Goal: Task Accomplishment & Management: Use online tool/utility

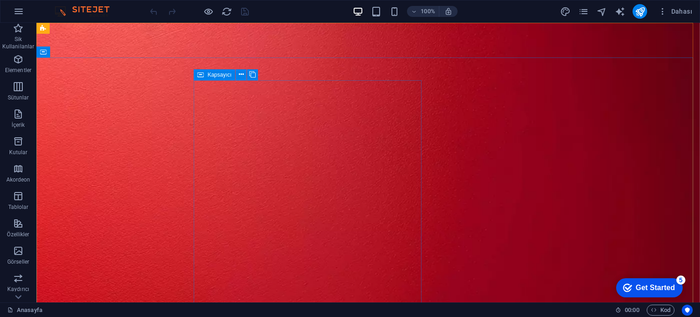
click at [201, 76] on icon at bounding box center [200, 74] width 6 height 11
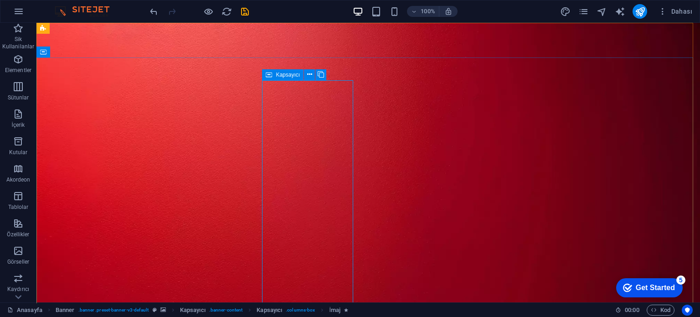
click at [269, 73] on icon at bounding box center [269, 74] width 6 height 11
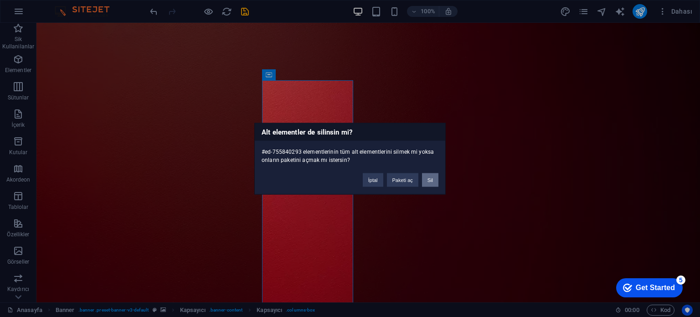
click at [0, 0] on button "Sil" at bounding box center [0, 0] width 0 height 0
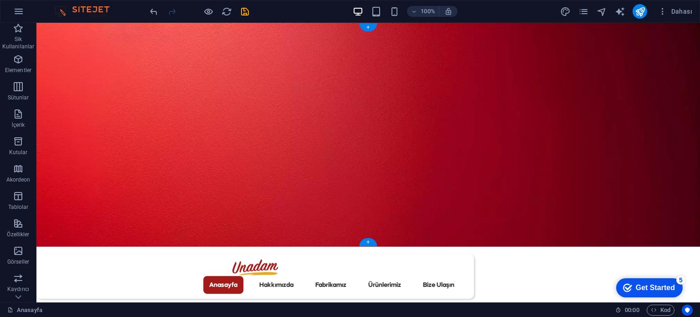
click at [355, 169] on figure at bounding box center [367, 135] width 663 height 224
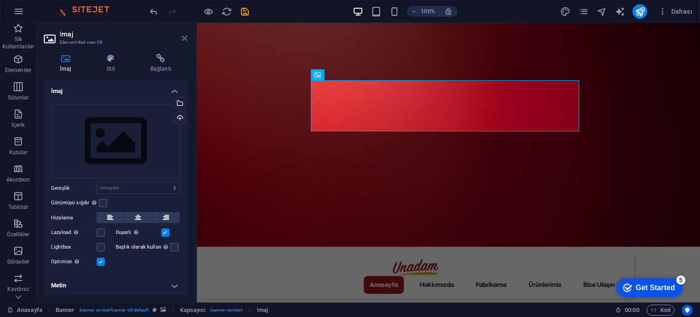
click at [184, 36] on icon at bounding box center [184, 38] width 5 height 7
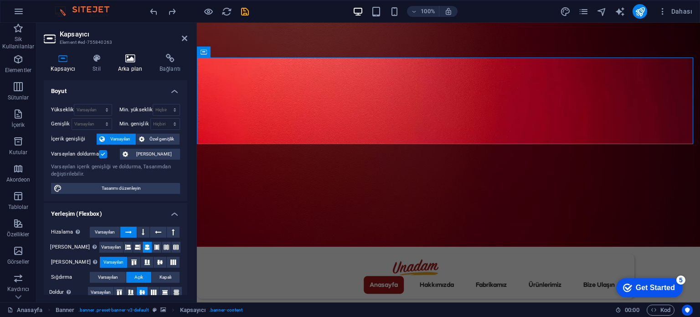
click at [141, 63] on h4 "Arka plan" at bounding box center [131, 63] width 41 height 19
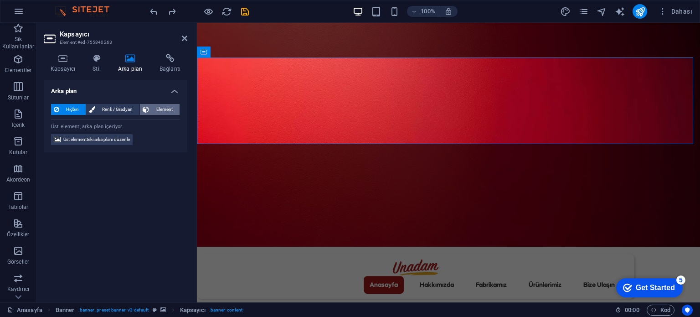
click at [159, 108] on span "Element" at bounding box center [164, 109] width 25 height 11
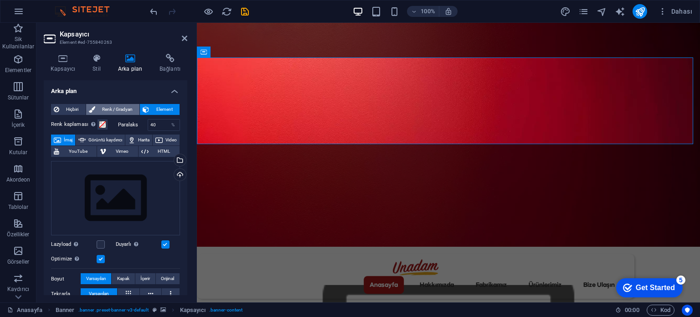
click at [124, 109] on span "Renk / Gradyan" at bounding box center [117, 109] width 39 height 11
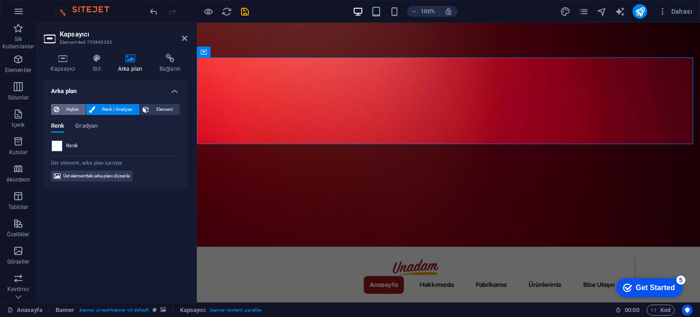
click at [69, 108] on span "Hiçbiri" at bounding box center [72, 109] width 21 height 11
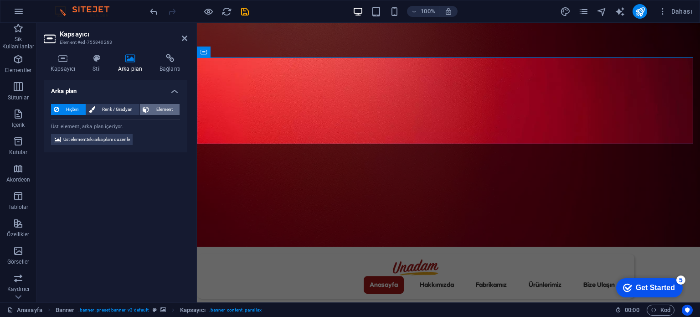
click at [158, 105] on span "Element" at bounding box center [164, 109] width 25 height 11
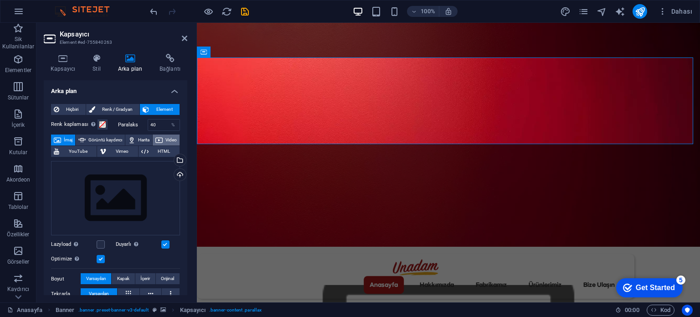
click at [165, 145] on span "Video" at bounding box center [170, 139] width 11 height 11
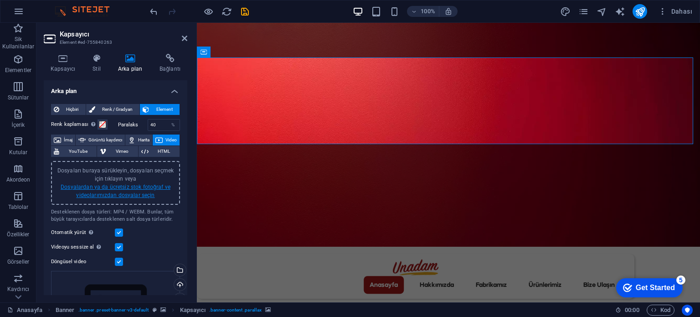
click at [132, 185] on link "Dosyalardan ya da ücretsiz stok fotoğraf ve videolarımızdan dosyalar seçin" at bounding box center [116, 191] width 110 height 15
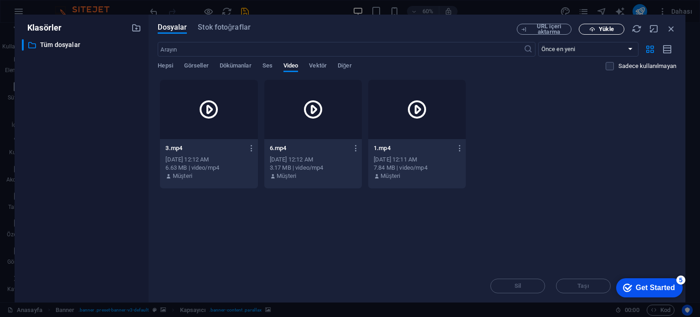
click at [595, 29] on span "Yükle" at bounding box center [601, 29] width 37 height 6
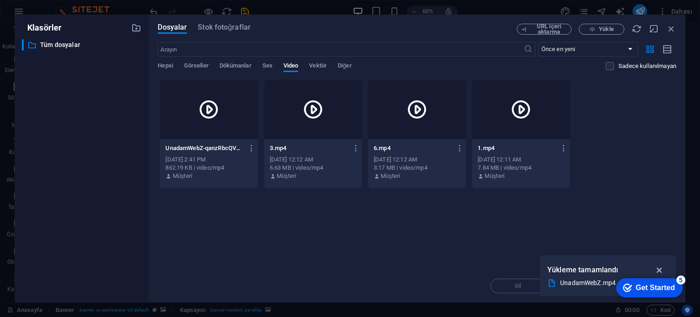
click at [662, 270] on icon "button" at bounding box center [659, 270] width 10 height 10
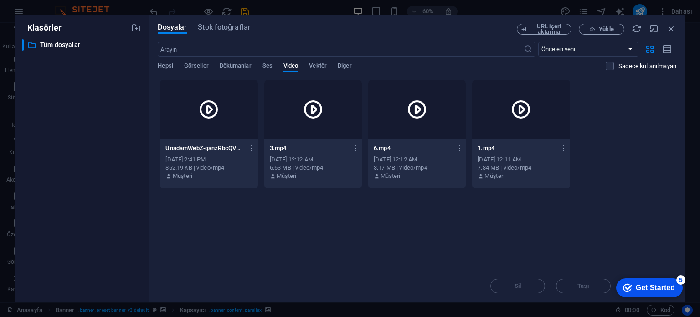
click at [219, 134] on div at bounding box center [209, 109] width 98 height 59
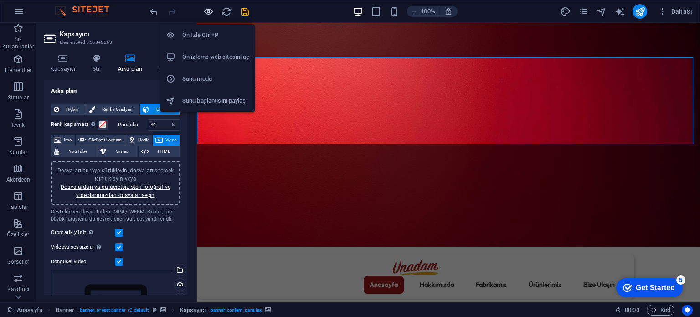
click at [205, 10] on icon "button" at bounding box center [208, 11] width 10 height 10
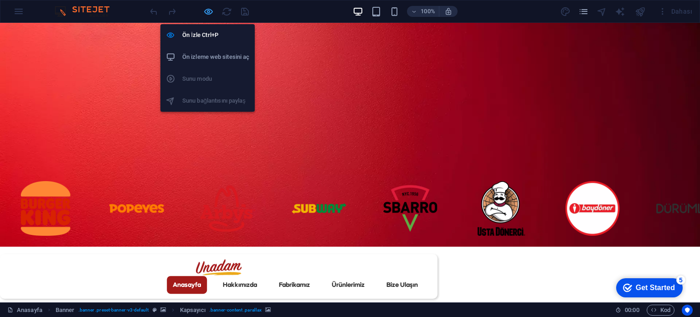
click at [205, 12] on icon "button" at bounding box center [208, 11] width 10 height 10
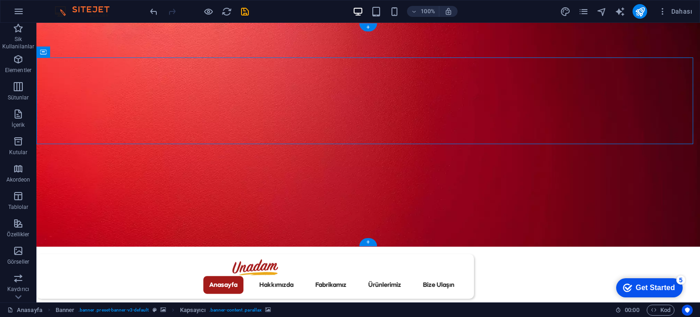
click at [163, 183] on figure at bounding box center [367, 135] width 663 height 224
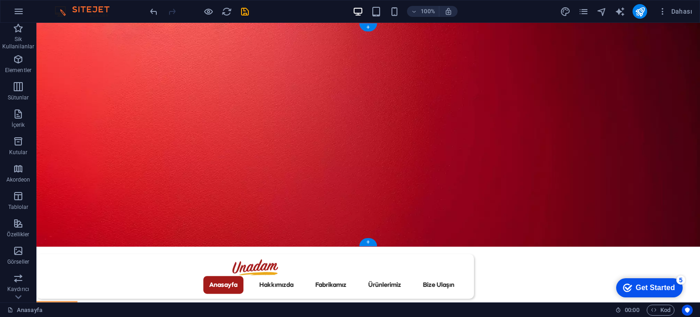
click at [111, 108] on figure at bounding box center [367, 135] width 663 height 224
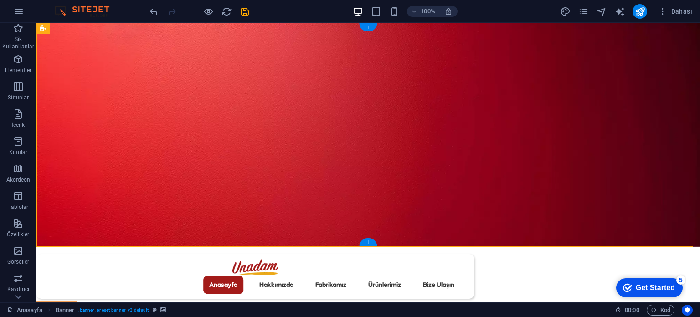
click at [232, 165] on figure at bounding box center [367, 135] width 663 height 224
select select "vh"
select select "%"
select select "px"
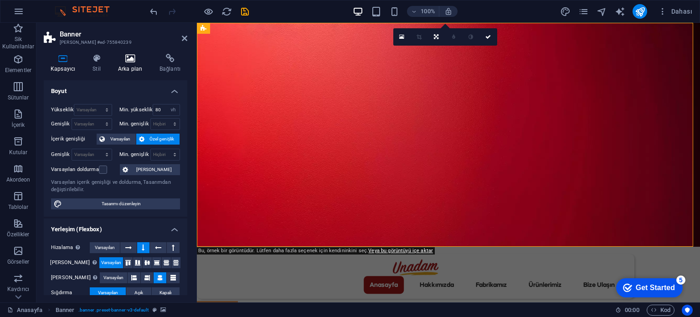
click at [133, 65] on h4 "Arka plan" at bounding box center [131, 63] width 41 height 19
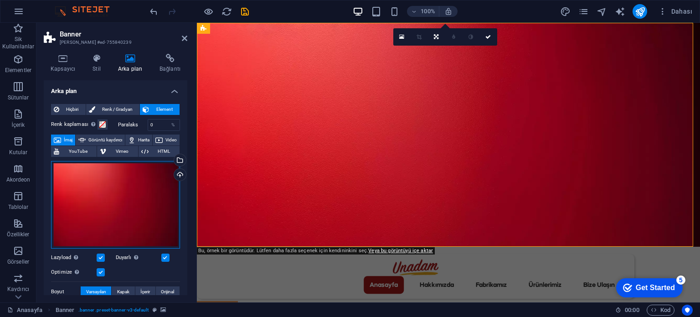
click at [139, 195] on div "Dosyaları buraya sürükleyin, dosyaları seçmek için tıklayın veya Dosyalardan ya…" at bounding box center [115, 204] width 129 height 87
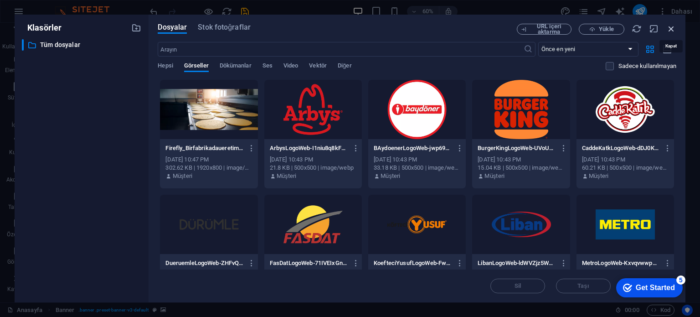
drag, startPoint x: 671, startPoint y: 29, endPoint x: 50, endPoint y: 41, distance: 621.1
click at [671, 29] on icon "button" at bounding box center [671, 29] width 10 height 10
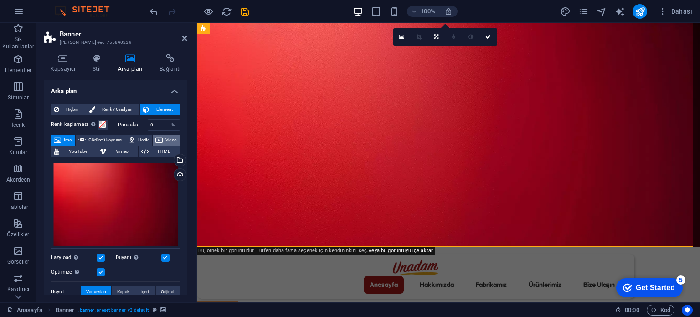
click at [165, 145] on span "Video" at bounding box center [170, 139] width 11 height 11
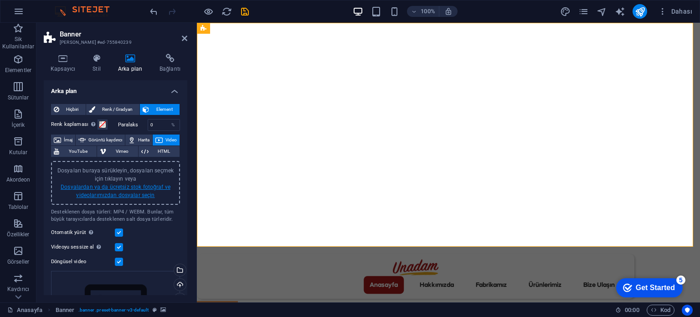
click at [117, 188] on link "Dosyalardan ya da ücretsiz stok fotoğraf ve videolarımızdan dosyalar seçin" at bounding box center [116, 191] width 110 height 15
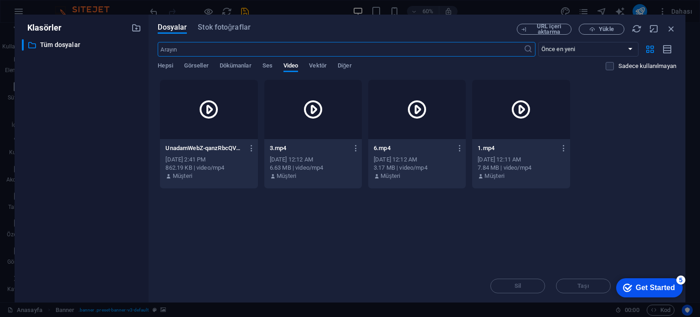
click at [220, 123] on div at bounding box center [209, 109] width 98 height 59
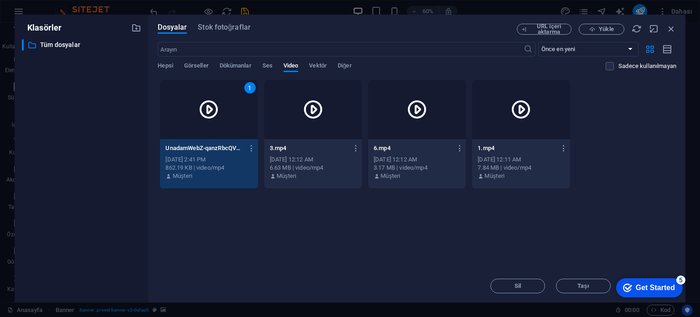
click at [220, 123] on div "1" at bounding box center [209, 109] width 98 height 59
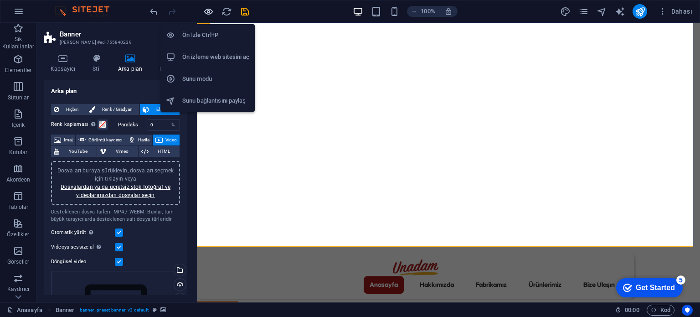
click at [205, 14] on icon "button" at bounding box center [208, 11] width 10 height 10
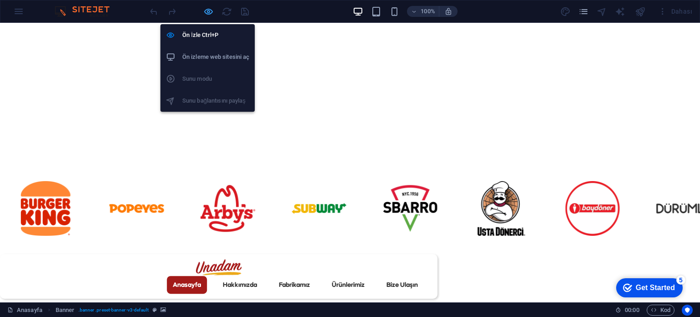
click at [206, 13] on icon "button" at bounding box center [208, 11] width 10 height 10
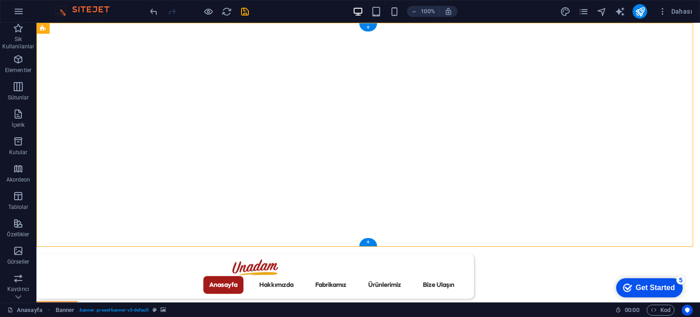
click at [281, 188] on figure at bounding box center [367, 135] width 663 height 224
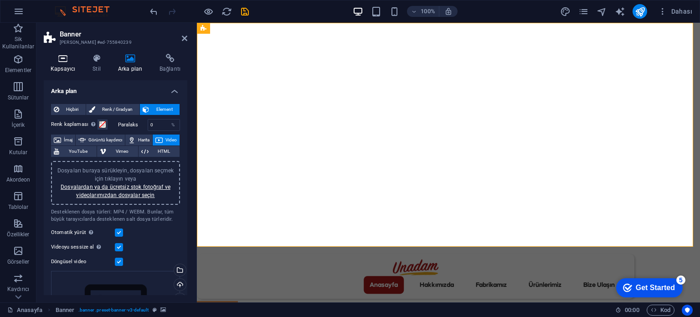
click at [64, 59] on icon at bounding box center [63, 58] width 38 height 9
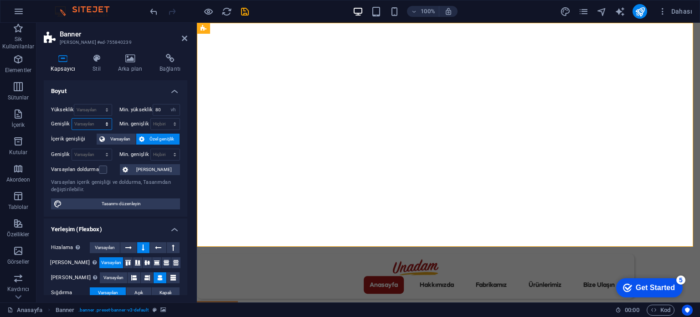
click at [95, 123] on select "Varsayılan px rem % em vh vw" at bounding box center [92, 123] width 40 height 11
click at [89, 103] on div "Yükseklik Varsayılan px rem % vh vw Min. yükseklik 80 Hiçbiri px rem % vh vw Ge…" at bounding box center [116, 157] width 144 height 120
click at [89, 106] on select "Varsayılan px rem % vh vw" at bounding box center [92, 109] width 37 height 11
select select "px"
click at [98, 104] on select "Varsayılan px rem % vh vw" at bounding box center [92, 109] width 37 height 11
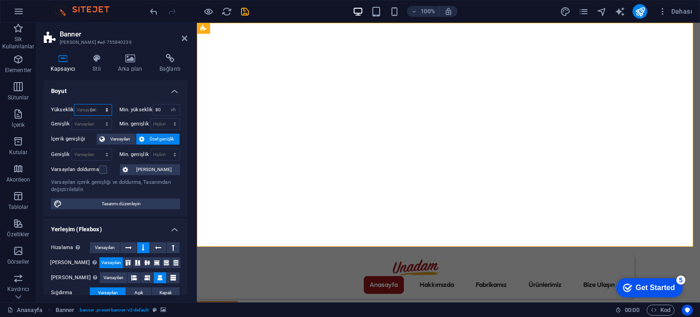
type input "491"
click at [275, 207] on figure at bounding box center [448, 135] width 503 height 224
click at [98, 111] on select "Varsayılan px rem % vh vw" at bounding box center [92, 109] width 37 height 11
select select "px"
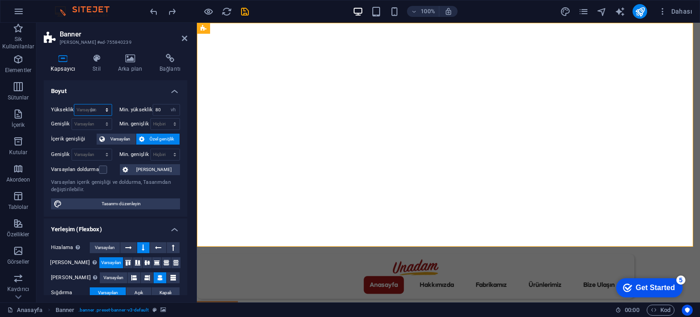
click at [98, 104] on select "Varsayılan px rem % vh vw" at bounding box center [92, 109] width 37 height 11
type input "491"
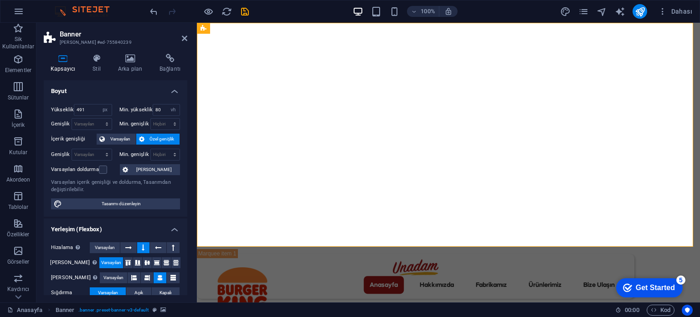
select select "DISABLED_OPTION_VALUE"
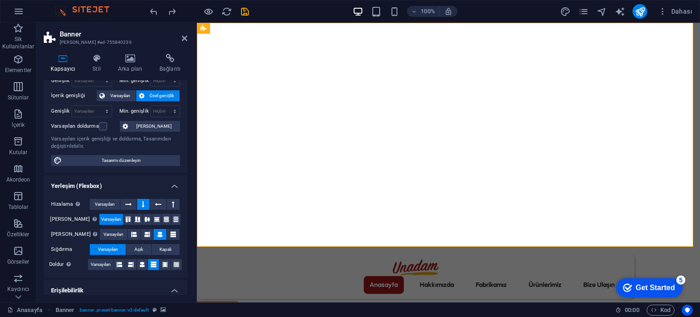
scroll to position [46, 0]
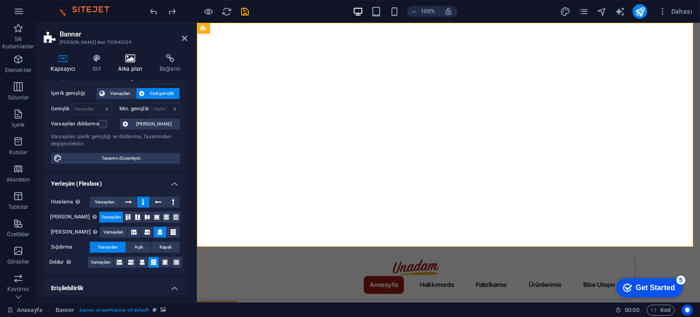
click at [140, 67] on h4 "Arka plan" at bounding box center [131, 63] width 41 height 19
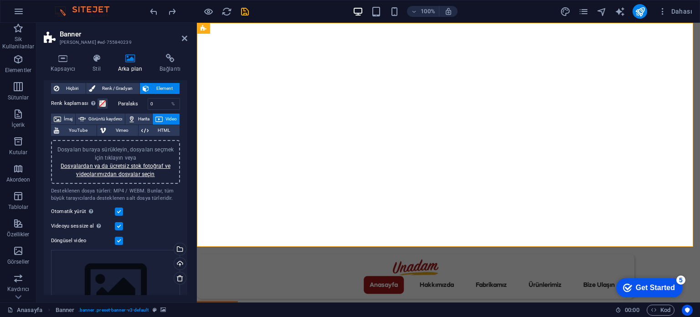
scroll to position [74, 0]
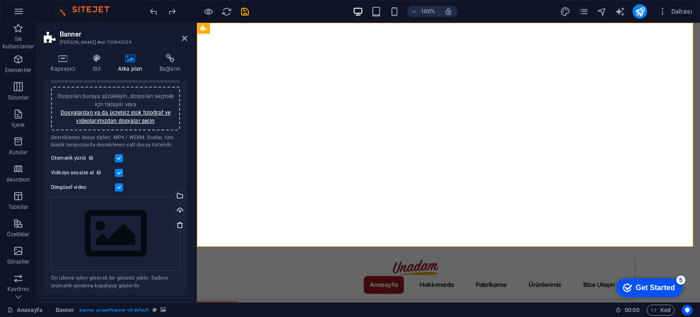
click at [118, 172] on label at bounding box center [119, 173] width 8 height 8
click at [0, 0] on input "Videoyu sessize al Sessiz işaretliyse otomatik yürütme kullanılabilir" at bounding box center [0, 0] width 0 height 0
click at [118, 172] on label at bounding box center [119, 173] width 8 height 8
click at [0, 0] on input "Videoyu sessize al Sessiz işaretliyse otomatik yürütme kullanılabilir" at bounding box center [0, 0] width 0 height 0
click at [121, 226] on div "Dosyaları buraya sürükleyin, dosyaları seçmek için tıklayın veya Dosyalardan ya…" at bounding box center [115, 233] width 129 height 75
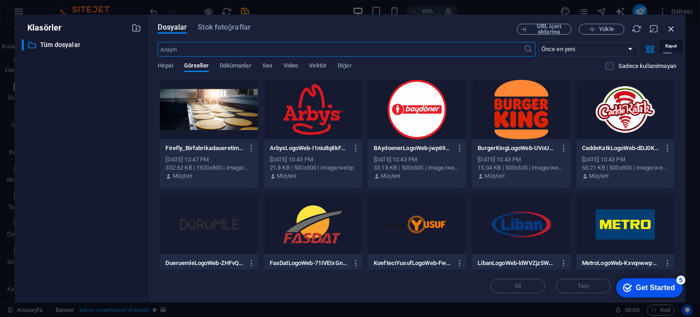
click at [670, 30] on icon "button" at bounding box center [671, 29] width 10 height 10
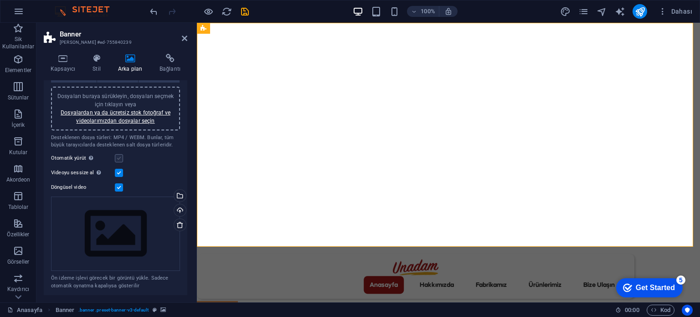
click at [121, 158] on label at bounding box center [119, 158] width 8 height 8
click at [0, 0] on input "Otomatik yürüt Otomatik yürütme sadece sessiz işaretliyse kullanılabilir" at bounding box center [0, 0] width 0 height 0
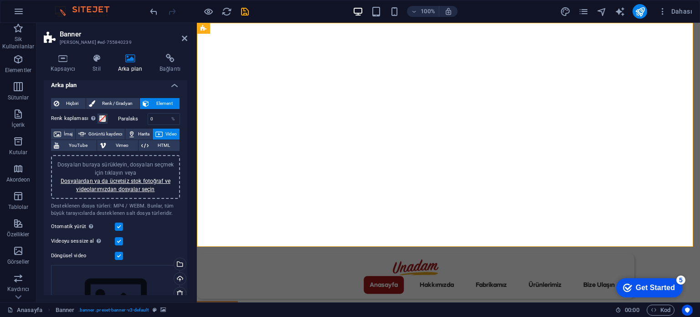
scroll to position [0, 0]
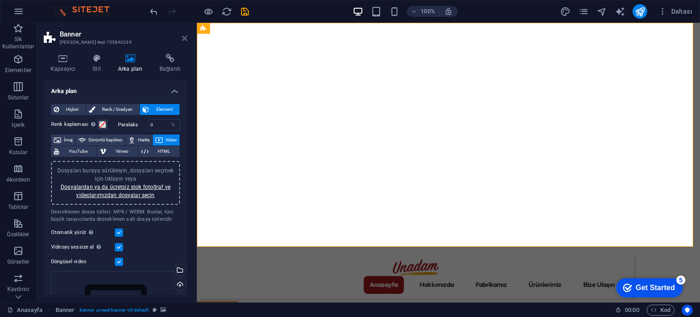
click at [182, 38] on icon at bounding box center [184, 38] width 5 height 7
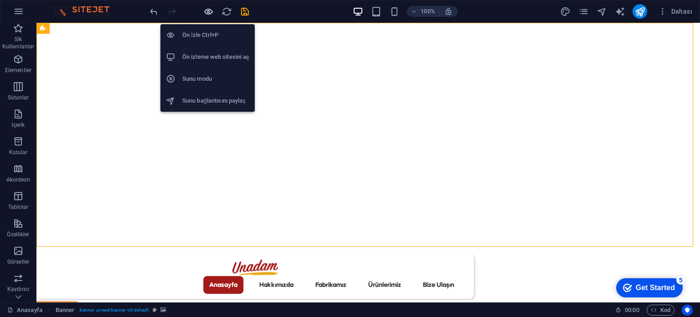
click at [208, 12] on icon "button" at bounding box center [208, 11] width 10 height 10
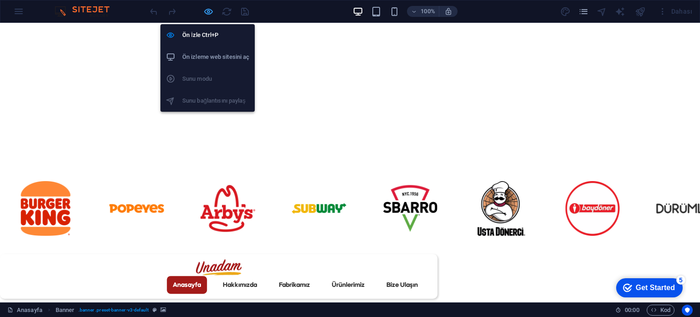
click at [210, 10] on icon "button" at bounding box center [208, 11] width 10 height 10
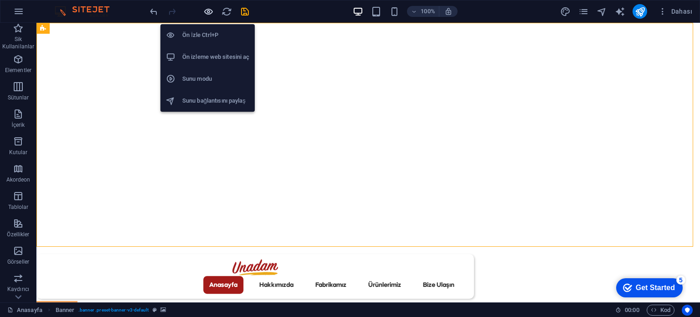
click at [210, 10] on icon "button" at bounding box center [208, 11] width 10 height 10
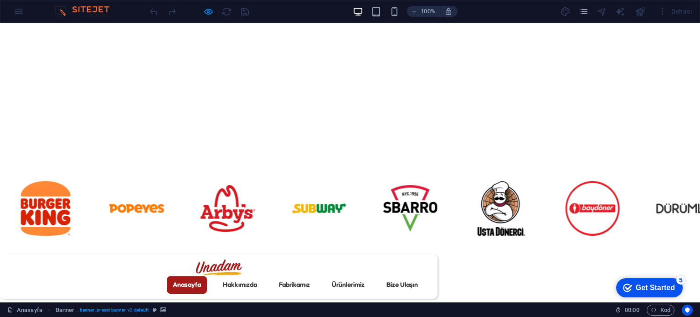
click at [292, 94] on video at bounding box center [350, 135] width 700 height 224
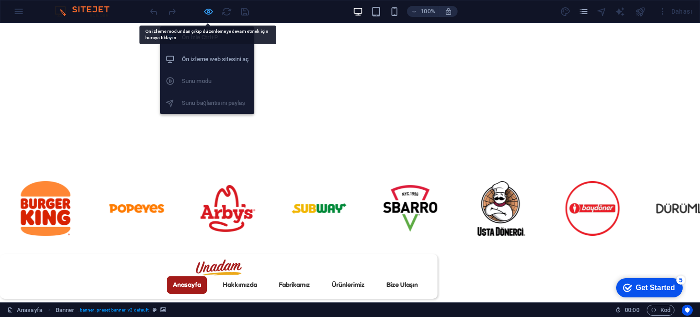
click at [204, 10] on icon "button" at bounding box center [208, 11] width 10 height 10
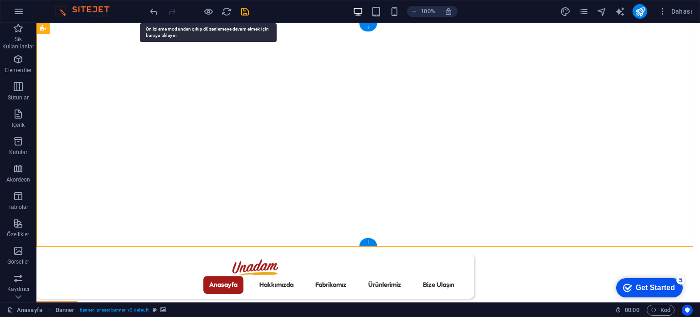
click at [323, 133] on figure at bounding box center [367, 135] width 663 height 224
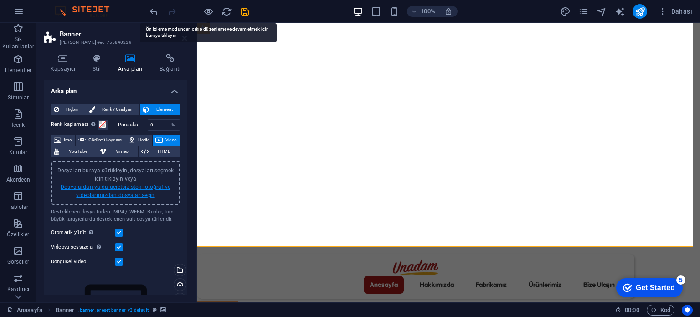
click at [126, 188] on link "Dosyalardan ya da ücretsiz stok fotoğraf ve videolarımızdan dosyalar seçin" at bounding box center [116, 191] width 110 height 15
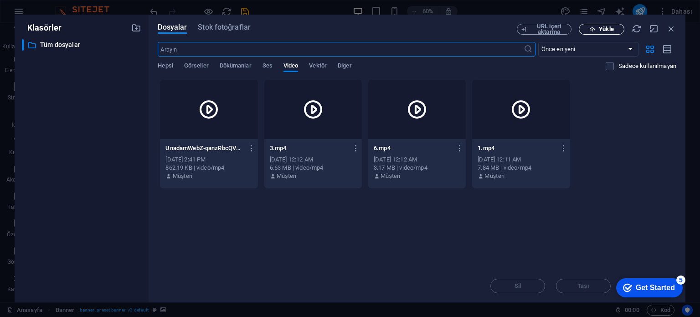
click at [594, 28] on icon "button" at bounding box center [592, 29] width 6 height 6
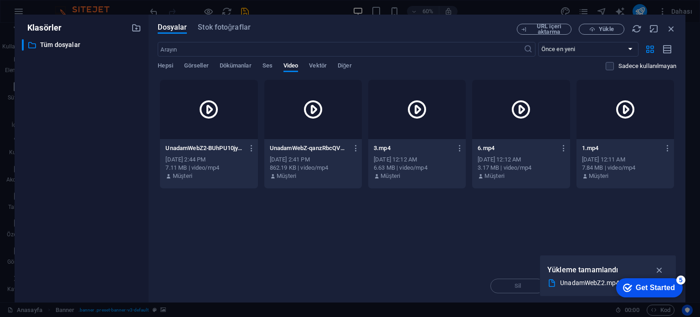
click at [228, 122] on div at bounding box center [209, 109] width 98 height 59
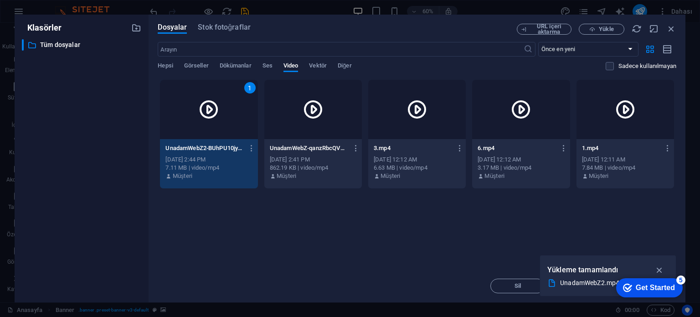
click at [228, 122] on div "1" at bounding box center [209, 109] width 98 height 59
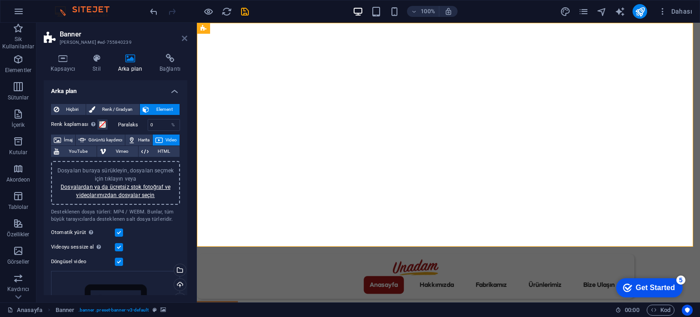
click at [183, 38] on icon at bounding box center [184, 38] width 5 height 7
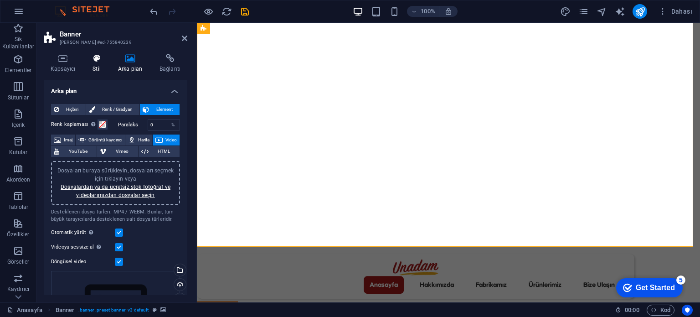
click at [90, 65] on h4 "Stil" at bounding box center [99, 63] width 26 height 19
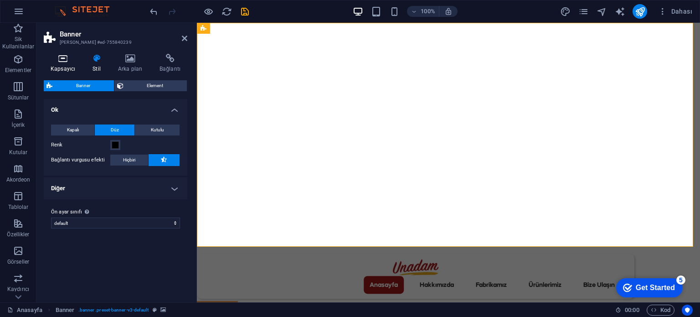
click at [61, 62] on icon at bounding box center [63, 58] width 38 height 9
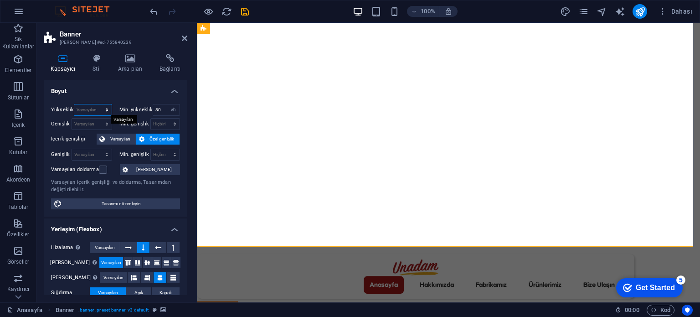
click at [98, 110] on select "Varsayılan px rem % vh vw" at bounding box center [92, 109] width 37 height 11
select select "px"
click at [98, 104] on select "Varsayılan px rem % vh vw" at bounding box center [92, 109] width 37 height 11
type input "491"
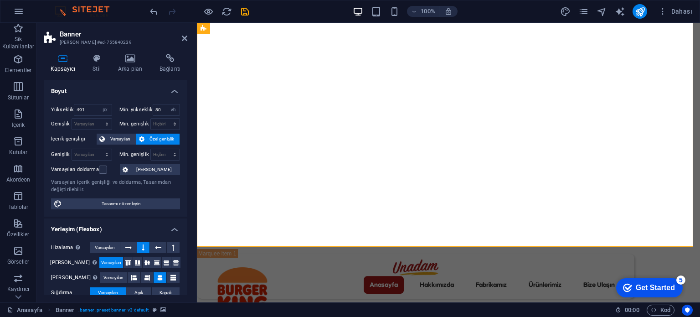
select select "DISABLED_OPTION_VALUE"
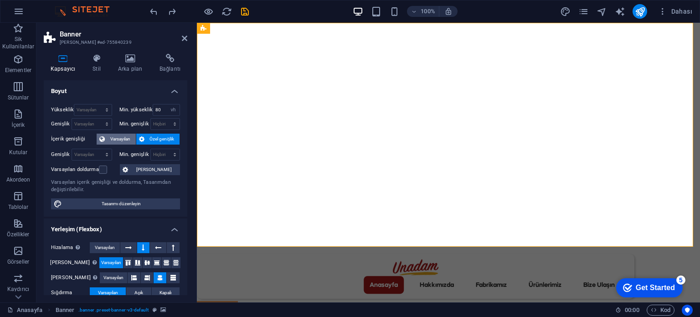
click at [126, 140] on span "Varsayılan" at bounding box center [121, 138] width 26 height 11
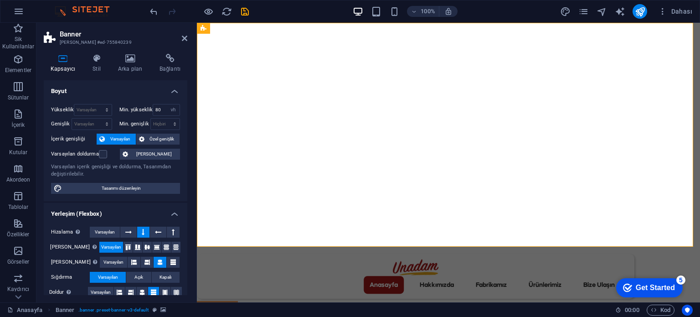
click at [126, 140] on span "Varsayılan" at bounding box center [121, 138] width 26 height 11
click at [142, 141] on icon at bounding box center [141, 138] width 5 height 11
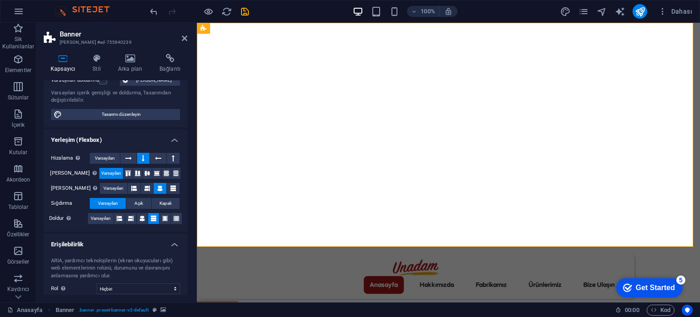
scroll to position [91, 0]
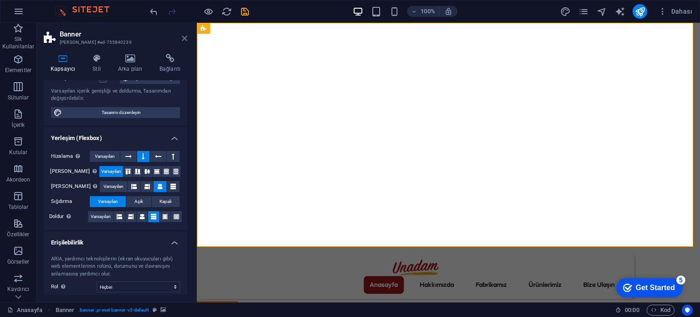
click at [182, 41] on icon at bounding box center [184, 38] width 5 height 7
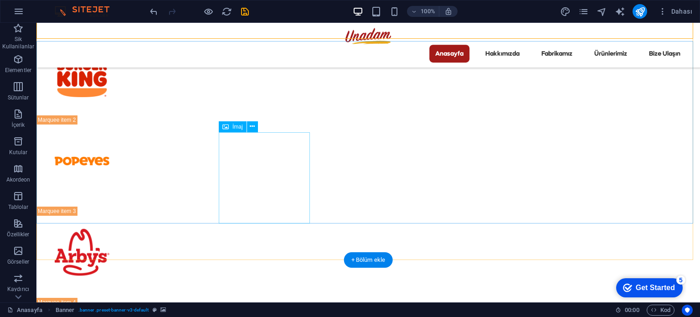
scroll to position [228, 0]
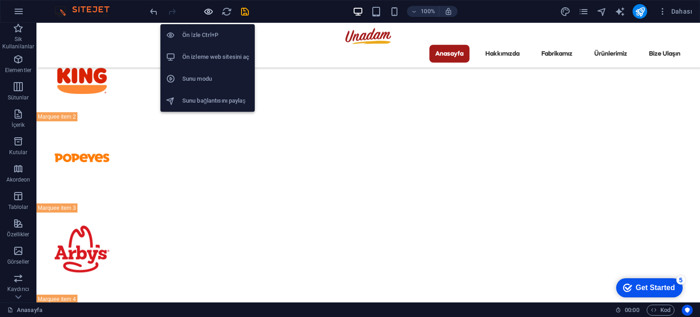
click at [206, 15] on icon "button" at bounding box center [208, 11] width 10 height 10
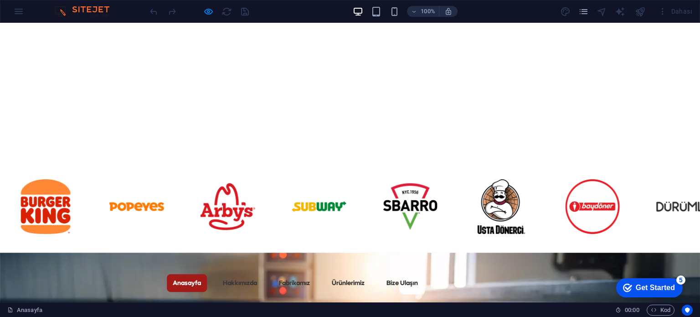
scroll to position [0, 0]
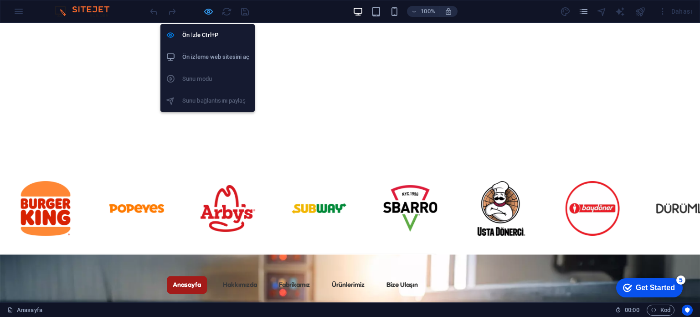
click at [212, 10] on icon "button" at bounding box center [208, 11] width 10 height 10
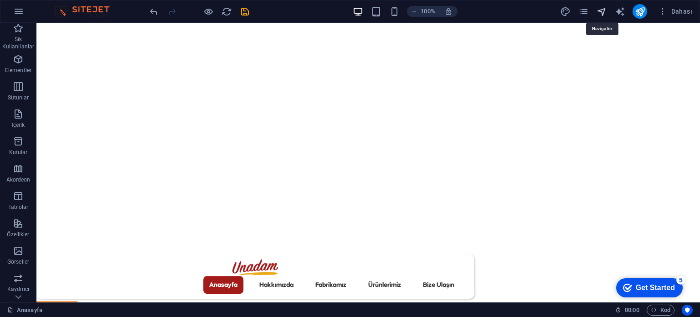
click at [604, 11] on icon "navigator" at bounding box center [601, 11] width 10 height 10
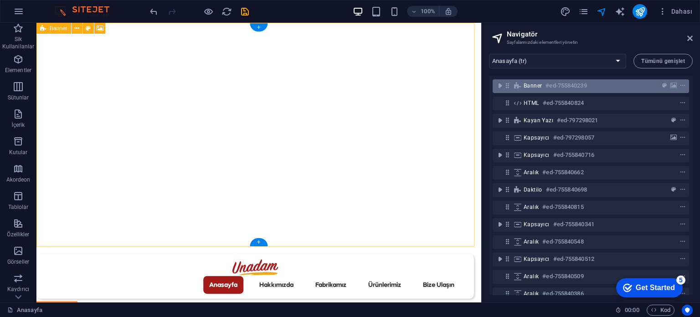
click at [543, 88] on div "Banner #ed-755840239" at bounding box center [583, 85] width 120 height 11
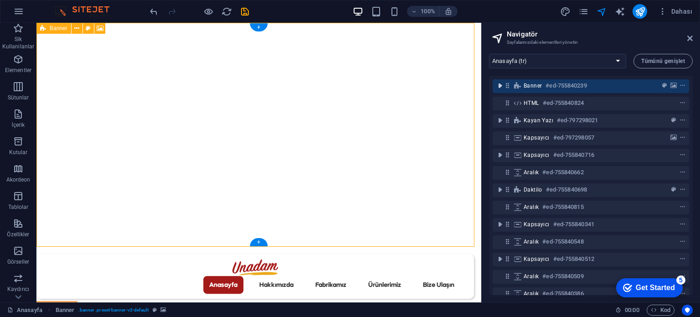
click at [499, 88] on icon "toggle-expand" at bounding box center [499, 85] width 9 height 9
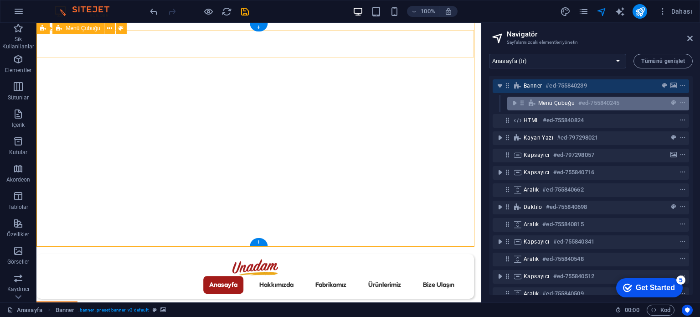
click at [546, 105] on span "Menü Çubuğu" at bounding box center [556, 102] width 36 height 7
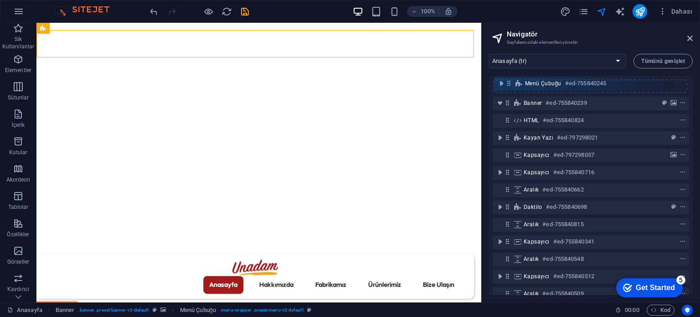
drag, startPoint x: 521, startPoint y: 105, endPoint x: 508, endPoint y: 82, distance: 25.9
click at [508, 82] on div "Banner #ed-755840239 Menü Çubuğu #ed-755840245 HTML #ed-755840824 Kayan Yazı #e…" at bounding box center [591, 185] width 204 height 219
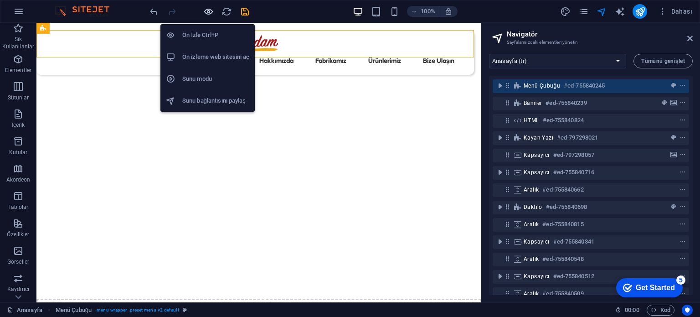
click at [206, 12] on icon "button" at bounding box center [208, 11] width 10 height 10
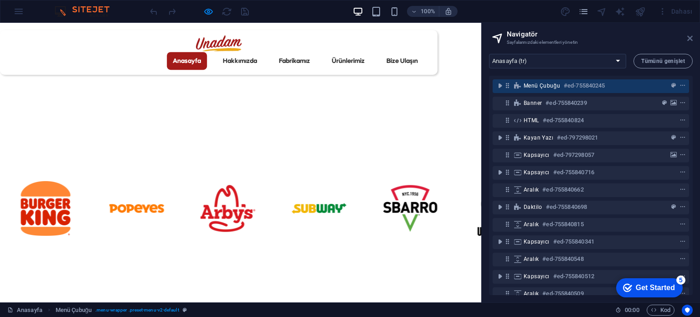
click at [688, 38] on icon at bounding box center [689, 38] width 5 height 7
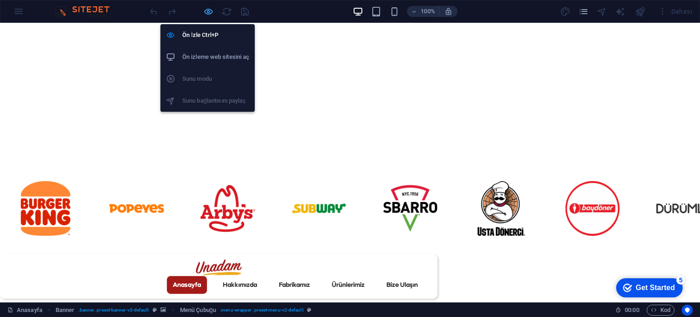
click at [206, 13] on icon "button" at bounding box center [208, 11] width 10 height 10
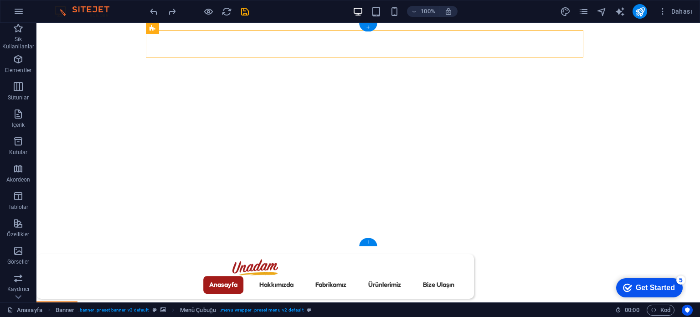
click at [95, 142] on figure at bounding box center [367, 135] width 663 height 224
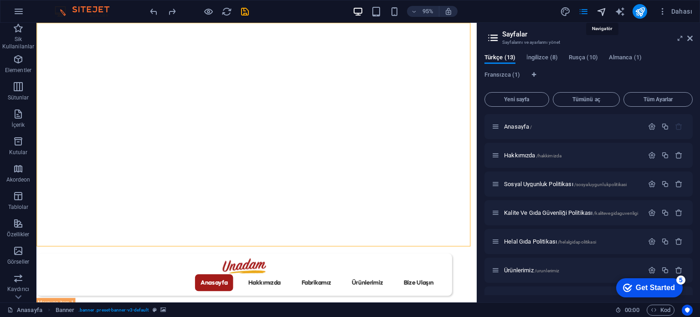
click at [604, 7] on icon "navigator" at bounding box center [601, 11] width 10 height 10
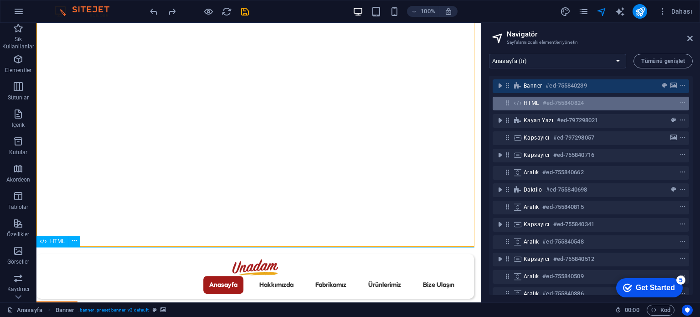
click at [535, 103] on span "HTML" at bounding box center [530, 102] width 15 height 7
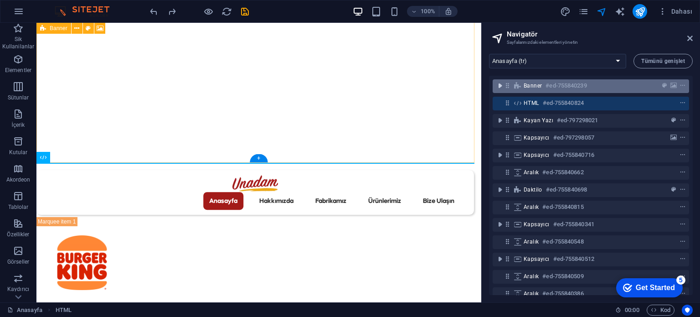
click at [500, 87] on icon "toggle-expand" at bounding box center [499, 85] width 9 height 9
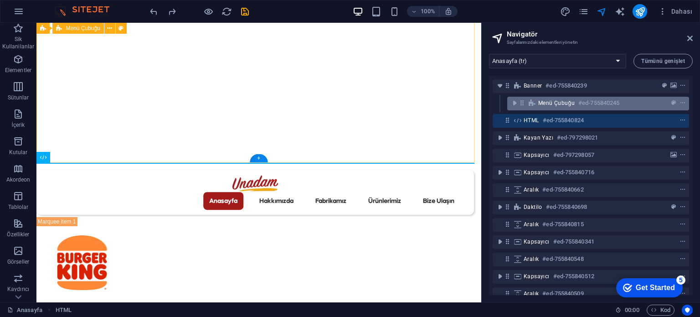
click at [553, 103] on span "Menü Çubuğu" at bounding box center [556, 102] width 36 height 7
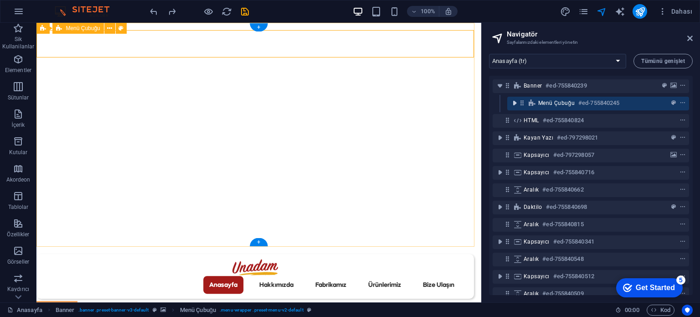
click at [514, 103] on icon "toggle-expand" at bounding box center [514, 102] width 9 height 9
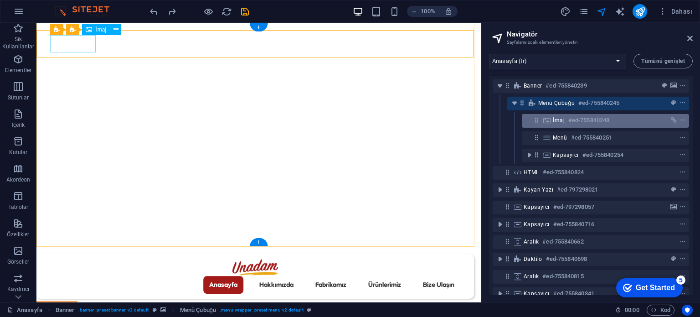
click at [561, 122] on span "İmaj" at bounding box center [559, 120] width 12 height 7
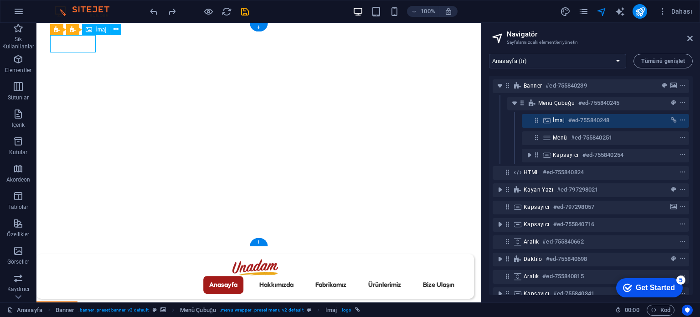
click at [561, 123] on span "İmaj" at bounding box center [559, 120] width 12 height 7
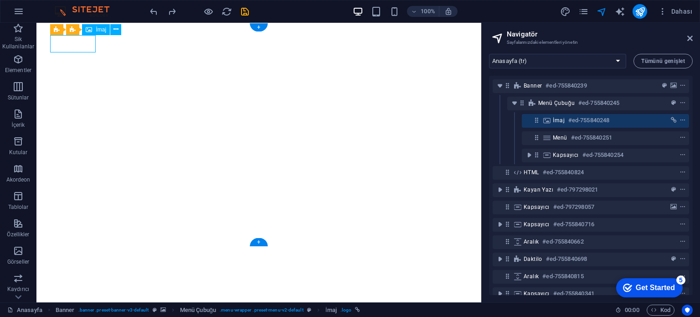
select select "px"
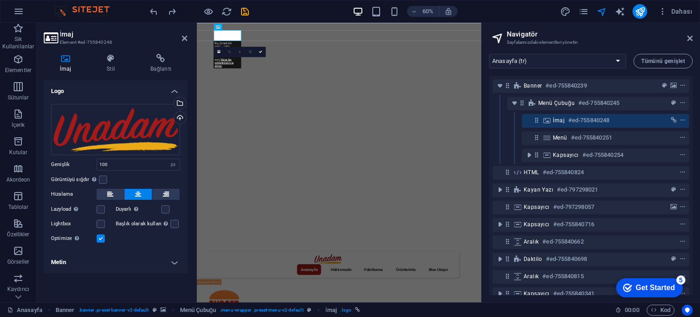
drag, startPoint x: 181, startPoint y: 39, endPoint x: 188, endPoint y: 38, distance: 6.8
click at [181, 39] on header "İmaj Element #ed-755840248" at bounding box center [116, 35] width 144 height 24
click at [182, 39] on icon at bounding box center [184, 38] width 5 height 7
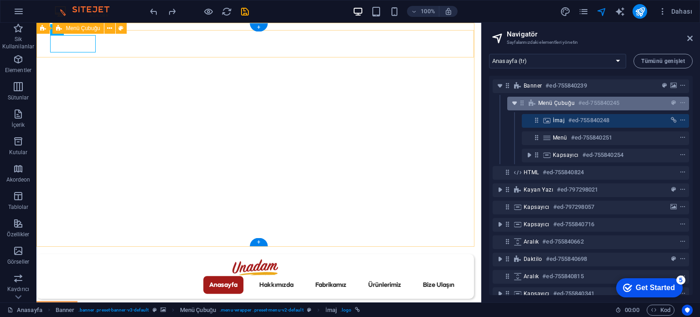
click at [513, 105] on icon "toggle-expand" at bounding box center [514, 102] width 9 height 9
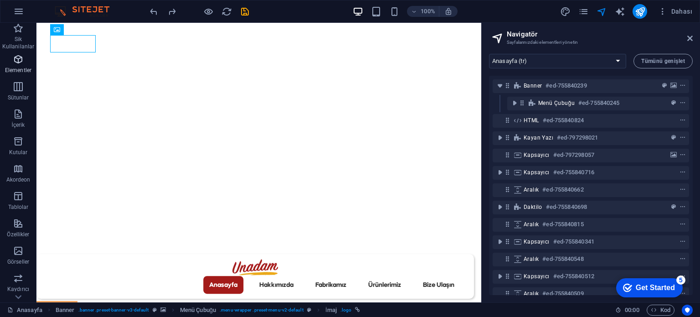
click at [13, 67] on p "Elementler" at bounding box center [18, 70] width 26 height 7
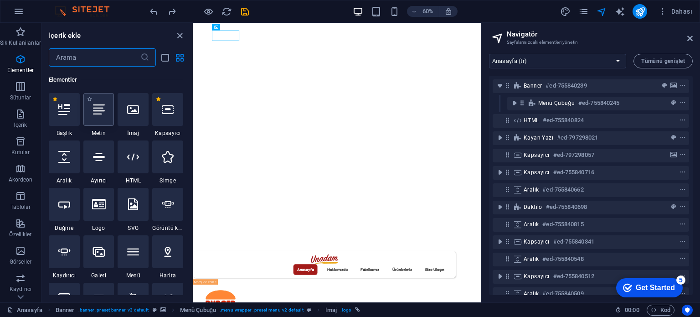
scroll to position [97, 0]
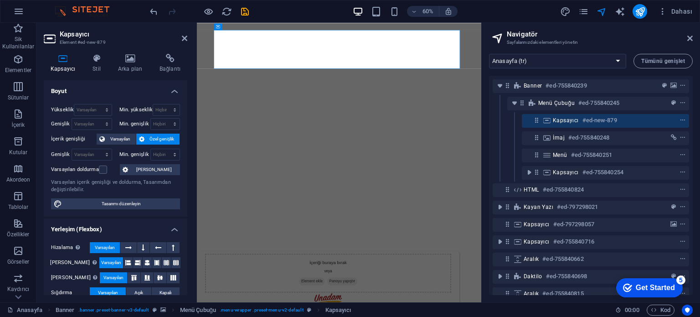
drag, startPoint x: 564, startPoint y: 120, endPoint x: 548, endPoint y: 111, distance: 19.0
click at [548, 110] on div "Banner #ed-755840239 Menü Çubuğu #ed-755840245 Kapsayıcı #ed-new-879 İmaj #ed-7…" at bounding box center [591, 185] width 204 height 219
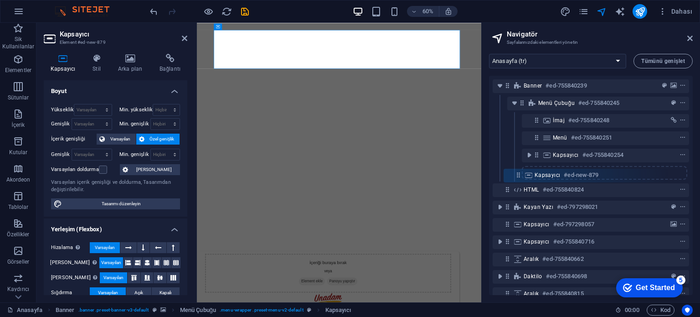
drag, startPoint x: 537, startPoint y: 122, endPoint x: 518, endPoint y: 180, distance: 61.8
click at [518, 180] on div "Banner #ed-755840239 Menü Çubuğu #ed-755840245 Kapsayıcı #ed-new-879 İmaj #ed-7…" at bounding box center [591, 185] width 204 height 219
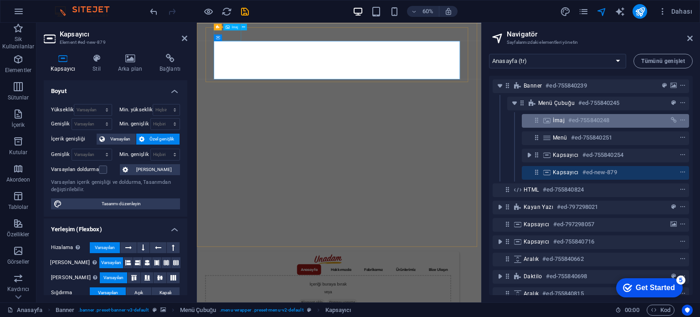
drag, startPoint x: 532, startPoint y: 173, endPoint x: 525, endPoint y: 120, distance: 52.9
click at [525, 120] on div "Banner #ed-755840239 Menü Çubuğu #ed-755840245 İmaj #ed-755840248 Menü #ed-7558…" at bounding box center [591, 185] width 204 height 219
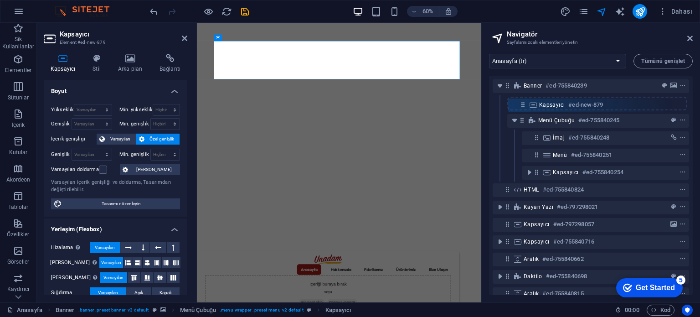
drag, startPoint x: 537, startPoint y: 175, endPoint x: 524, endPoint y: 94, distance: 81.6
click at [524, 94] on div "Banner #ed-755840239 Menü Çubuğu #ed-755840245 İmaj #ed-755840248 Menü #ed-7558…" at bounding box center [591, 185] width 204 height 219
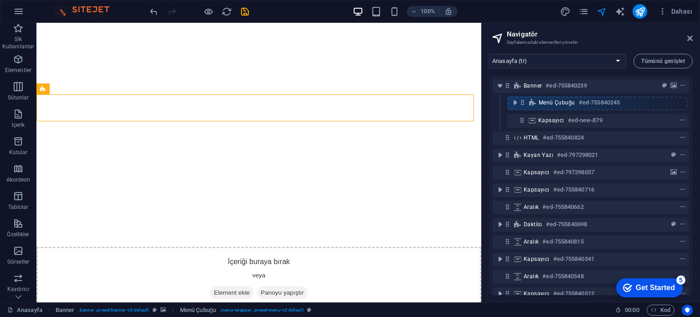
drag, startPoint x: 523, startPoint y: 121, endPoint x: 523, endPoint y: 101, distance: 20.1
click at [523, 101] on div "Banner #ed-755840239 Kapsayıcı #ed-new-879 Menü Çubuğu #ed-755840245 HTML #ed-7…" at bounding box center [591, 185] width 204 height 219
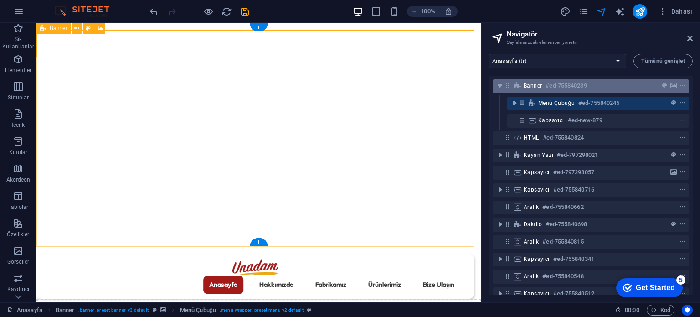
click at [551, 85] on h6 "#ed-755840239" at bounding box center [565, 85] width 41 height 11
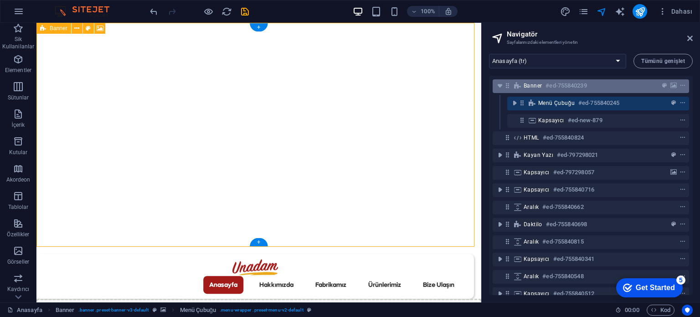
click at [551, 85] on h6 "#ed-755840239" at bounding box center [565, 85] width 41 height 11
select select "vh"
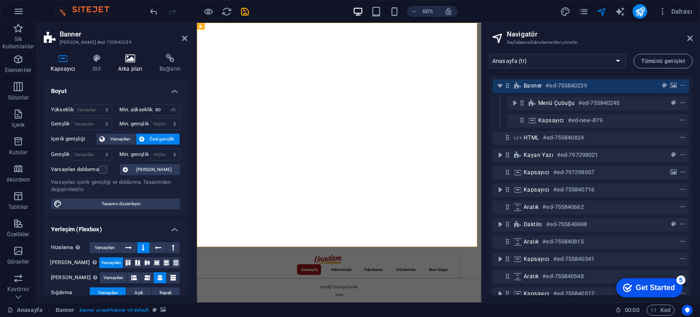
click at [129, 68] on h4 "Arka plan" at bounding box center [131, 63] width 41 height 19
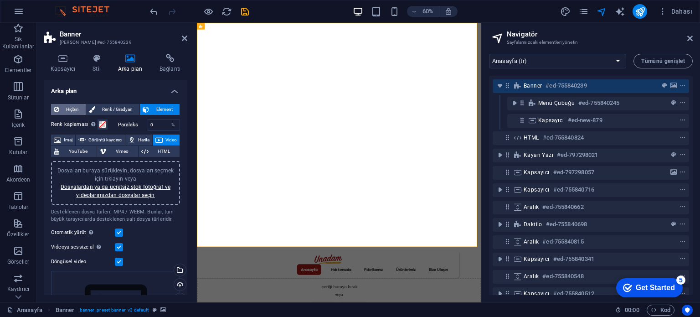
click at [64, 108] on span "Hiçbiri" at bounding box center [72, 109] width 21 height 11
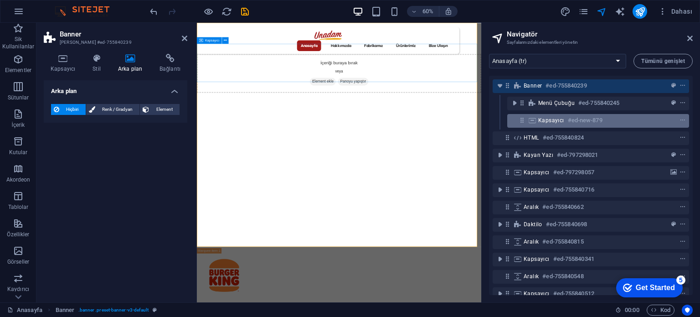
click at [559, 121] on span "Kapsayıcı" at bounding box center [551, 120] width 26 height 7
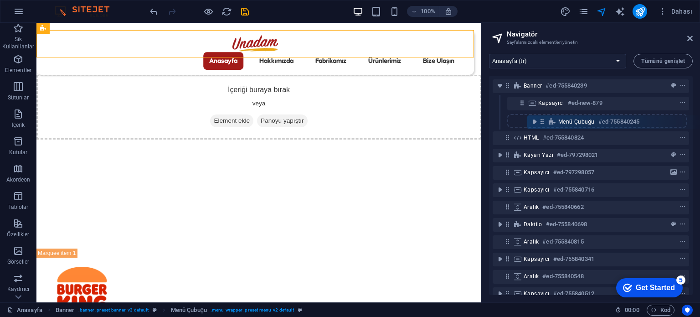
drag, startPoint x: 523, startPoint y: 106, endPoint x: 543, endPoint y: 124, distance: 27.1
click at [543, 124] on div "Banner #ed-755840239 Menü Çubuğu #ed-755840245 Kapsayıcı #ed-new-879 HTML #ed-7…" at bounding box center [591, 185] width 204 height 219
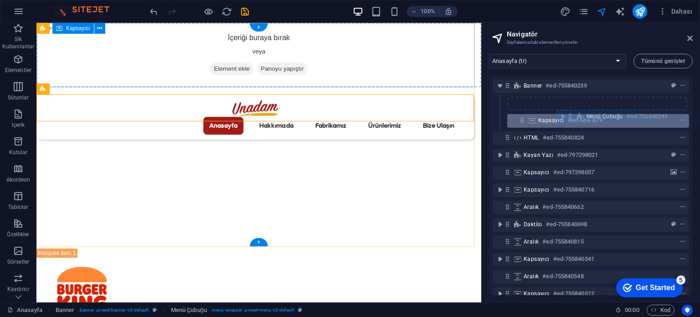
drag, startPoint x: 522, startPoint y: 123, endPoint x: 574, endPoint y: 118, distance: 52.1
click at [574, 118] on div "Banner #ed-755840239 Kapsayıcı #ed-new-879 Menü Çubuğu #ed-755840245 HTML #ed-7…" at bounding box center [591, 185] width 204 height 219
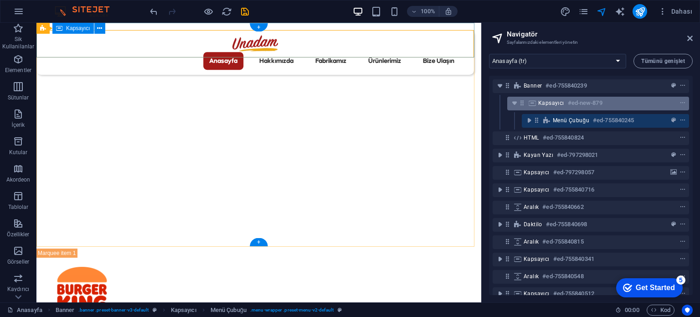
click at [553, 105] on span "Kapsayıcı" at bounding box center [551, 102] width 26 height 7
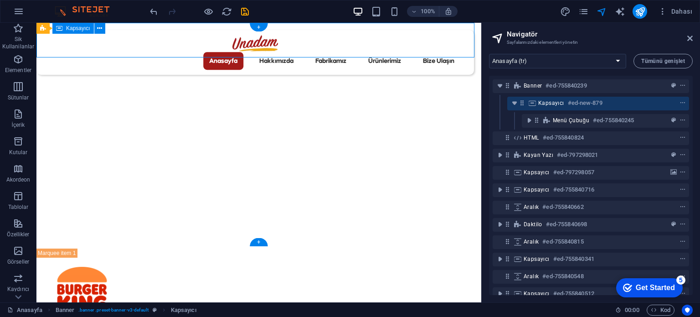
click at [553, 105] on span "Kapsayıcı" at bounding box center [551, 102] width 26 height 7
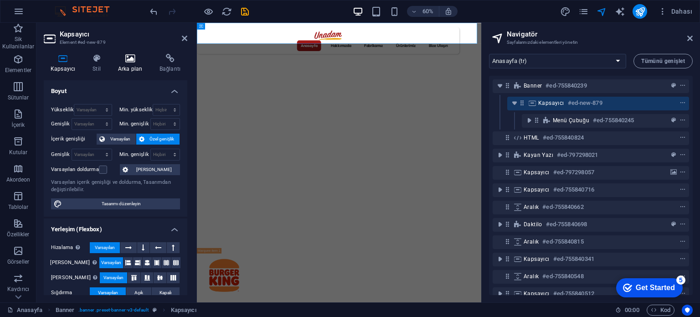
click at [122, 64] on h4 "Arka plan" at bounding box center [131, 63] width 41 height 19
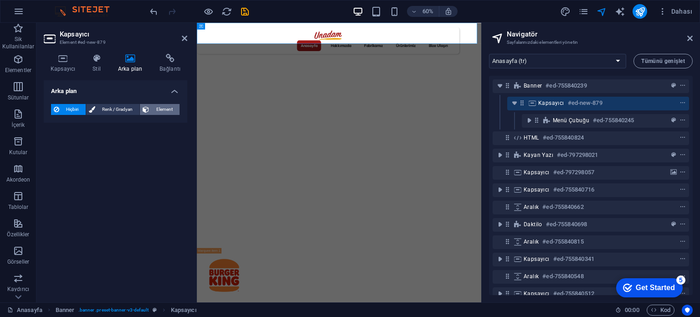
click at [167, 108] on span "Element" at bounding box center [164, 109] width 25 height 11
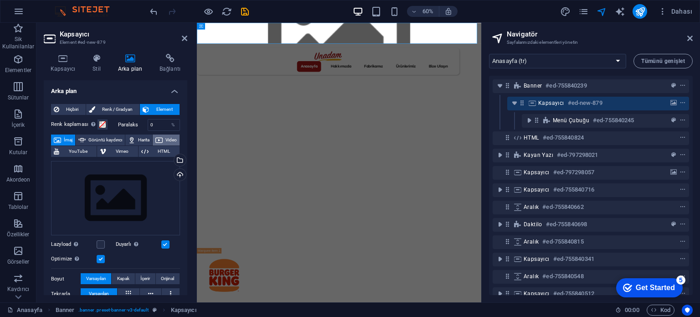
click at [165, 145] on span "Video" at bounding box center [170, 139] width 11 height 11
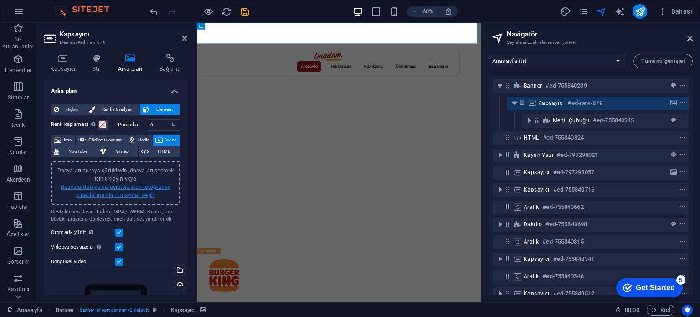
click at [119, 184] on link "Dosyalardan ya da ücretsiz stok fotoğraf ve videolarımızdan dosyalar seçin" at bounding box center [116, 191] width 110 height 15
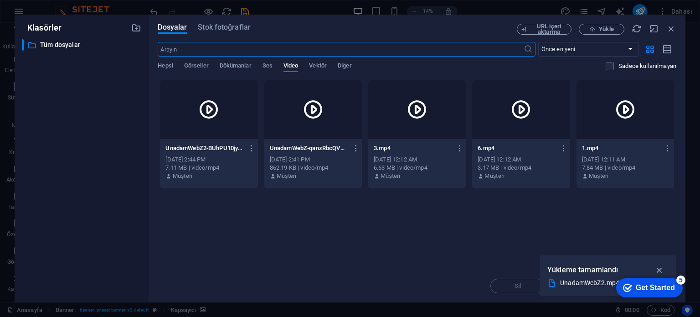
click at [358, 139] on div "UnadamWebZ-qanzRbcQVUPhYwfrQbCAkg.mp4 UnadamWebZ-qanzRbcQVUPhYwfrQbCAkg.mp4 Sep…" at bounding box center [313, 162] width 98 height 46
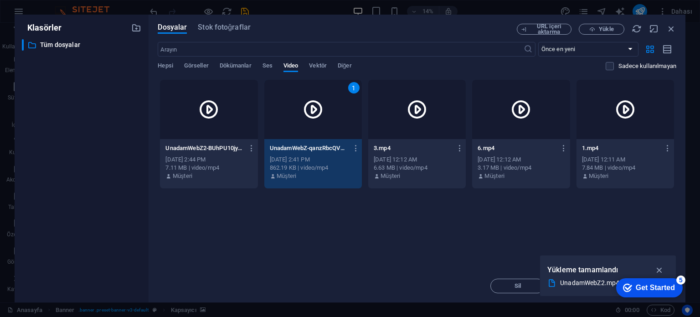
click at [222, 142] on div "UnadamWebZ2-BUhPU10jy-RFpc4BdUHKzg.mp4 UnadamWebZ2-BUhPU10jy-RFpc4BdUHKzg.mp4" at bounding box center [208, 148] width 87 height 15
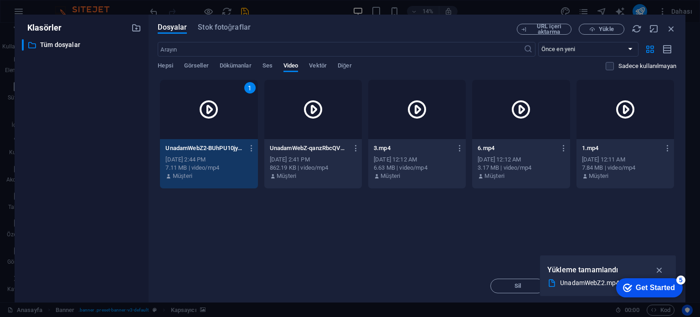
click at [222, 142] on div "UnadamWebZ2-BUhPU10jy-RFpc4BdUHKzg.mp4 UnadamWebZ2-BUhPU10jy-RFpc4BdUHKzg.mp4" at bounding box center [208, 148] width 87 height 15
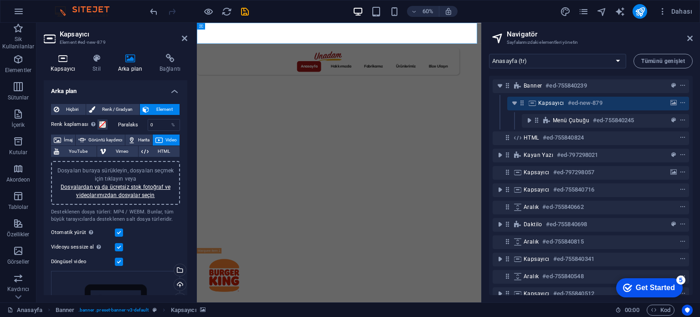
click at [73, 67] on h4 "Kapsayıcı" at bounding box center [65, 63] width 42 height 19
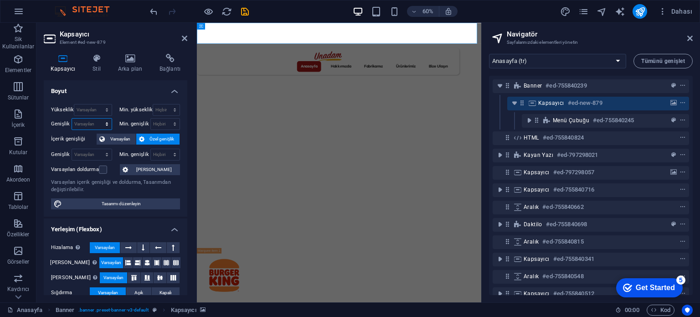
click at [93, 123] on select "Varsayılan px rem % em vh vw" at bounding box center [92, 123] width 40 height 11
select select "px"
click at [98, 118] on select "Varsayılan px rem % em vh vw" at bounding box center [92, 123] width 40 height 11
type input "1025"
select select "DISABLED_OPTION_VALUE"
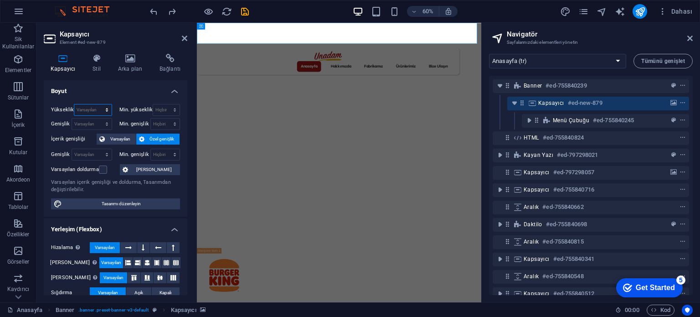
click at [96, 108] on select "Varsayılan px rem % vh vw" at bounding box center [92, 109] width 37 height 11
select select "px"
click at [98, 104] on select "Varsayılan px rem % vh vw" at bounding box center [92, 109] width 37 height 11
type input "600"
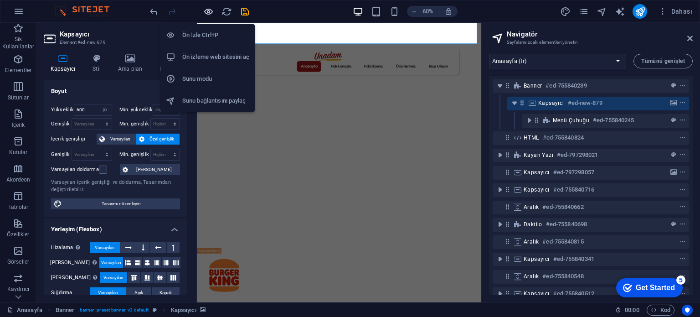
click at [211, 12] on icon "button" at bounding box center [208, 11] width 10 height 10
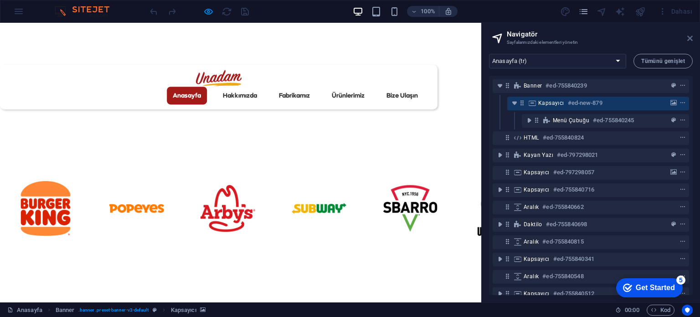
click at [689, 37] on icon at bounding box center [689, 38] width 5 height 7
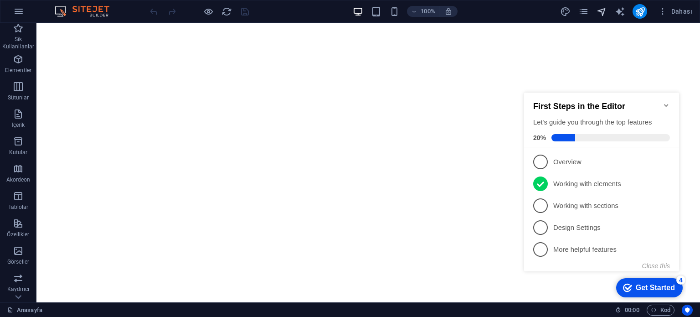
click at [607, 12] on icon "navigator" at bounding box center [601, 11] width 10 height 10
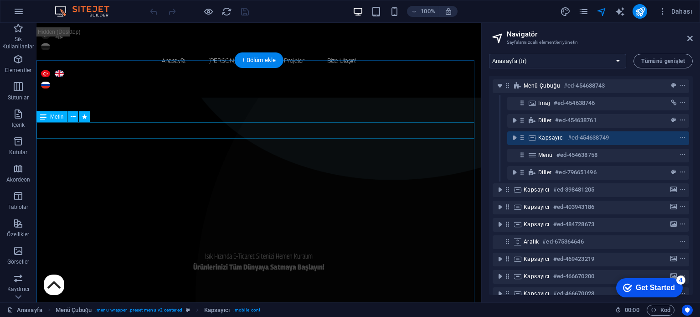
scroll to position [91, 0]
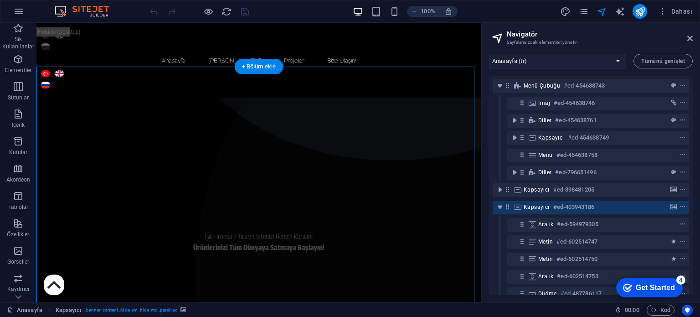
scroll to position [137, 0]
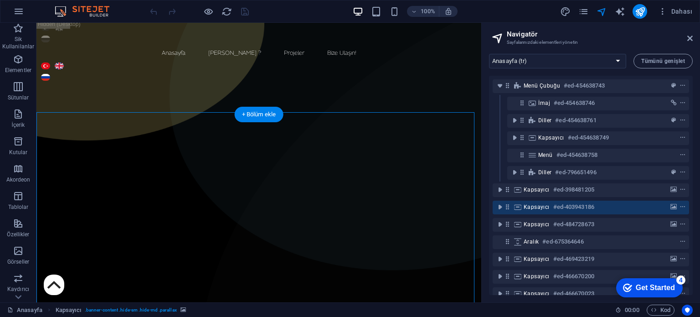
scroll to position [0, 0]
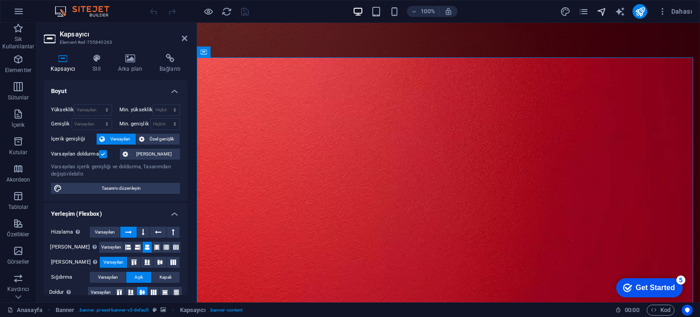
click at [599, 16] on icon "navigator" at bounding box center [601, 11] width 10 height 10
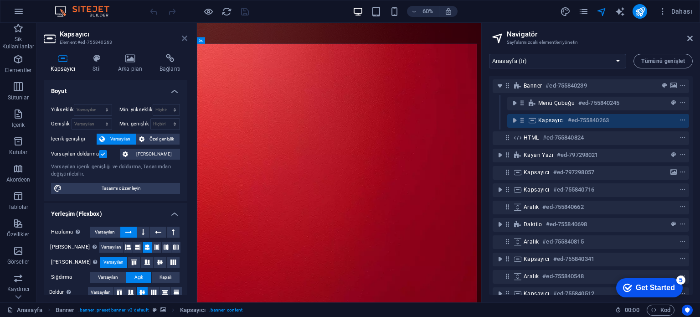
click at [184, 39] on icon at bounding box center [184, 38] width 5 height 7
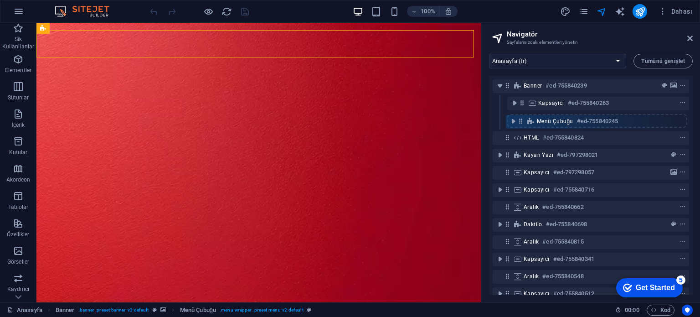
drag, startPoint x: 523, startPoint y: 106, endPoint x: 522, endPoint y: 127, distance: 21.5
click at [522, 127] on div "Banner #ed-755840239 Menü Çubuğu #ed-755840245 Kapsayıcı #ed-755840263 HTML #ed…" at bounding box center [591, 185] width 204 height 219
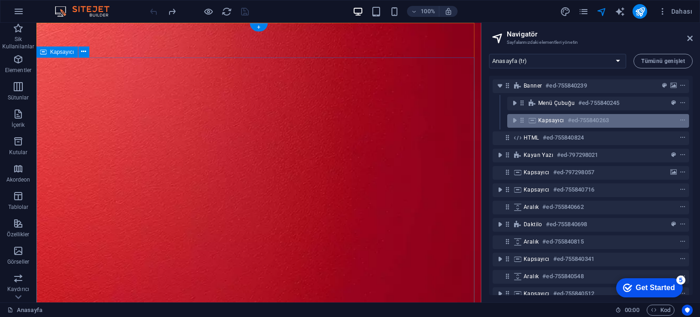
click at [559, 123] on span "Kapsayıcı" at bounding box center [551, 120] width 26 height 7
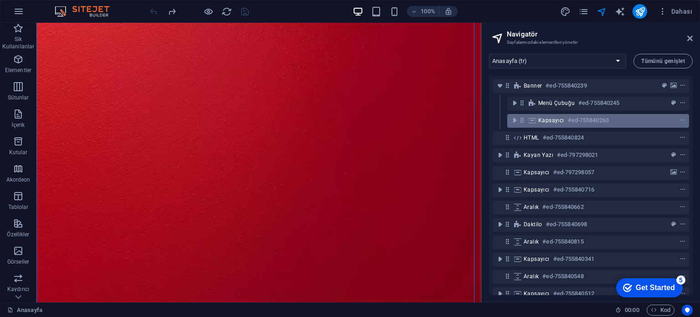
click at [559, 123] on span "Kapsayıcı" at bounding box center [551, 120] width 26 height 7
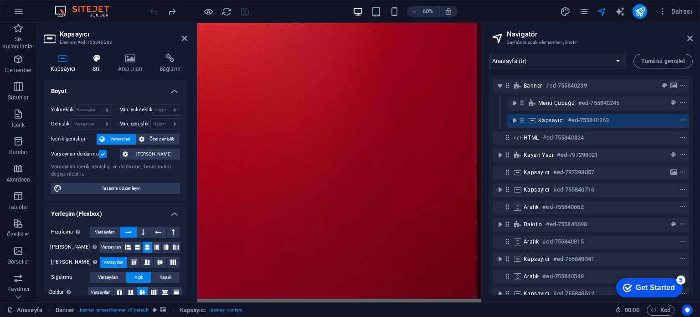
click at [94, 69] on h4 "Stil" at bounding box center [99, 63] width 26 height 19
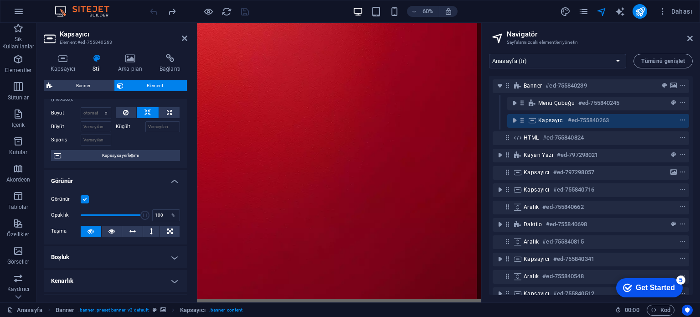
scroll to position [137, 0]
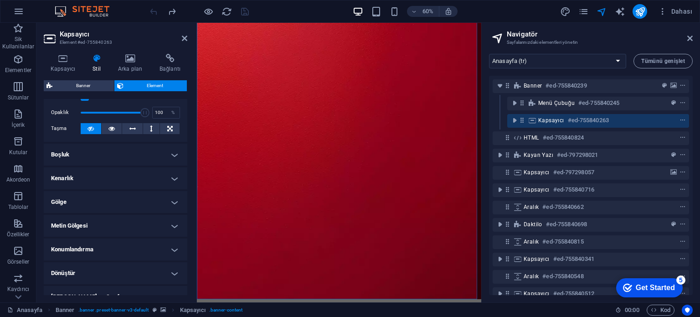
click at [129, 160] on h4 "Boşluk" at bounding box center [116, 155] width 144 height 22
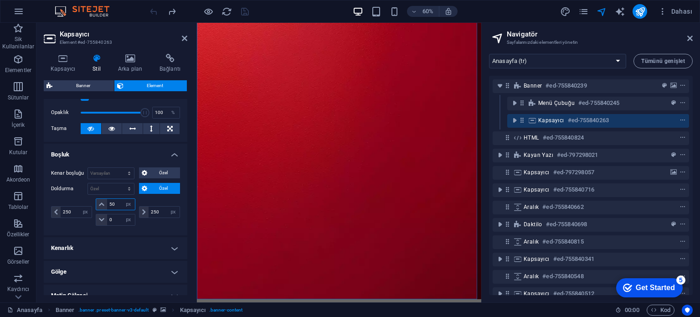
click at [119, 204] on input "50" at bounding box center [120, 204] width 27 height 11
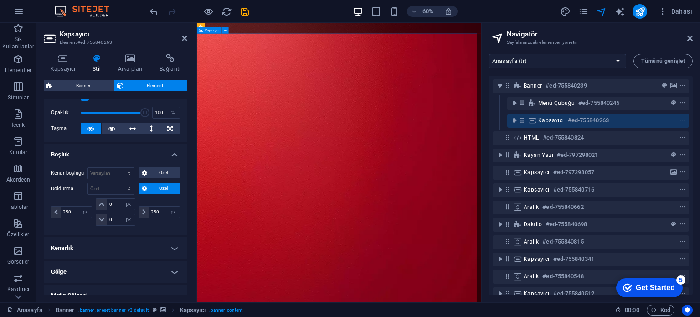
scroll to position [0, 0]
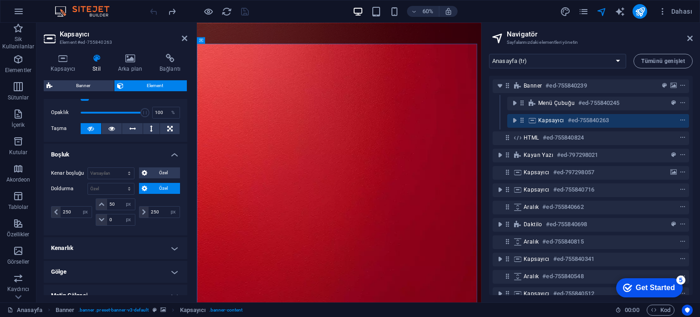
type input "0"
click at [113, 204] on input "0" at bounding box center [120, 204] width 27 height 11
type input "50"
click at [108, 199] on input "50" at bounding box center [120, 204] width 27 height 11
click at [117, 200] on input "50" at bounding box center [120, 204] width 27 height 11
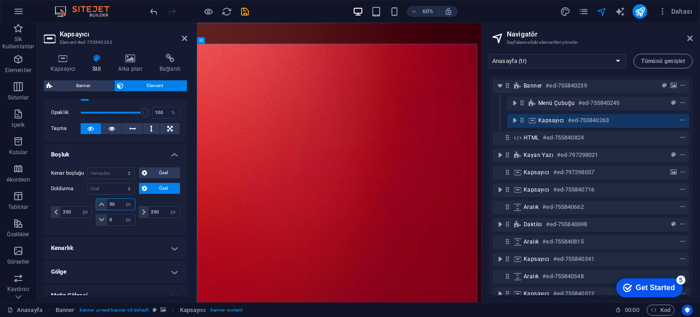
click at [117, 200] on input "50" at bounding box center [120, 204] width 27 height 11
type input "0"
click at [111, 172] on select "Varsayılan otomatik px % rem vw vh Özel" at bounding box center [111, 173] width 46 height 11
select select "px"
click at [120, 168] on select "Varsayılan otomatik px % rem vw vh Özel" at bounding box center [111, 173] width 46 height 11
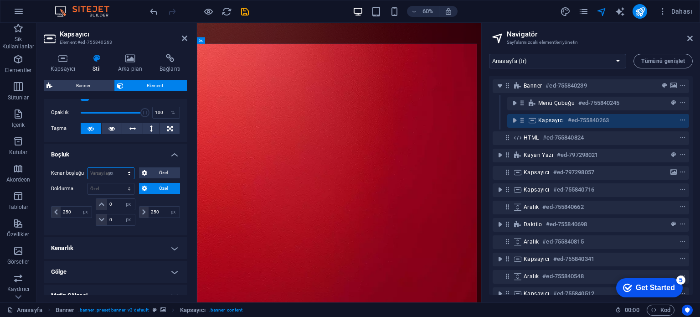
type input "0"
select select "px"
type input "0"
select select "px"
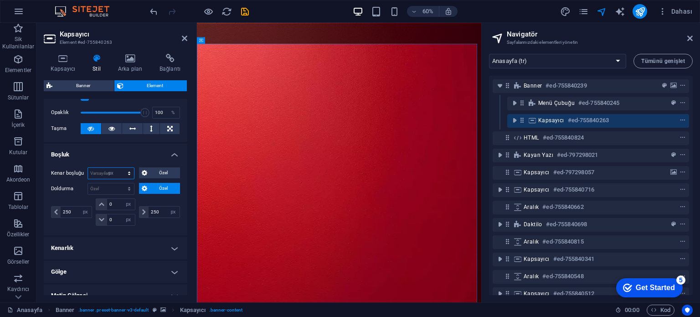
type input "0"
select select "px"
type input "0"
select select "px"
click at [153, 160] on div "Kenar boşluğu 0 Varsayılan otomatik px % rem vw vh Özel Özel 0 otomatik px % re…" at bounding box center [116, 197] width 144 height 75
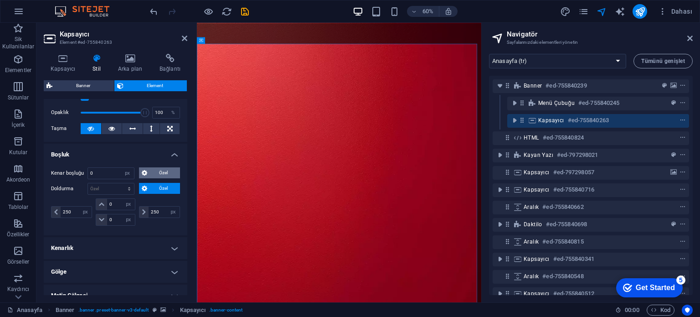
click at [154, 169] on span "Özel" at bounding box center [164, 172] width 28 height 11
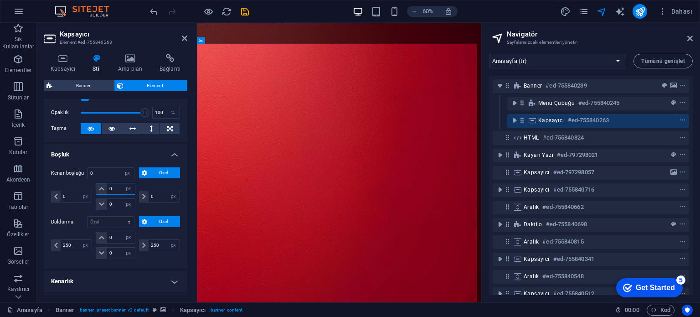
click at [118, 185] on input "0" at bounding box center [120, 188] width 27 height 11
type input "-50"
select select "DISABLED_OPTION_VALUE"
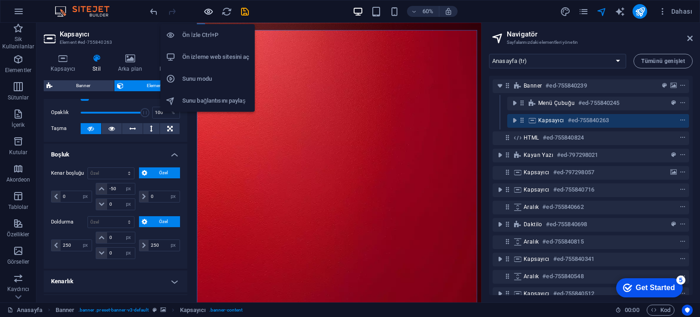
click at [208, 11] on icon "button" at bounding box center [208, 11] width 10 height 10
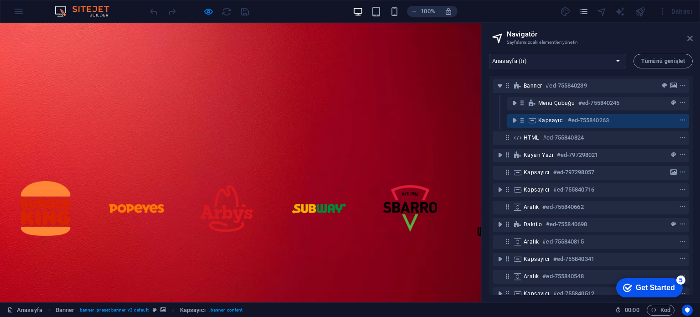
click at [689, 39] on icon at bounding box center [689, 38] width 5 height 7
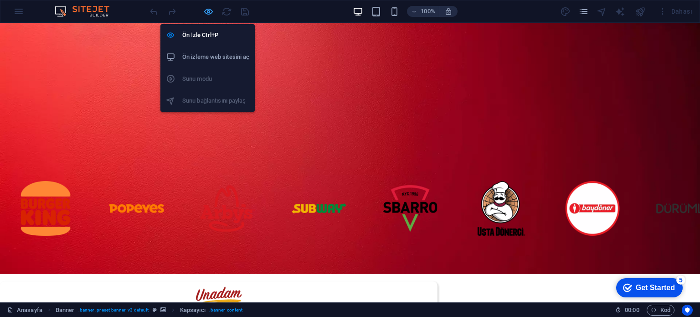
click at [207, 13] on icon "button" at bounding box center [208, 11] width 10 height 10
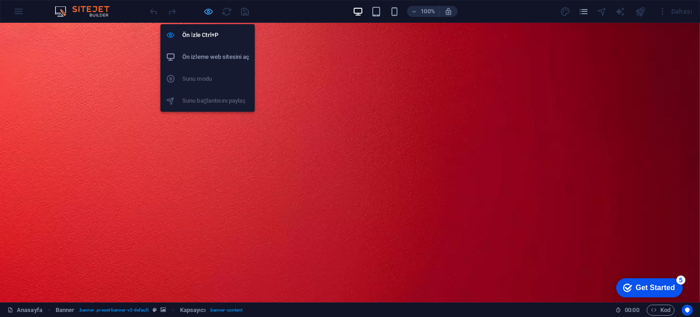
select select "px"
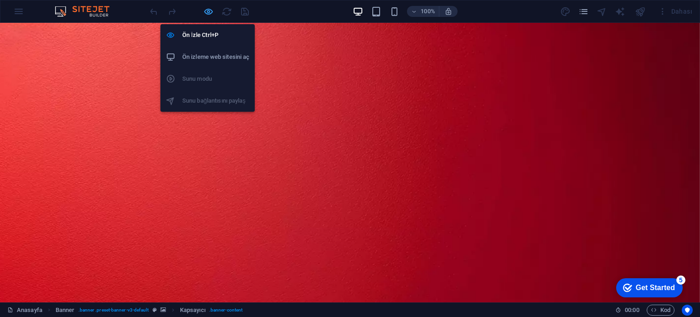
select select "px"
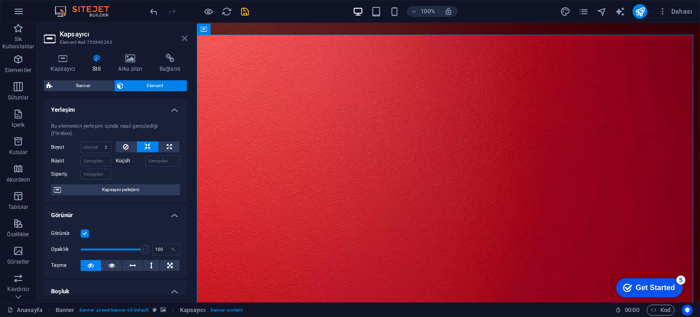
drag, startPoint x: 182, startPoint y: 38, endPoint x: 154, endPoint y: 37, distance: 28.7
click at [182, 38] on icon at bounding box center [184, 38] width 5 height 7
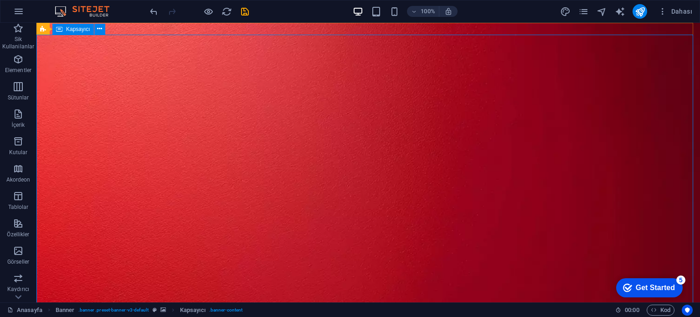
click at [65, 32] on div "Kapsayıcı" at bounding box center [72, 29] width 41 height 11
select select "px"
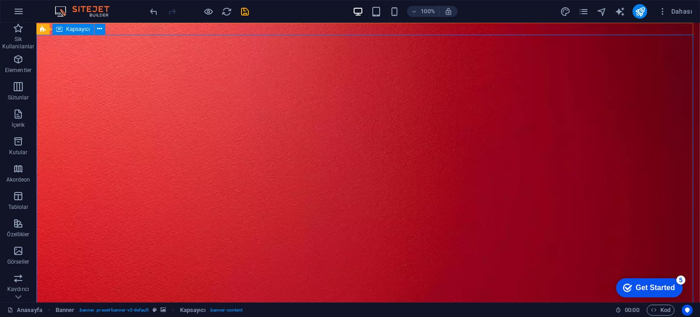
select select "px"
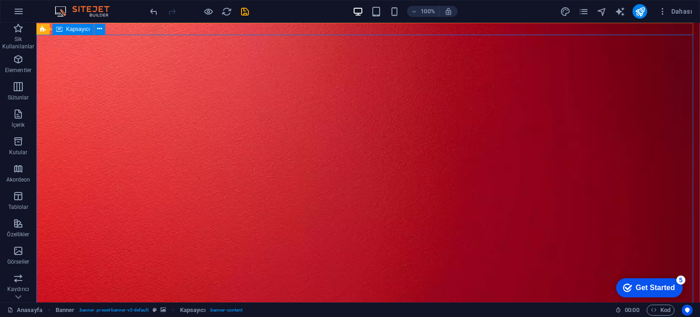
select select "px"
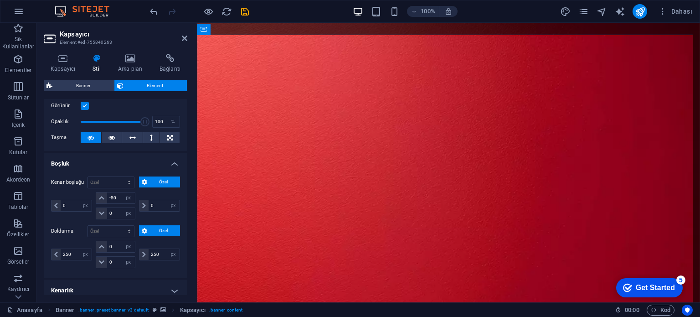
scroll to position [137, 0]
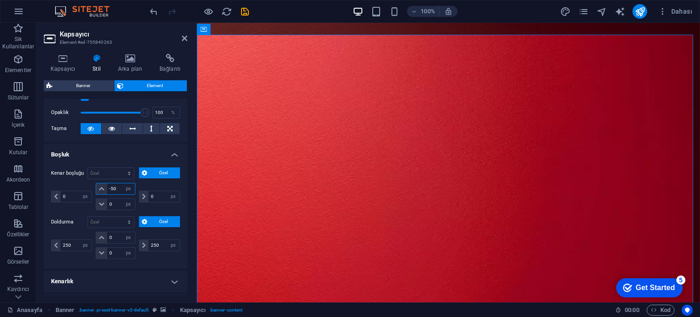
click at [115, 189] on input "-50" at bounding box center [120, 188] width 27 height 11
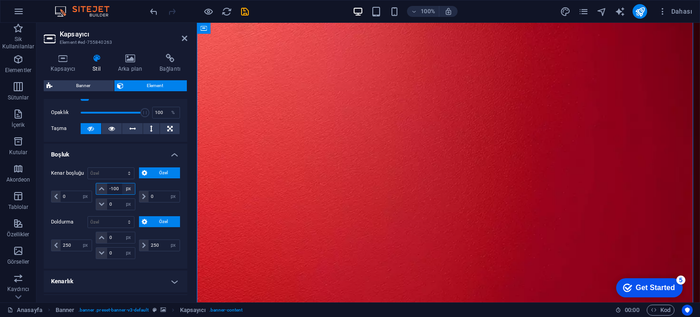
click at [122, 188] on select "otomatik px % rem vw vh" at bounding box center [128, 188] width 13 height 11
click at [120, 186] on input "-100" at bounding box center [120, 188] width 27 height 11
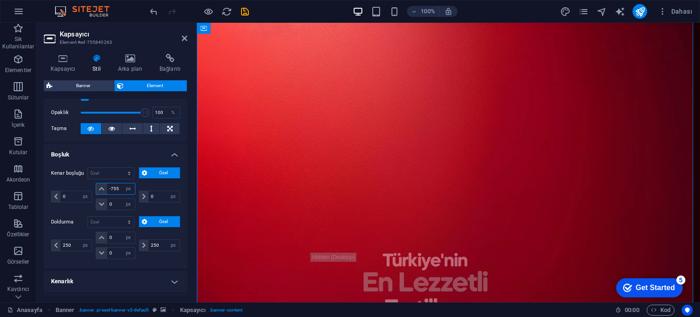
click at [119, 188] on input "-755" at bounding box center [120, 188] width 27 height 11
type input "-75"
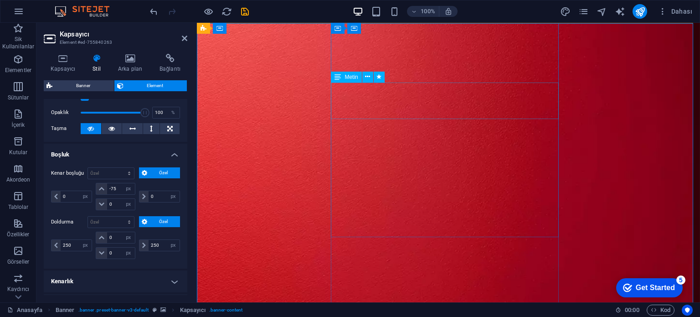
scroll to position [0, 0]
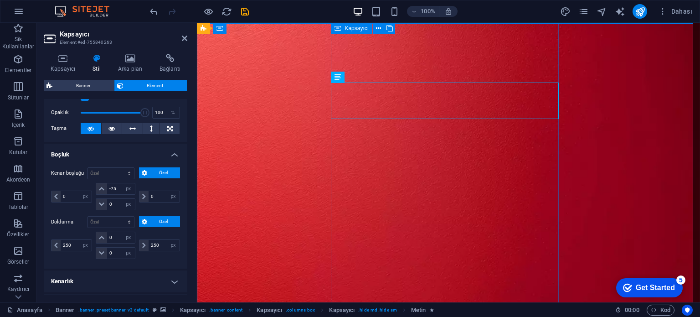
click at [337, 26] on icon at bounding box center [337, 28] width 6 height 11
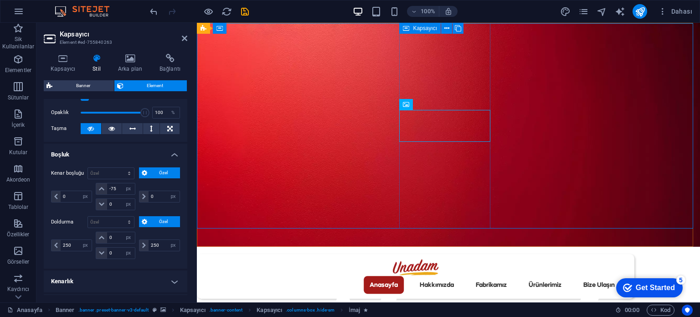
click at [406, 27] on icon at bounding box center [406, 28] width 6 height 11
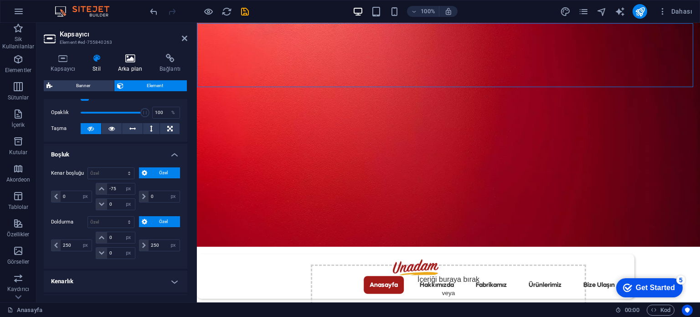
drag, startPoint x: 153, startPoint y: 68, endPoint x: 141, endPoint y: 60, distance: 14.5
click at [153, 67] on h4 "Bağlantı" at bounding box center [170, 63] width 35 height 19
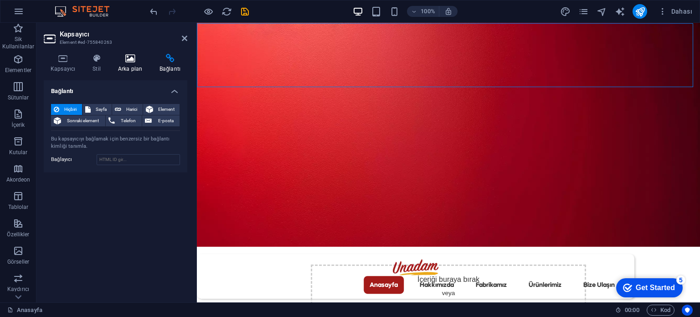
click at [139, 60] on icon at bounding box center [130, 58] width 38 height 9
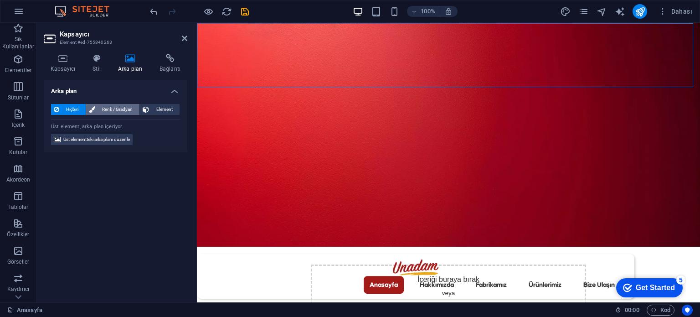
click at [130, 108] on span "Renk / Gradyan" at bounding box center [117, 109] width 39 height 11
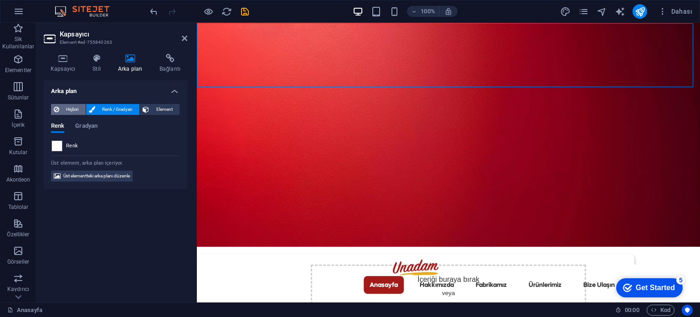
click at [76, 108] on span "Hiçbiri" at bounding box center [72, 109] width 21 height 11
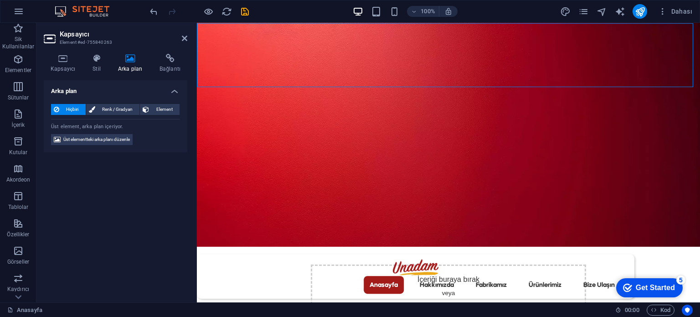
click at [315, 118] on figure at bounding box center [448, 135] width 503 height 224
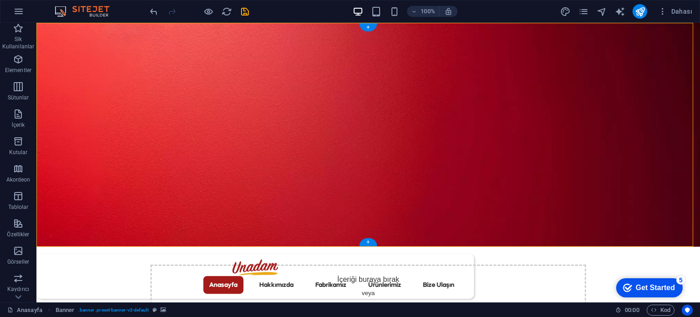
click at [139, 142] on figure at bounding box center [367, 135] width 663 height 224
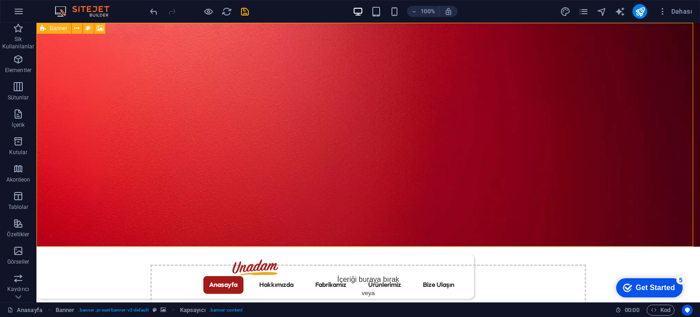
select select "vh"
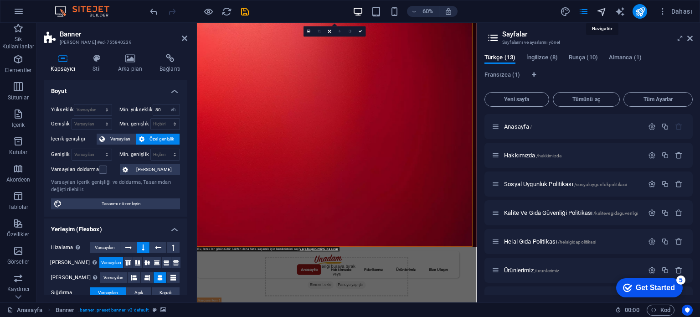
click at [601, 9] on icon "navigator" at bounding box center [601, 11] width 10 height 10
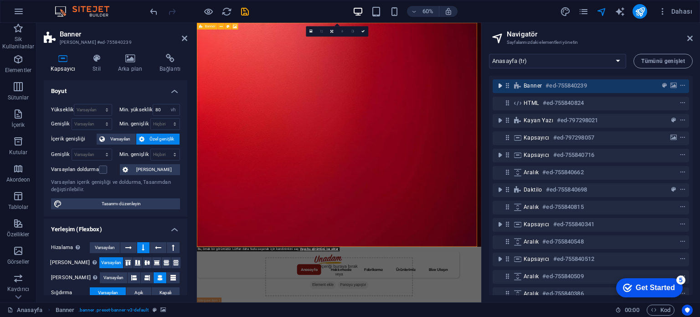
click at [503, 88] on icon "toggle-expand" at bounding box center [499, 85] width 9 height 9
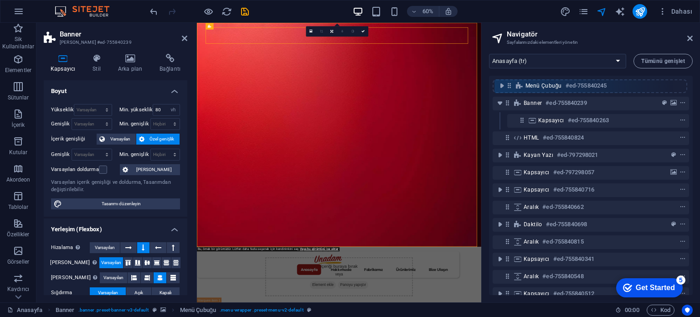
drag, startPoint x: 525, startPoint y: 105, endPoint x: 511, endPoint y: 85, distance: 23.9
click at [511, 85] on div "Banner #ed-755840239 Menü Çubuğu #ed-755840245 Kapsayıcı #ed-755840263 HTML #ed…" at bounding box center [591, 185] width 204 height 219
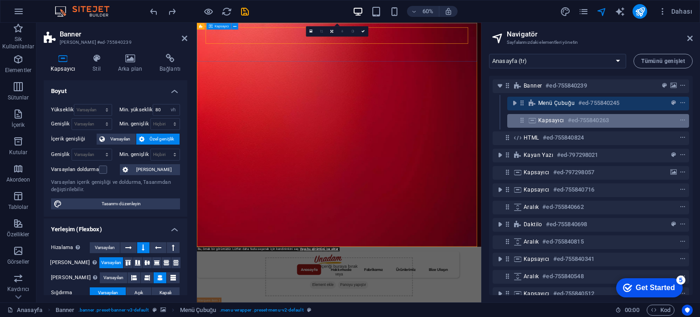
click at [554, 118] on span "Kapsayıcı" at bounding box center [551, 120] width 26 height 7
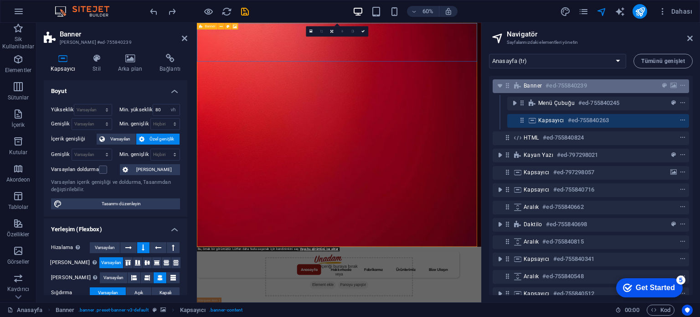
click at [537, 82] on span "Banner" at bounding box center [532, 85] width 18 height 7
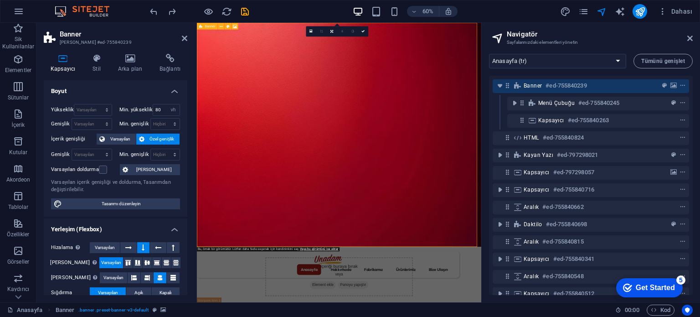
click at [537, 82] on span "Banner" at bounding box center [532, 85] width 18 height 7
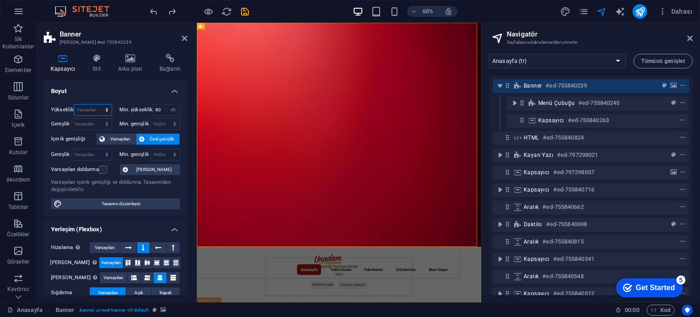
click at [92, 109] on select "Varsayılan px rem % vh vw" at bounding box center [92, 109] width 37 height 11
select select "px"
click at [98, 104] on select "Varsayılan px rem % vh vw" at bounding box center [92, 109] width 37 height 11
type input "818"
select select "DISABLED_OPTION_VALUE"
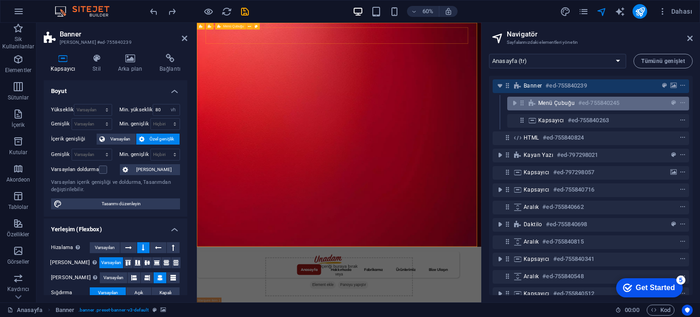
click at [559, 103] on span "Menü Çubuğu" at bounding box center [556, 102] width 36 height 7
select select "px"
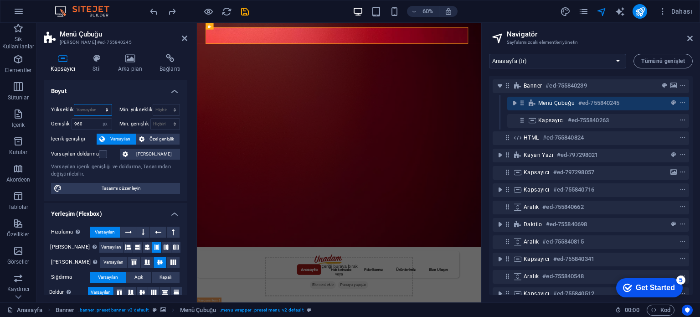
click at [95, 109] on select "Varsayılan px rem % vh vw" at bounding box center [92, 109] width 37 height 11
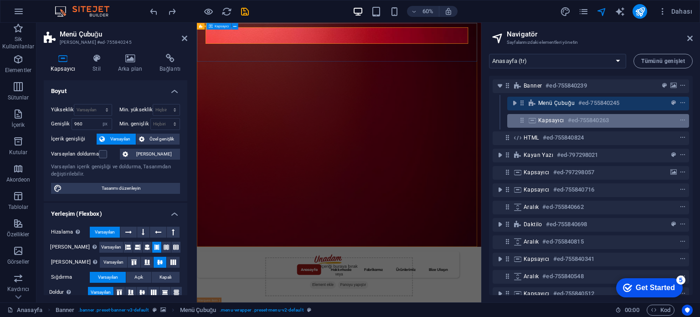
click at [561, 118] on span "Kapsayıcı" at bounding box center [551, 120] width 26 height 7
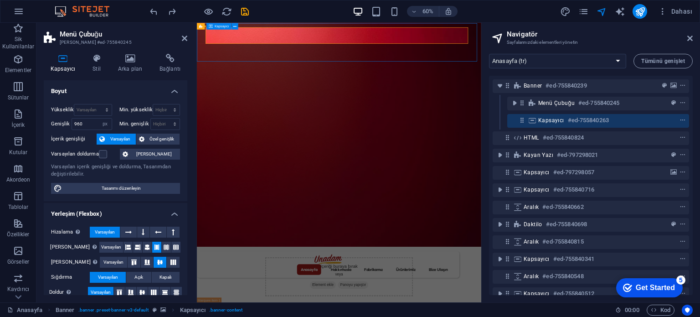
click at [561, 118] on span "Kapsayıcı" at bounding box center [551, 120] width 26 height 7
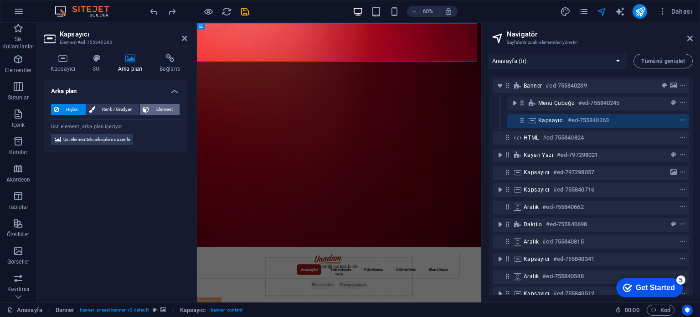
click at [162, 108] on span "Element" at bounding box center [164, 109] width 25 height 11
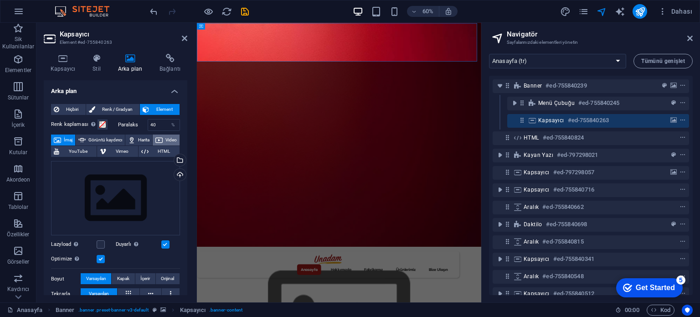
click at [165, 145] on span "Video" at bounding box center [170, 139] width 11 height 11
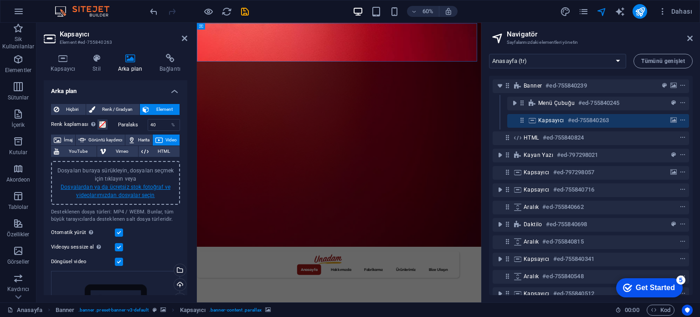
click at [130, 194] on link "Dosyalardan ya da ücretsiz stok fotoğraf ve videolarımızdan dosyalar seçin" at bounding box center [116, 191] width 110 height 15
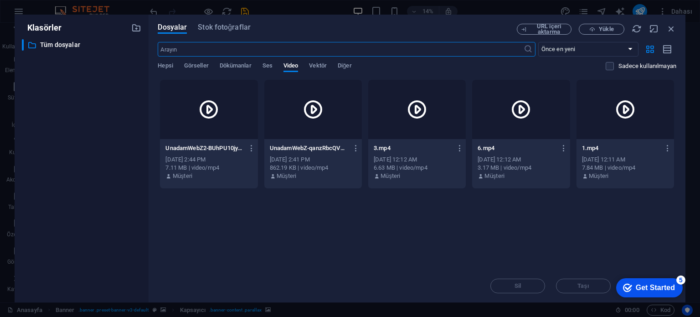
click at [244, 117] on div at bounding box center [209, 109] width 98 height 59
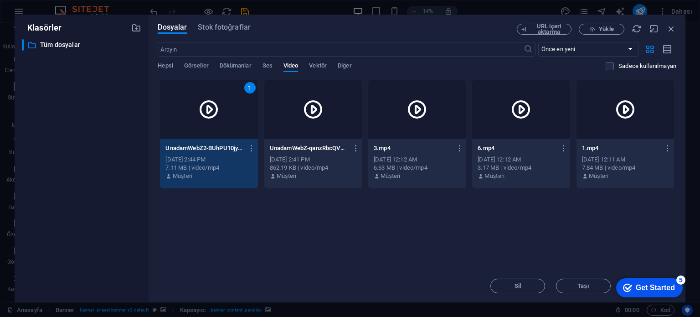
click at [244, 117] on div "1" at bounding box center [209, 109] width 98 height 59
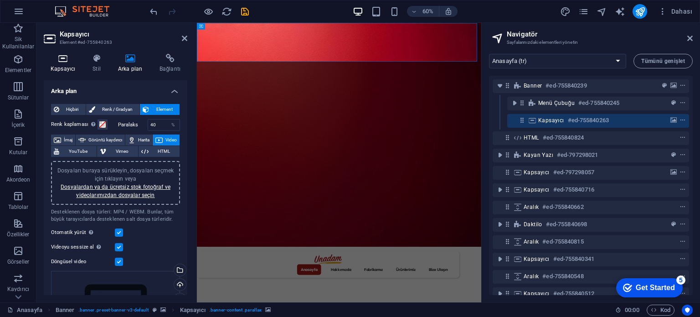
click at [55, 59] on icon at bounding box center [63, 58] width 38 height 9
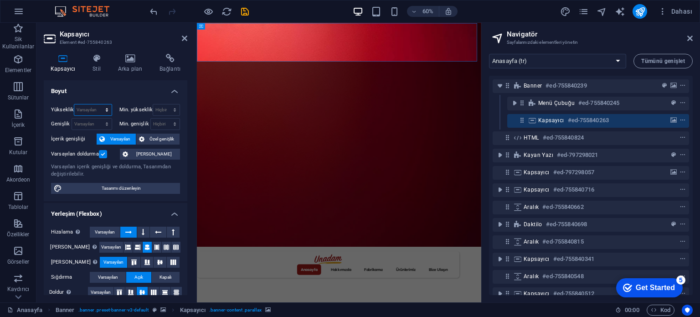
click at [95, 110] on select "Varsayılan px rem % vh vw" at bounding box center [92, 109] width 37 height 11
select select "rem"
click at [98, 104] on select "Varsayılan px rem % vh vw" at bounding box center [92, 109] width 37 height 11
type input "8.8125"
click at [108, 109] on select "Varsayılan px rem % vh vw" at bounding box center [105, 109] width 13 height 11
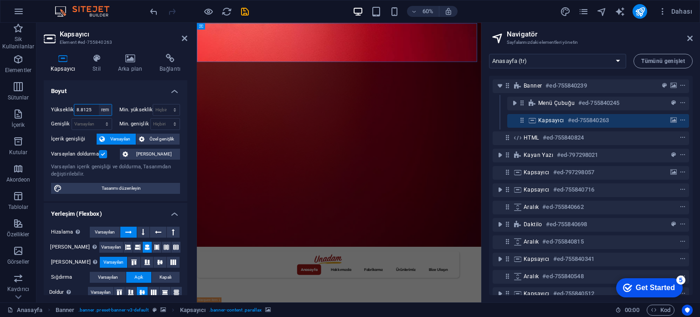
select select "px"
click at [99, 104] on select "Varsayılan px rem % vh vw" at bounding box center [105, 109] width 13 height 11
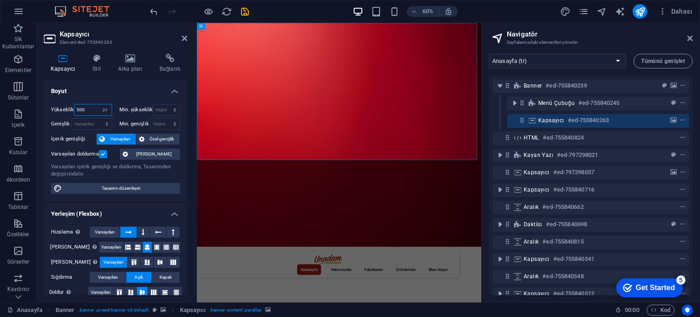
click at [92, 111] on input "500" at bounding box center [92, 109] width 37 height 11
type input "600"
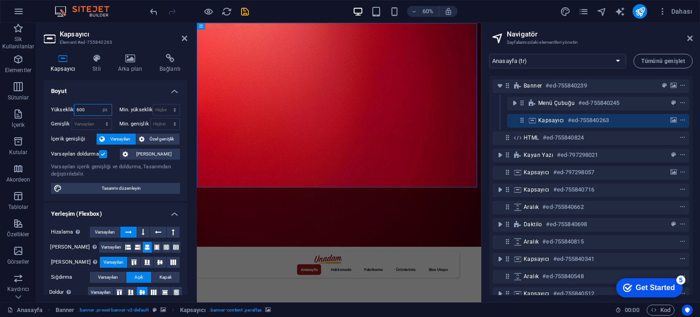
click at [89, 113] on input "600" at bounding box center [92, 109] width 37 height 11
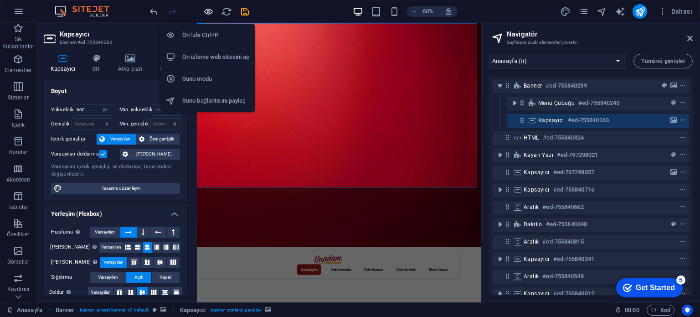
click at [209, 9] on icon "button" at bounding box center [208, 11] width 10 height 10
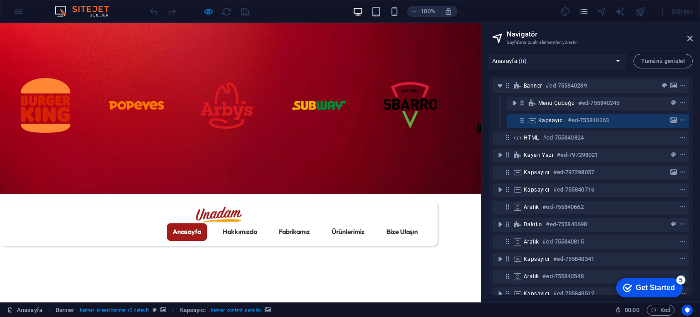
scroll to position [91, 0]
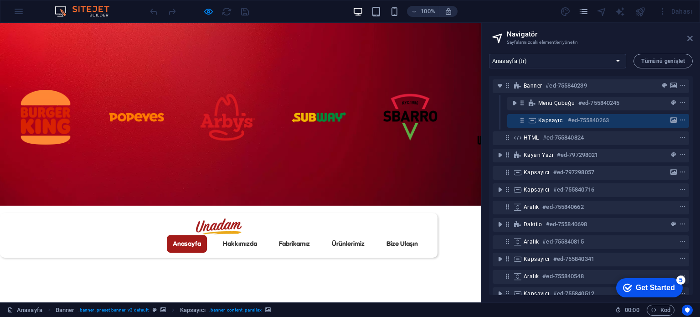
click at [692, 38] on icon at bounding box center [689, 38] width 5 height 7
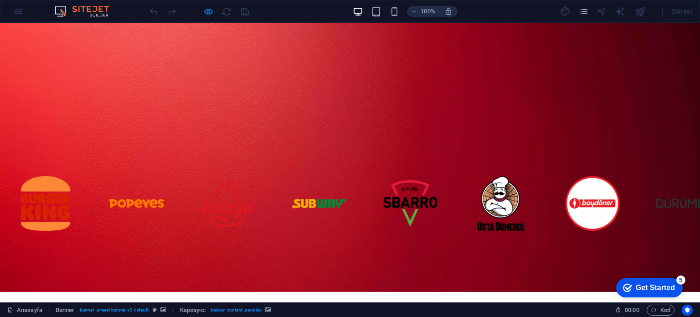
scroll to position [0, 0]
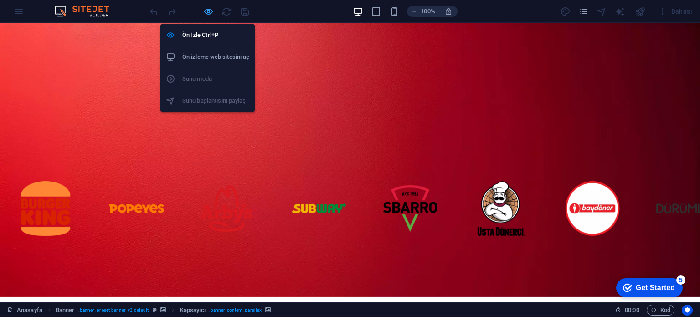
click at [210, 13] on icon "button" at bounding box center [208, 11] width 10 height 10
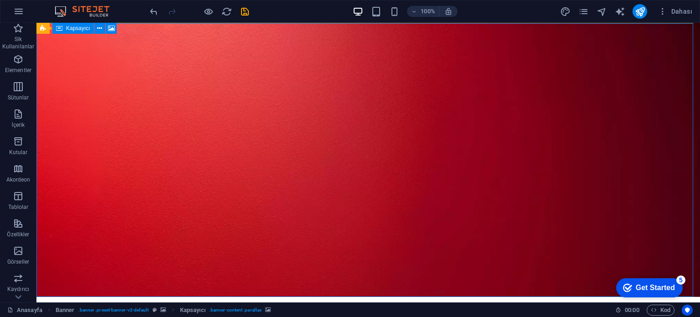
select select "px"
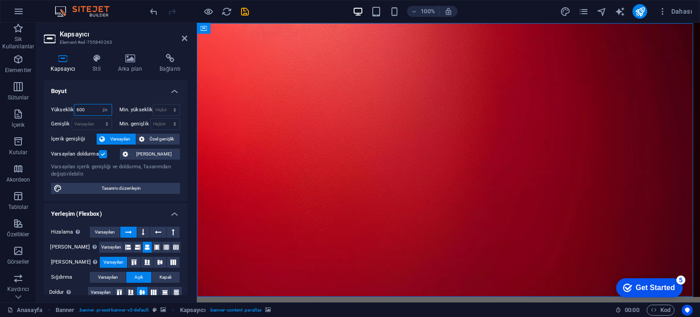
click at [87, 107] on input "600" at bounding box center [92, 109] width 37 height 11
type input "700"
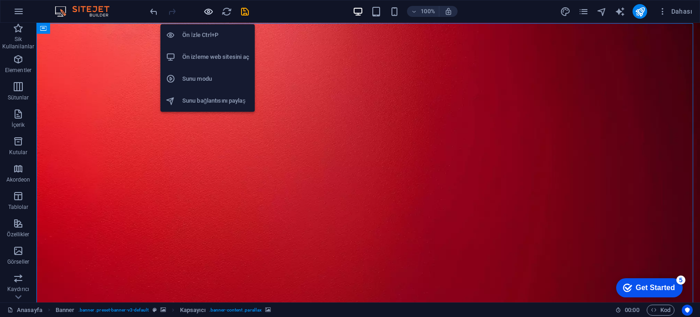
click at [208, 12] on icon "button" at bounding box center [208, 11] width 10 height 10
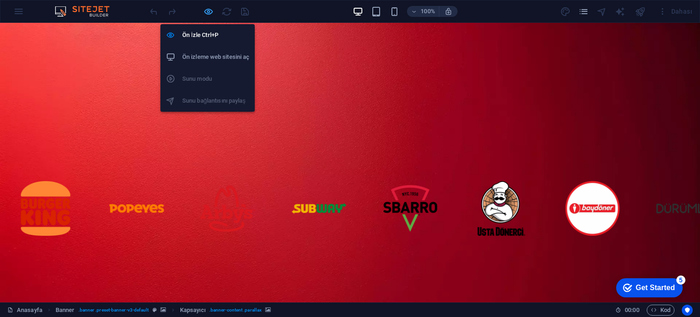
click at [206, 10] on icon "button" at bounding box center [208, 11] width 10 height 10
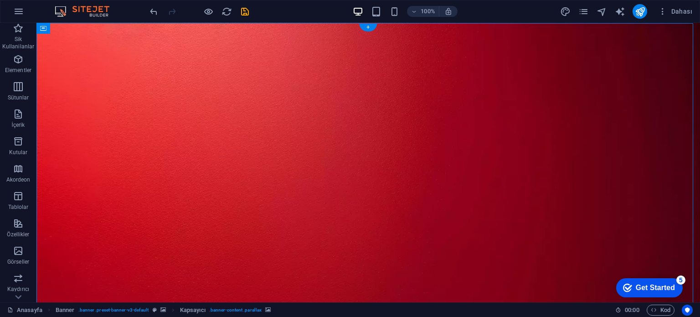
select select "px"
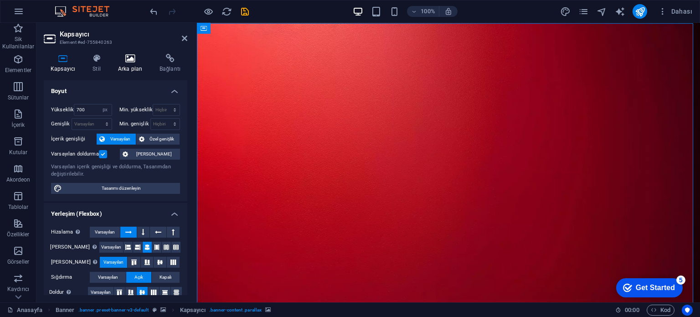
click at [126, 67] on h4 "Arka plan" at bounding box center [131, 63] width 41 height 19
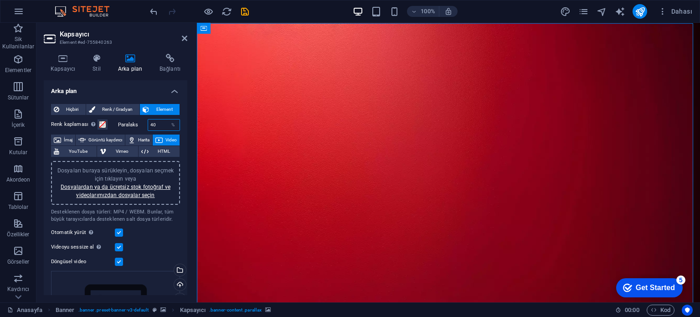
click at [163, 123] on input "40" at bounding box center [164, 124] width 32 height 11
type input "0"
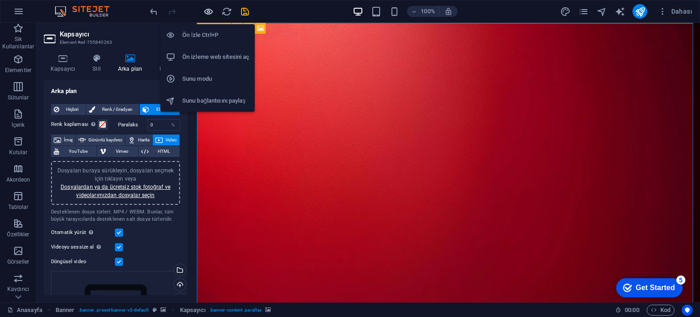
click at [210, 10] on icon "button" at bounding box center [208, 11] width 10 height 10
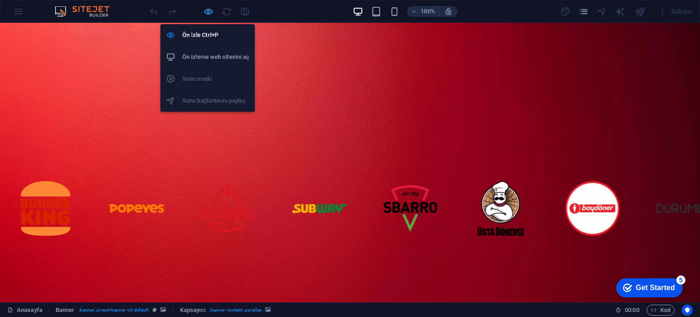
click at [210, 14] on icon "button" at bounding box center [208, 11] width 10 height 10
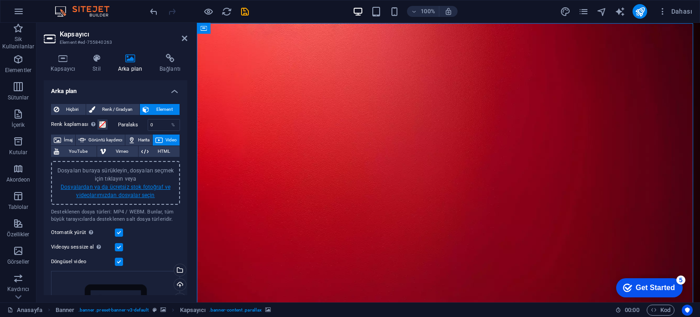
click at [91, 185] on link "Dosyalardan ya da ücretsiz stok fotoğraf ve videolarımızdan dosyalar seçin" at bounding box center [116, 191] width 110 height 15
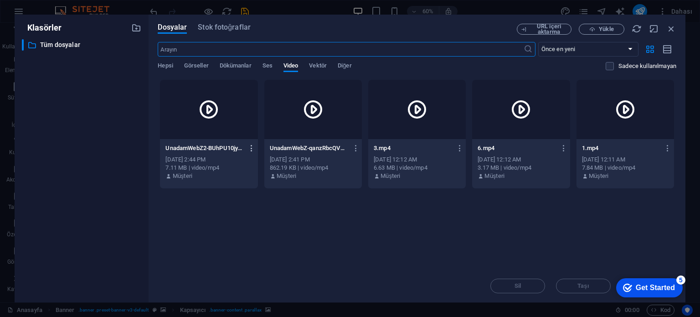
click at [253, 149] on icon "button" at bounding box center [251, 148] width 9 height 8
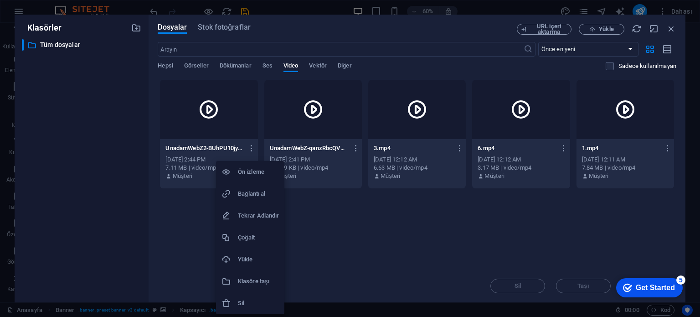
click at [250, 299] on h6 "Sil" at bounding box center [258, 303] width 41 height 11
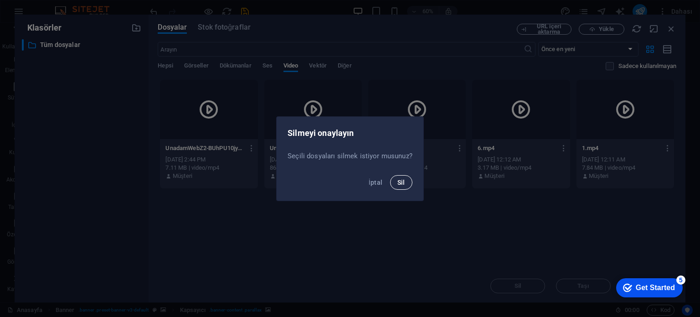
click at [397, 182] on span "Sil" at bounding box center [401, 182] width 8 height 7
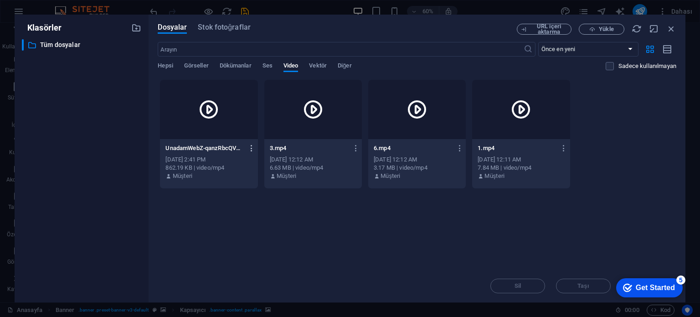
click at [251, 147] on icon "button" at bounding box center [251, 148] width 9 height 8
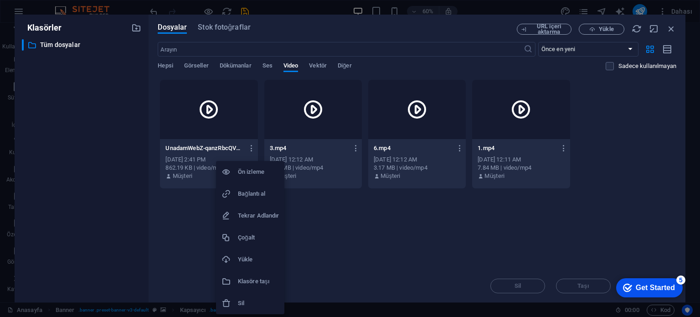
click at [254, 298] on h6 "Sil" at bounding box center [258, 303] width 41 height 11
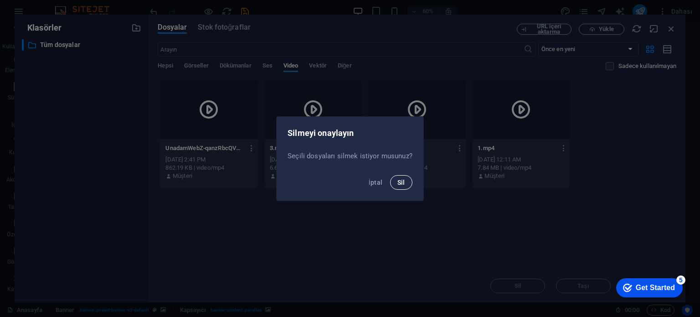
click at [402, 183] on span "Sil" at bounding box center [401, 182] width 8 height 7
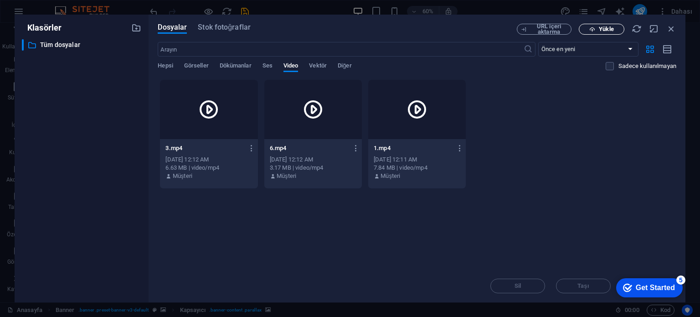
click at [607, 29] on span "Yükle" at bounding box center [606, 28] width 15 height 5
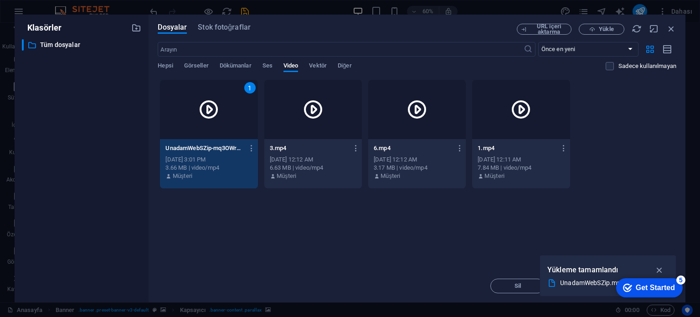
click at [192, 112] on div "1" at bounding box center [209, 109] width 98 height 59
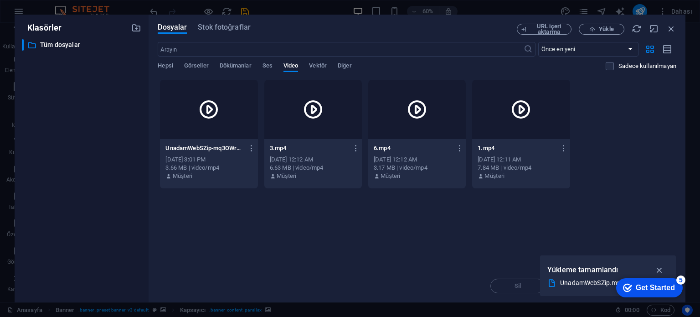
click at [192, 112] on div at bounding box center [209, 109] width 98 height 59
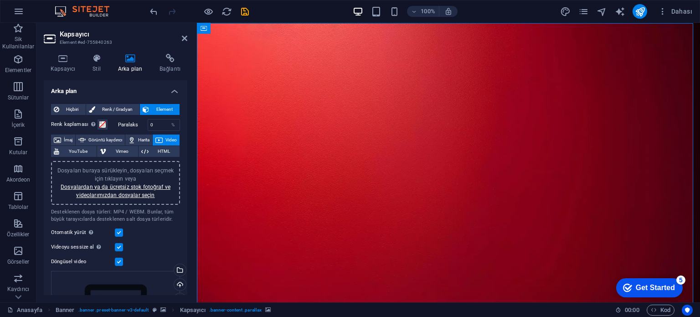
click at [192, 112] on div "Kapsayıcı Stil Arka plan Bağlantı Boyut Yükseklik 700 Varsayılan px rem % vh vw…" at bounding box center [115, 174] width 158 height 256
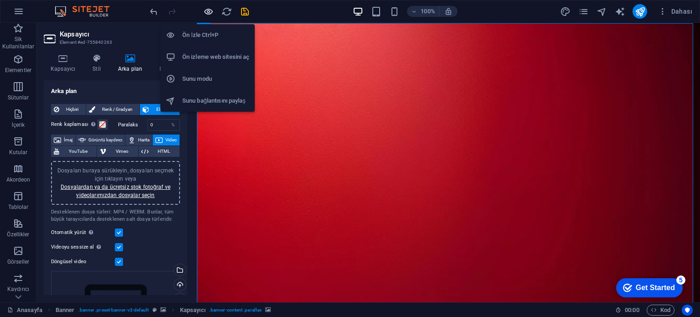
click at [210, 13] on icon "button" at bounding box center [208, 11] width 10 height 10
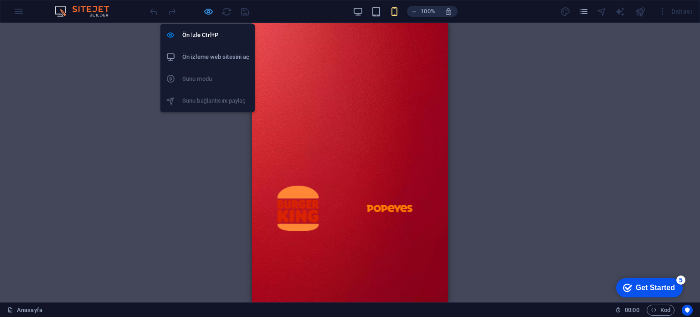
click at [207, 11] on icon "button" at bounding box center [208, 11] width 10 height 10
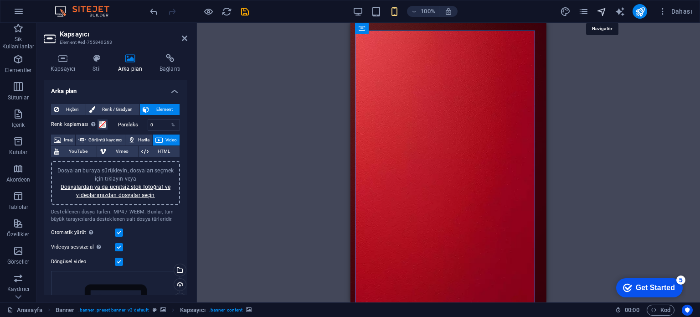
click at [599, 15] on icon "navigator" at bounding box center [601, 11] width 10 height 10
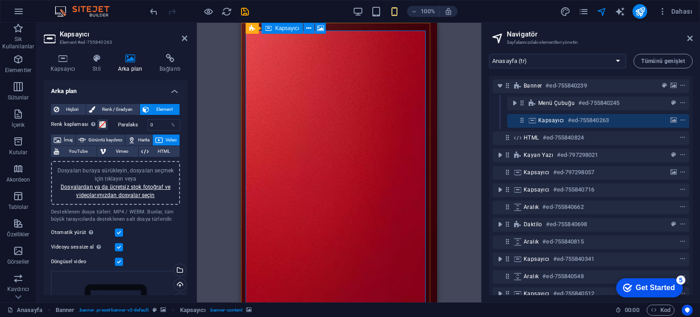
click at [547, 122] on span "Kapsayıcı" at bounding box center [551, 120] width 26 height 7
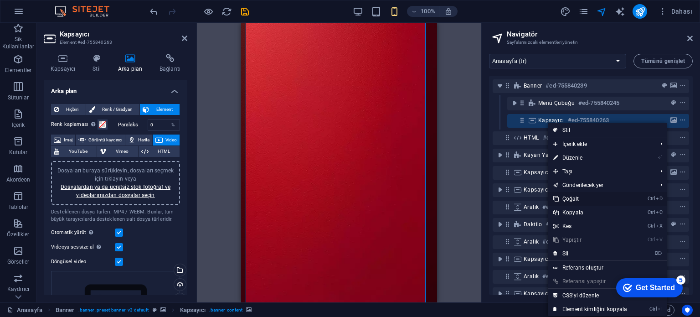
click at [586, 196] on link "Ctrl D Çoğalt" at bounding box center [590, 199] width 85 height 14
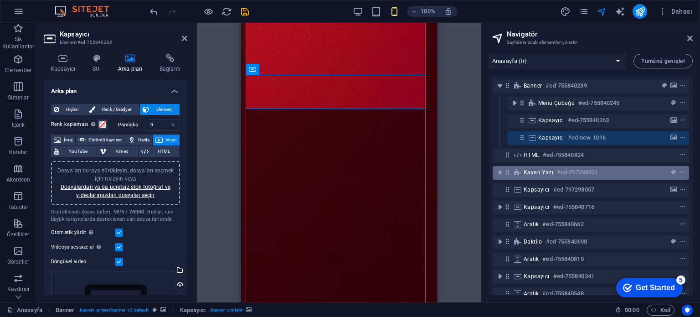
scroll to position [449, 0]
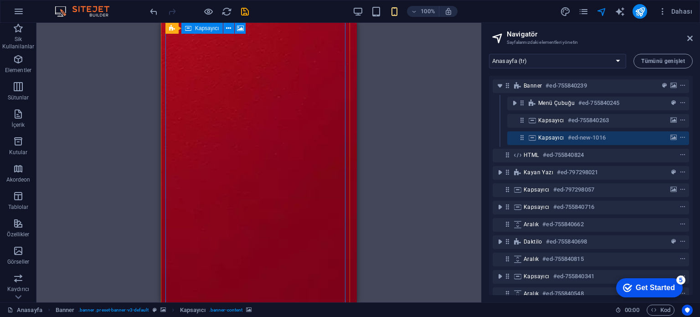
click at [549, 139] on span "Kapsayıcı" at bounding box center [551, 137] width 26 height 7
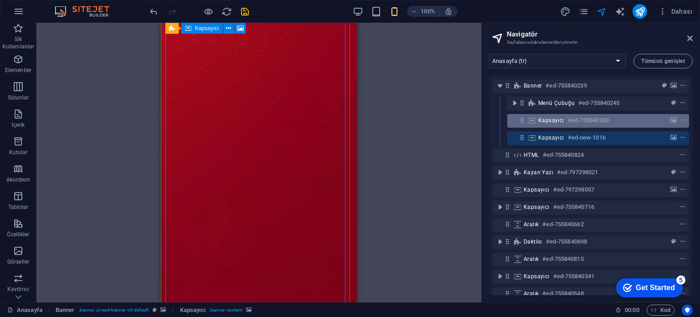
click at [545, 123] on span "Kapsayıcı" at bounding box center [551, 120] width 26 height 7
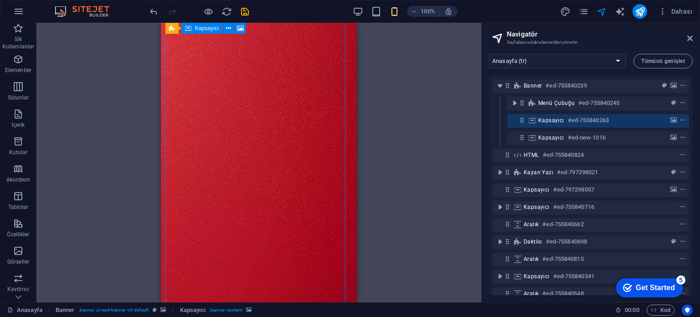
click at [545, 123] on span "Kapsayıcı" at bounding box center [551, 120] width 26 height 7
select select "px"
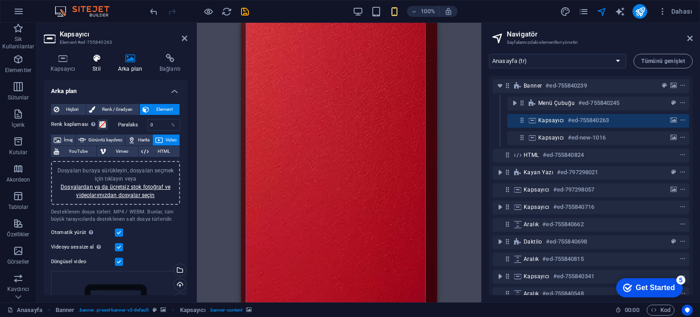
click at [95, 69] on h4 "Stil" at bounding box center [99, 63] width 26 height 19
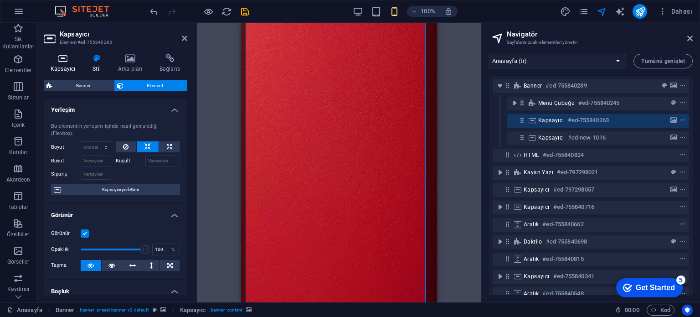
click at [70, 69] on h4 "Kapsayıcı" at bounding box center [65, 63] width 42 height 19
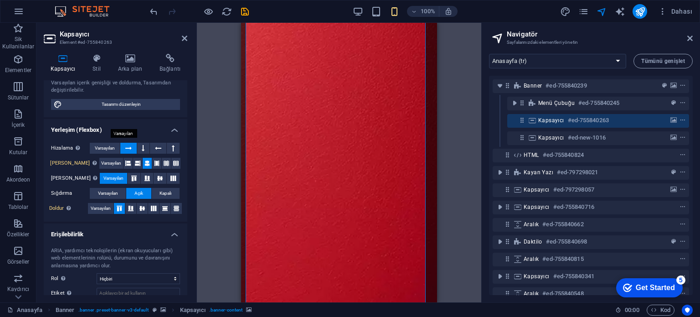
scroll to position [91, 0]
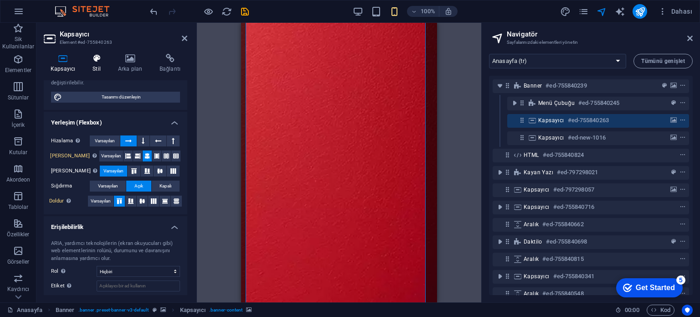
click at [100, 58] on icon at bounding box center [97, 58] width 22 height 9
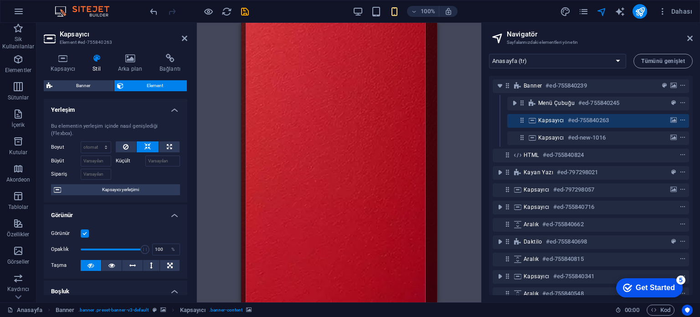
click at [83, 234] on label at bounding box center [85, 233] width 8 height 8
click at [0, 0] on input "Görünür" at bounding box center [0, 0] width 0 height 0
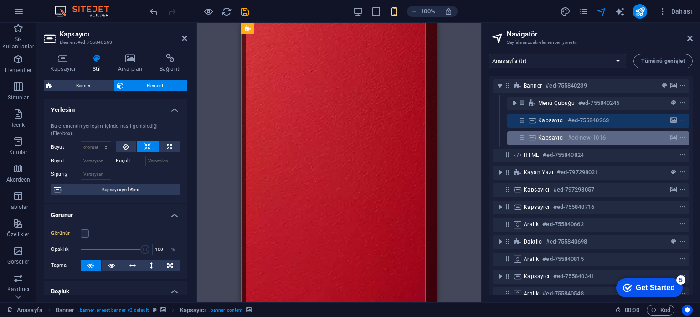
click at [558, 140] on span "Kapsayıcı" at bounding box center [551, 137] width 26 height 7
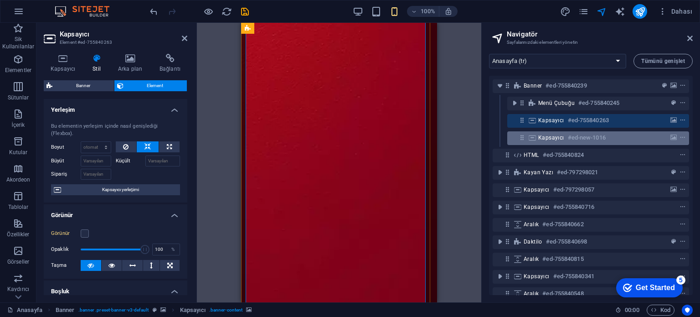
click at [558, 140] on span "Kapsayıcı" at bounding box center [551, 137] width 26 height 7
select select "px"
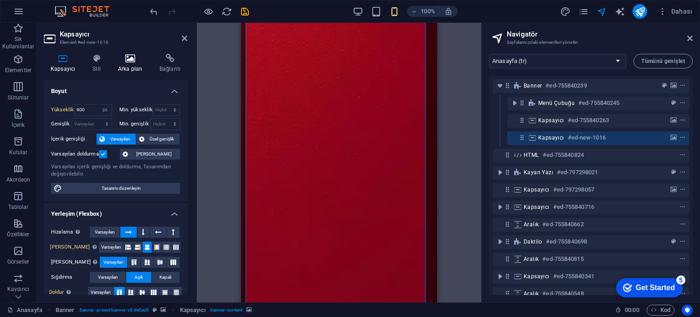
click at [130, 60] on icon at bounding box center [130, 58] width 38 height 9
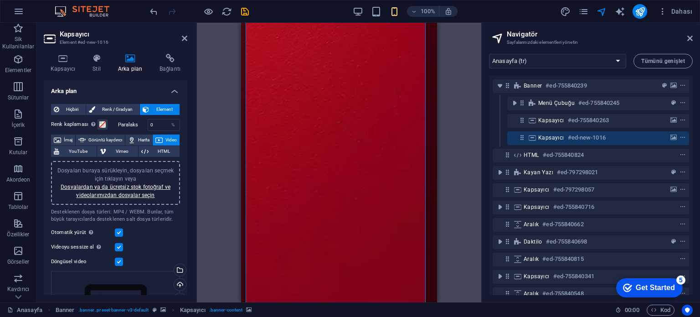
scroll to position [403, 0]
click at [128, 191] on link "Dosyalardan ya da ücretsiz stok fotoğraf ve videolarımızdan dosyalar seçin" at bounding box center [116, 191] width 110 height 15
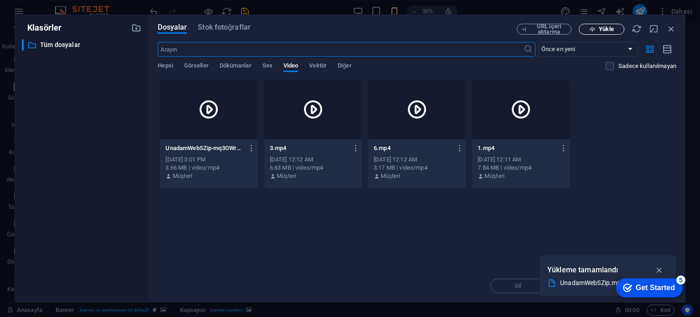
click at [590, 26] on icon "button" at bounding box center [592, 29] width 6 height 6
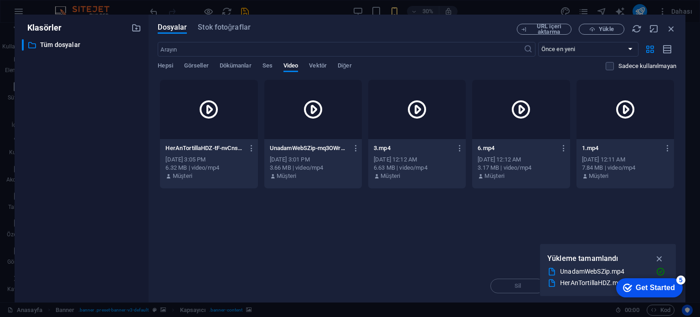
click at [211, 138] on div at bounding box center [209, 109] width 98 height 59
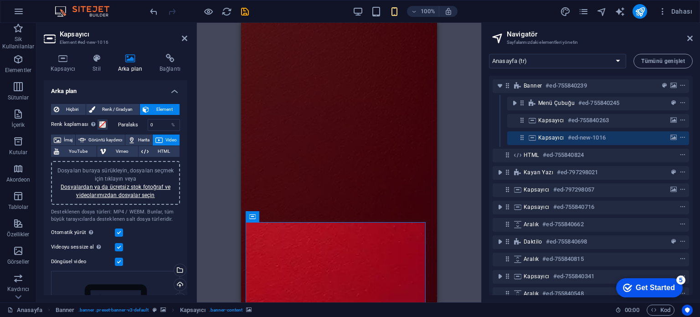
scroll to position [175, 0]
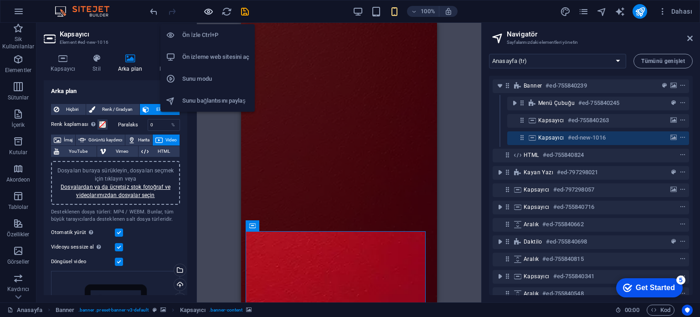
click at [207, 13] on icon "button" at bounding box center [208, 11] width 10 height 10
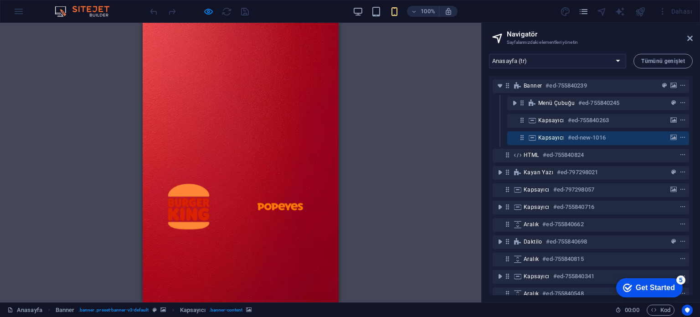
scroll to position [0, 0]
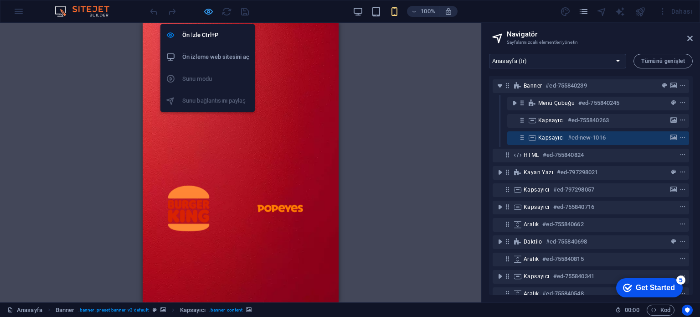
click at [212, 10] on icon "button" at bounding box center [208, 11] width 10 height 10
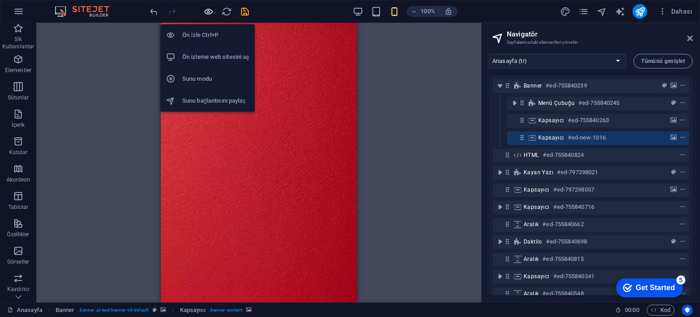
click at [210, 11] on icon "button" at bounding box center [208, 11] width 10 height 10
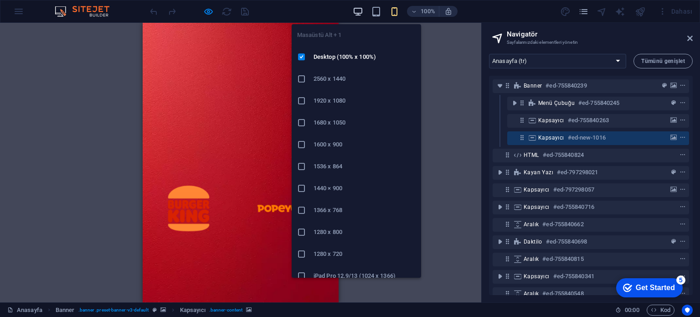
click at [0, 0] on icon "button" at bounding box center [0, 0] width 0 height 0
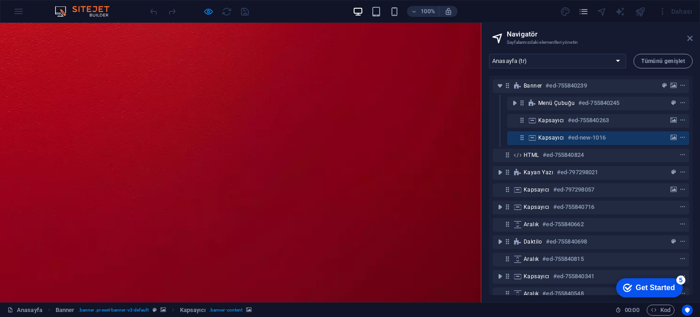
click at [689, 40] on icon at bounding box center [689, 38] width 5 height 7
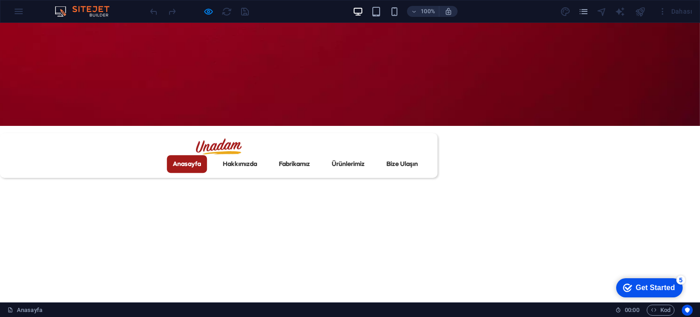
scroll to position [683, 0]
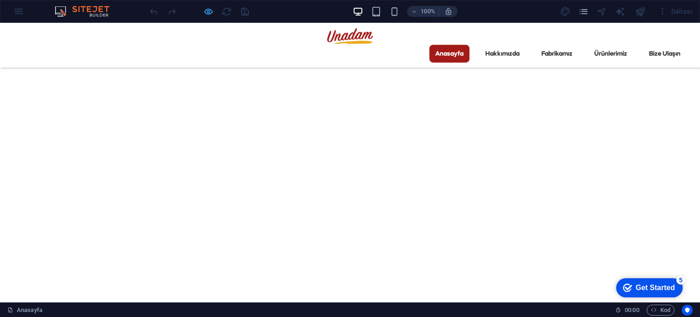
click at [206, 11] on icon "button" at bounding box center [208, 11] width 10 height 10
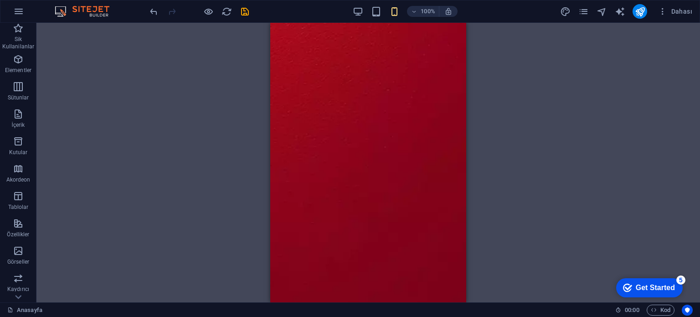
scroll to position [273, 0]
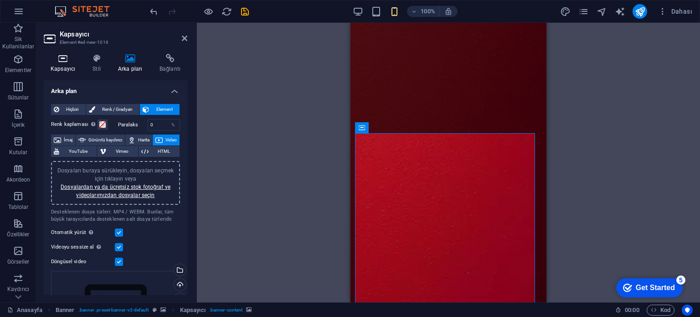
click at [70, 67] on h4 "Kapsayıcı" at bounding box center [65, 63] width 42 height 19
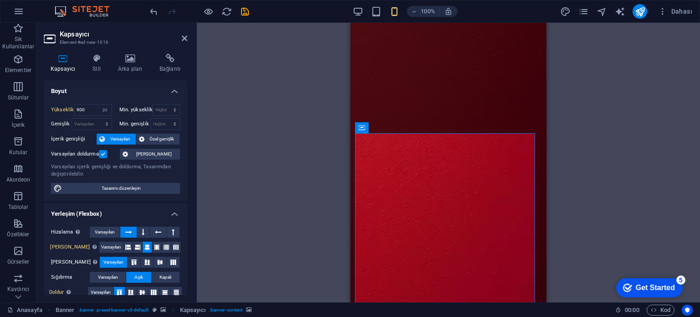
click at [99, 76] on div "Kapsayıcı Stil Arka plan Bağlantı Boyut Yükseklik 900 Varsayılan px rem % vh vw…" at bounding box center [116, 174] width 144 height 241
click at [93, 58] on icon at bounding box center [97, 58] width 22 height 9
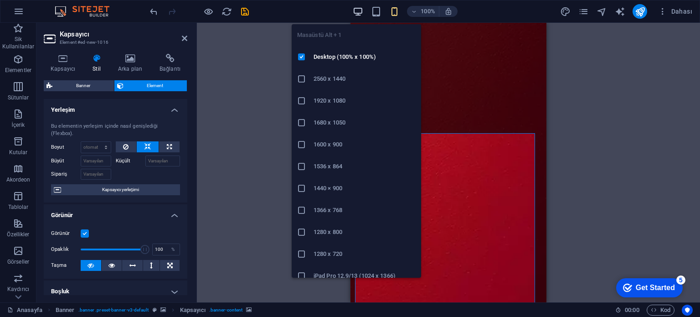
click at [0, 0] on icon "button" at bounding box center [0, 0] width 0 height 0
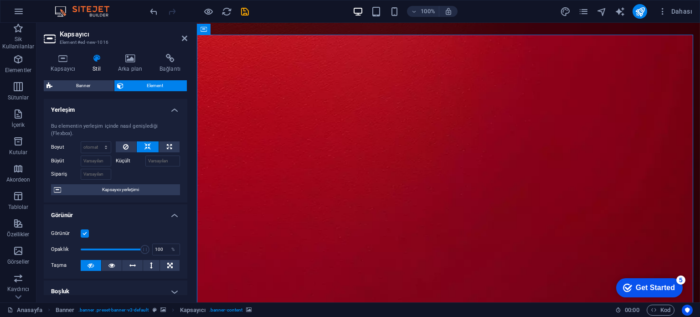
click at [87, 232] on label at bounding box center [85, 233] width 8 height 8
click at [0, 0] on input "Görünür" at bounding box center [0, 0] width 0 height 0
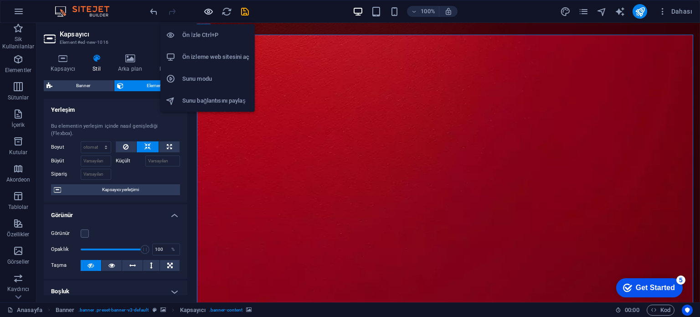
click at [210, 9] on icon "button" at bounding box center [208, 11] width 10 height 10
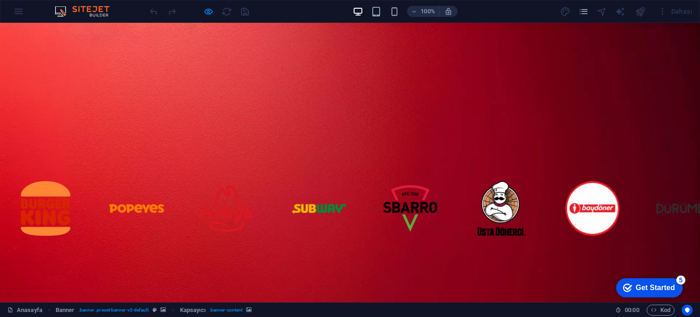
scroll to position [0, 0]
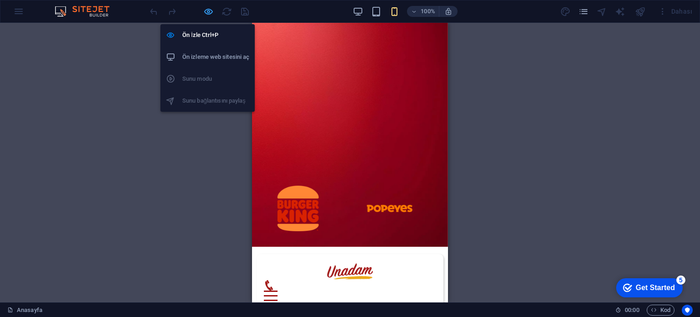
click at [210, 10] on icon "button" at bounding box center [208, 11] width 10 height 10
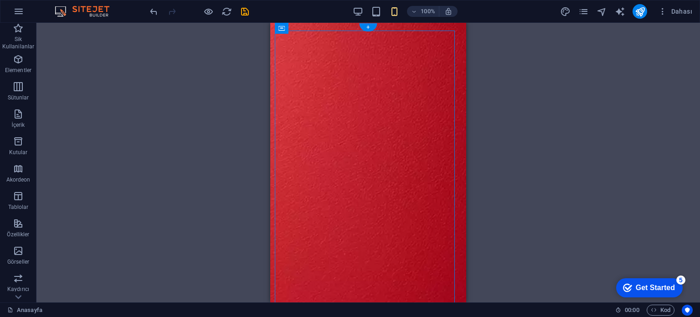
select select "px"
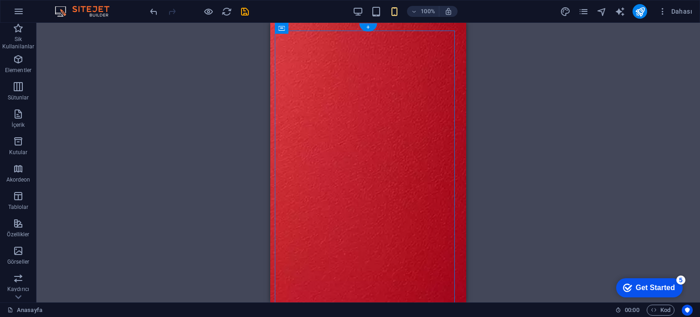
select select "px"
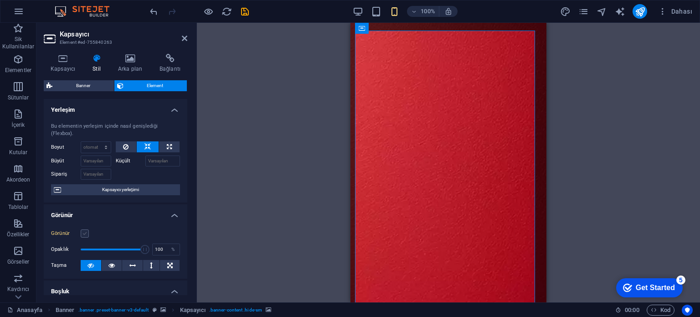
click at [84, 234] on label at bounding box center [85, 233] width 8 height 8
click at [0, 0] on input "Görünür" at bounding box center [0, 0] width 0 height 0
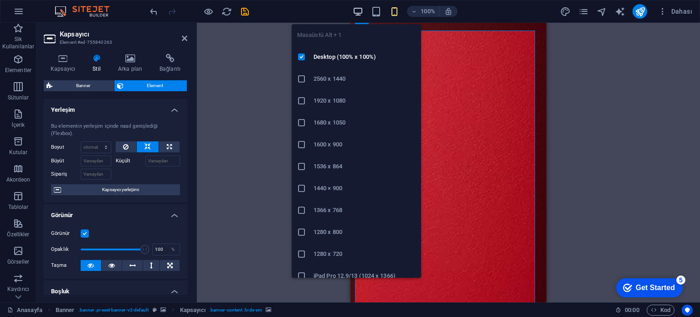
click at [0, 0] on icon "button" at bounding box center [0, 0] width 0 height 0
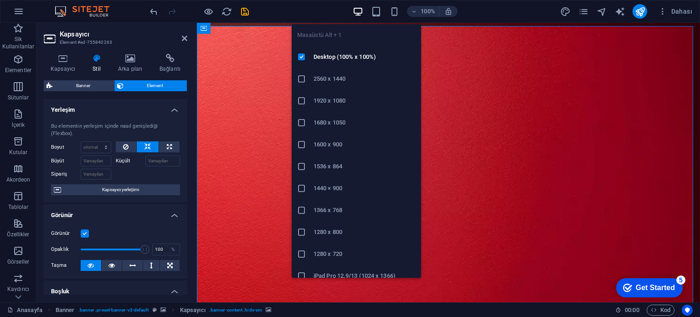
type input "250"
type input "0"
type input "250"
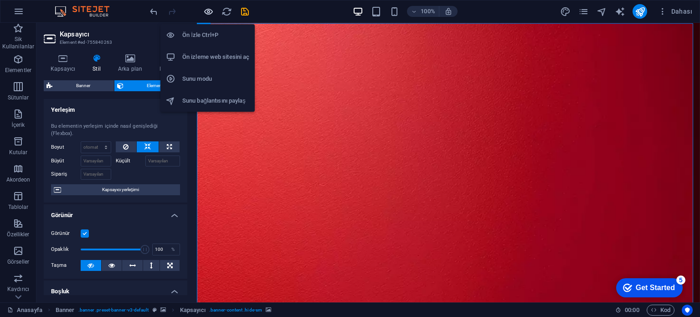
click at [209, 11] on icon "button" at bounding box center [208, 11] width 10 height 10
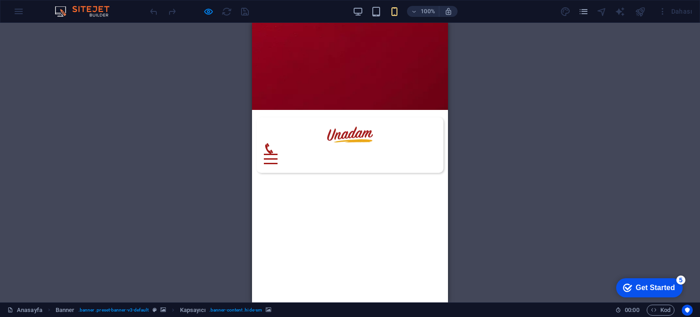
scroll to position [273, 0]
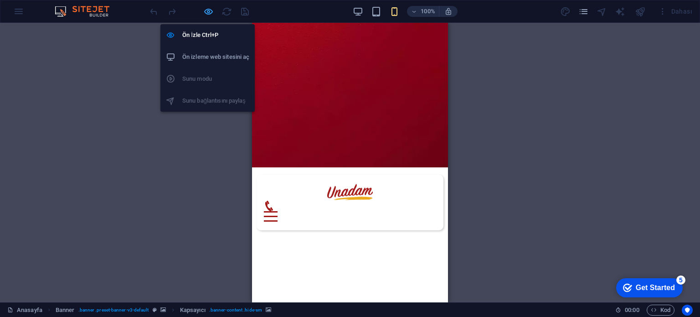
click at [204, 12] on icon "button" at bounding box center [208, 11] width 10 height 10
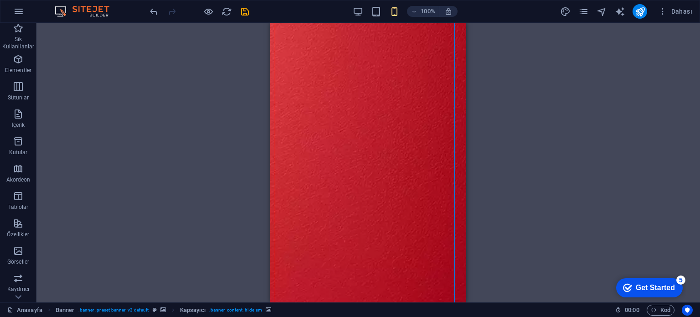
scroll to position [0, 0]
select select "px"
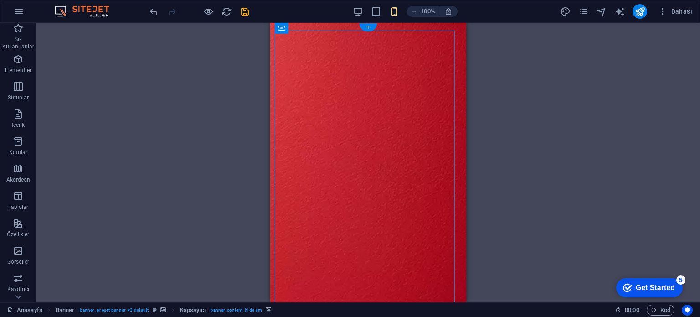
select select "px"
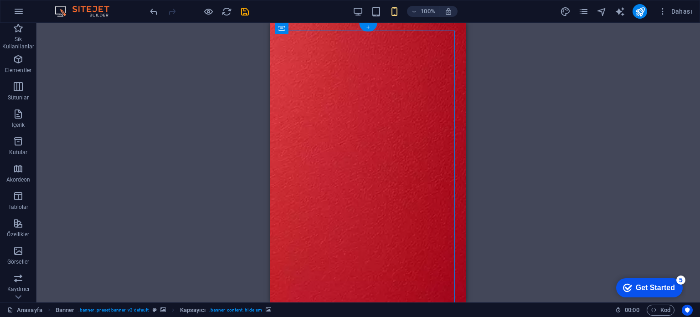
select select "px"
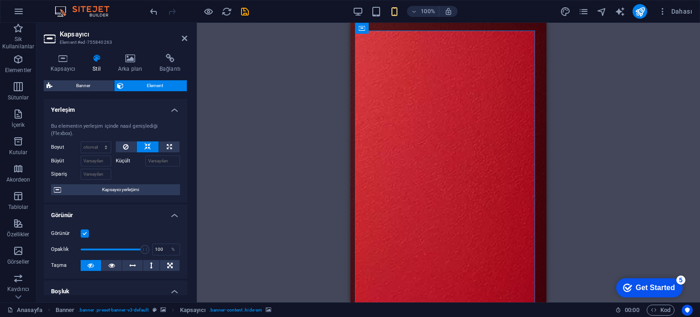
click at [84, 235] on label at bounding box center [85, 233] width 8 height 8
click at [0, 0] on input "Görünür" at bounding box center [0, 0] width 0 height 0
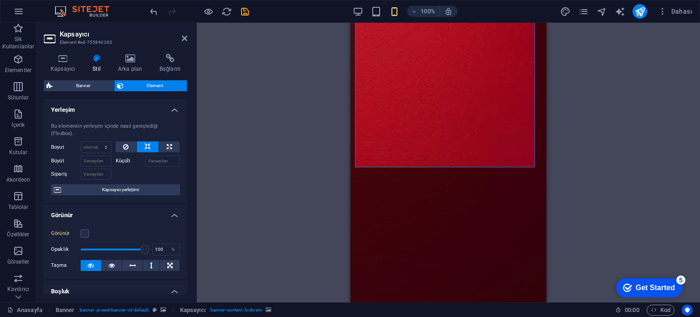
scroll to position [364, 0]
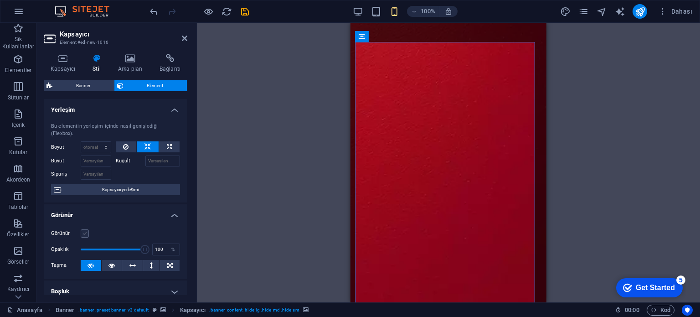
click at [83, 234] on label at bounding box center [85, 233] width 8 height 8
click at [0, 0] on input "Görünür" at bounding box center [0, 0] width 0 height 0
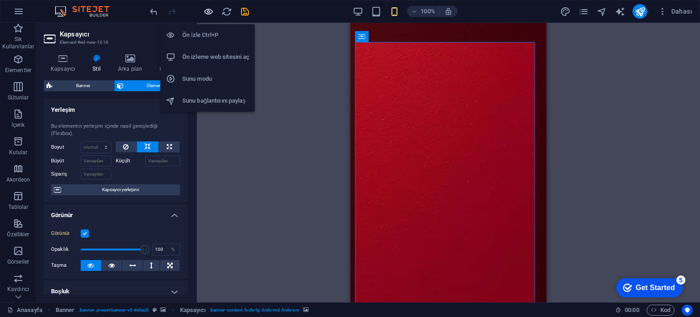
click at [211, 12] on icon "button" at bounding box center [208, 11] width 10 height 10
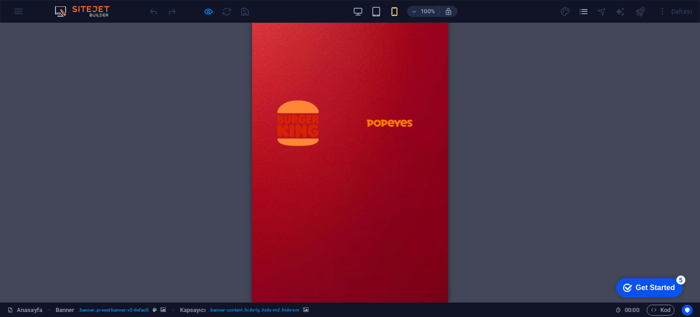
scroll to position [137, 0]
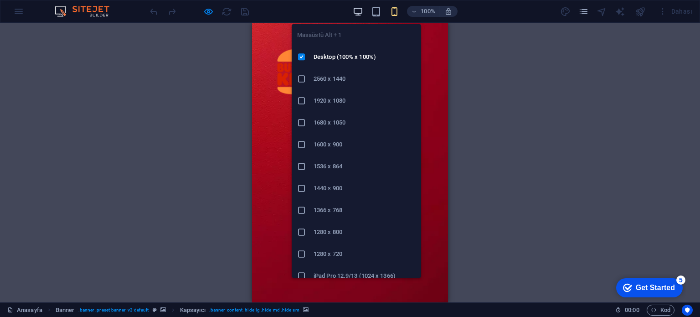
click at [0, 0] on icon "button" at bounding box center [0, 0] width 0 height 0
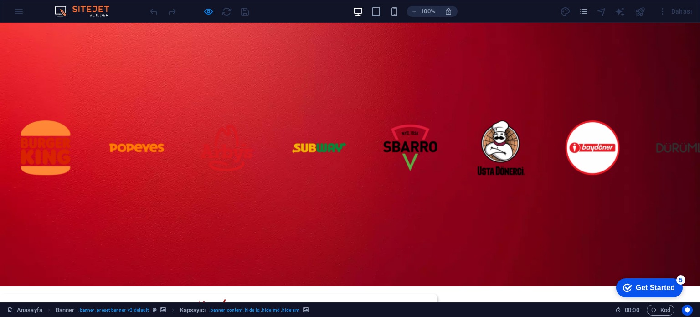
scroll to position [0, 0]
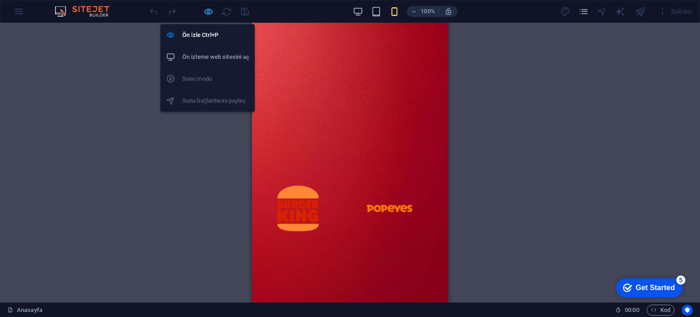
click at [208, 10] on icon "button" at bounding box center [208, 11] width 10 height 10
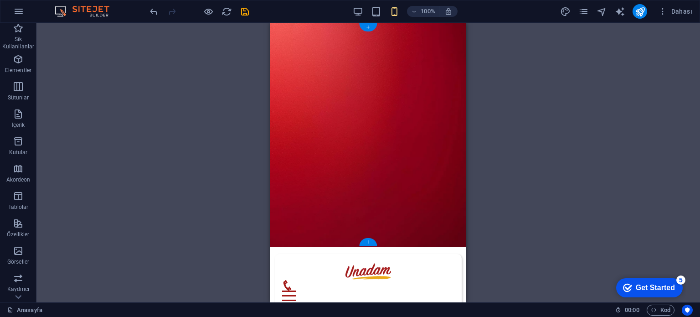
click at [345, 107] on figure at bounding box center [368, 135] width 196 height 224
select select "vh"
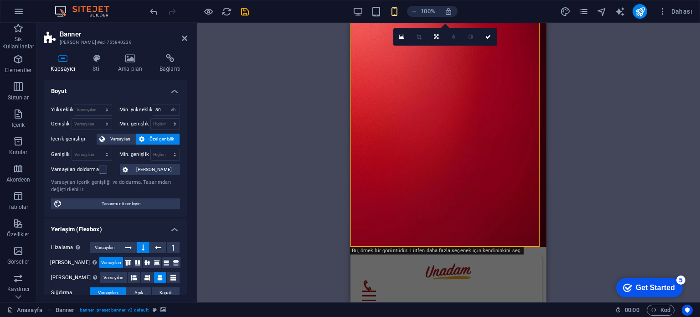
click at [133, 31] on h2 "Banner" at bounding box center [124, 34] width 128 height 8
click at [133, 58] on icon at bounding box center [130, 58] width 38 height 9
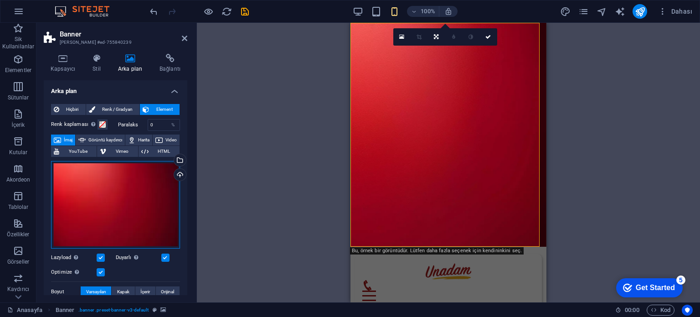
click at [93, 215] on div "Dosyaları buraya sürükleyin, dosyaları seçmek için tıklayın veya Dosyalardan ya…" at bounding box center [115, 204] width 129 height 87
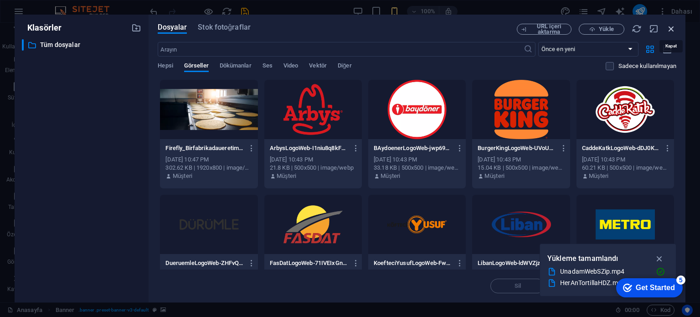
drag, startPoint x: 671, startPoint y: 27, endPoint x: 174, endPoint y: 12, distance: 496.4
click at [671, 27] on icon "button" at bounding box center [671, 29] width 10 height 10
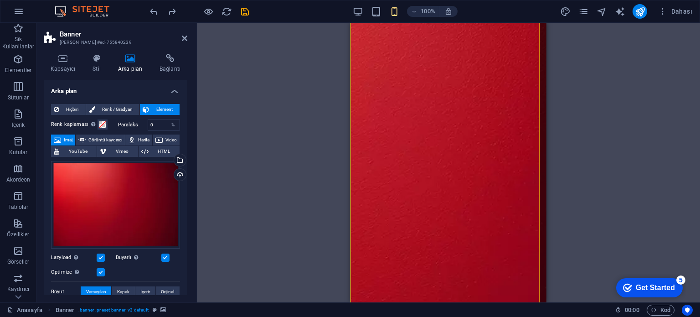
scroll to position [73, 0]
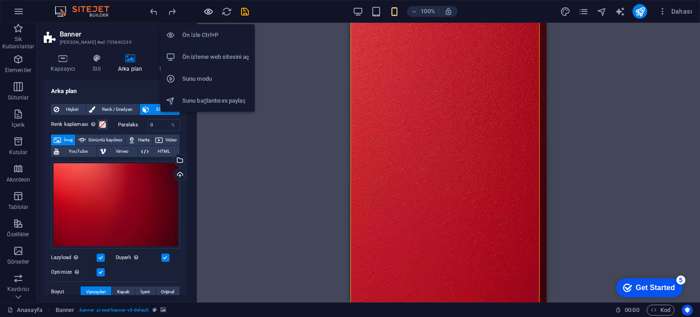
click at [210, 10] on icon "button" at bounding box center [208, 11] width 10 height 10
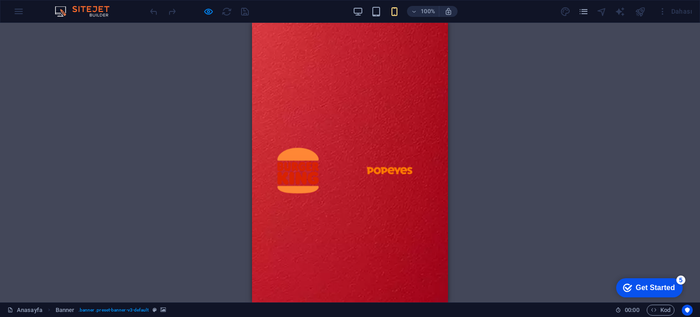
scroll to position [0, 0]
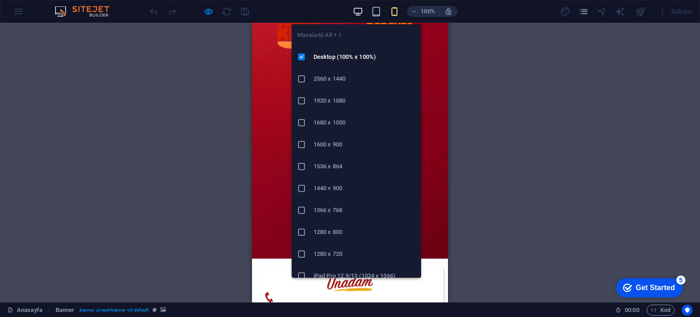
click at [0, 0] on icon "button" at bounding box center [0, 0] width 0 height 0
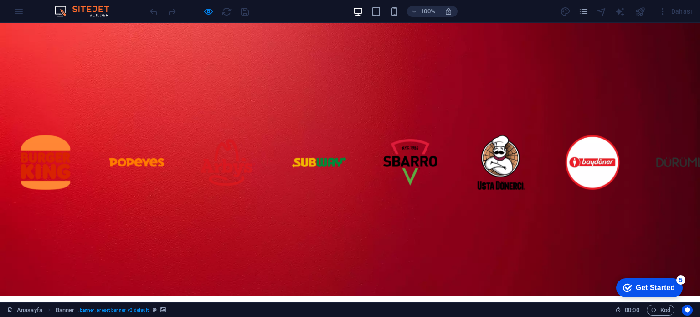
scroll to position [46, 0]
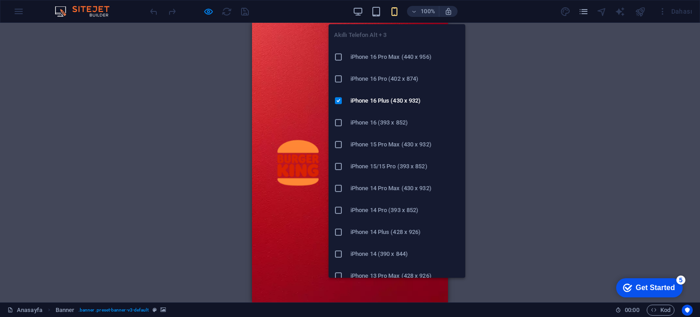
scroll to position [182, 0]
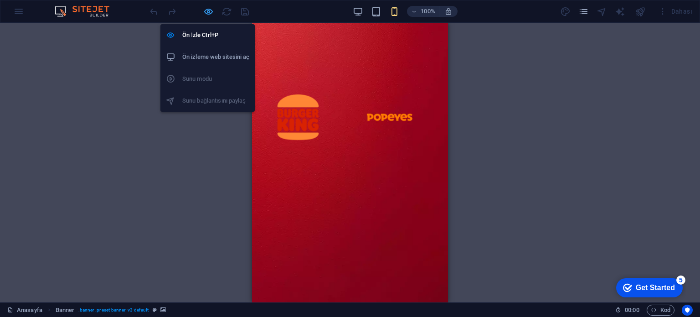
drag, startPoint x: 210, startPoint y: 11, endPoint x: 266, endPoint y: 72, distance: 82.5
click at [210, 10] on icon "button" at bounding box center [208, 11] width 10 height 10
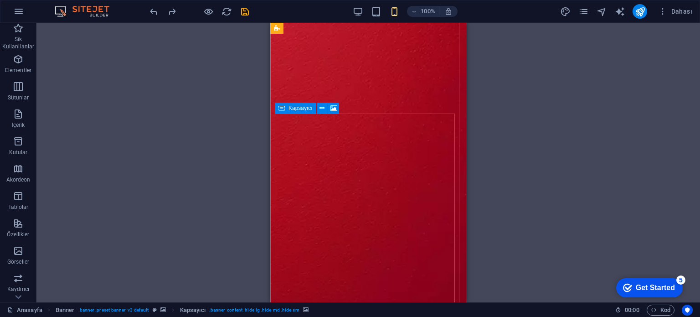
scroll to position [273, 0]
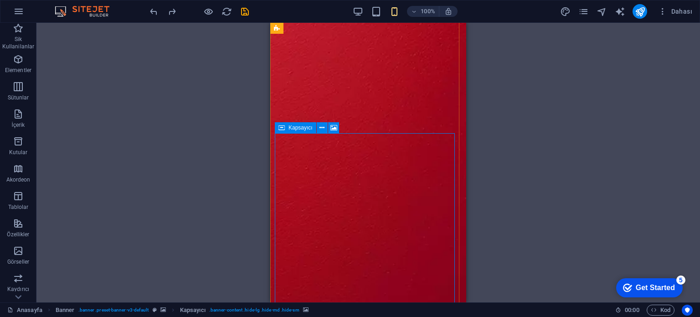
click at [293, 129] on span "Kapsayıcı" at bounding box center [300, 127] width 24 height 5
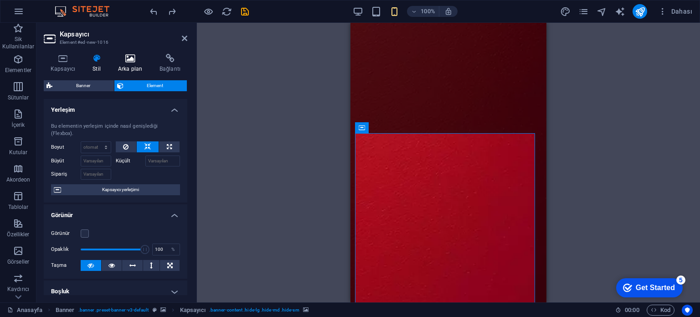
click at [132, 57] on icon at bounding box center [130, 58] width 38 height 9
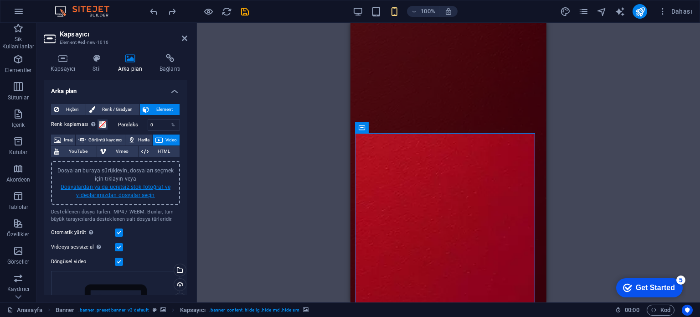
click at [112, 191] on link "Dosyalardan ya da ücretsiz stok fotoğraf ve videolarımızdan dosyalar seçin" at bounding box center [116, 191] width 110 height 15
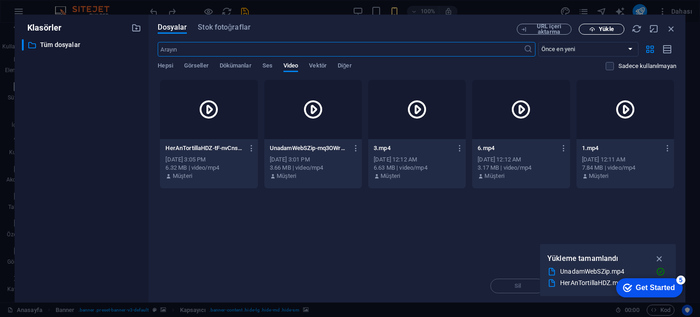
click at [607, 29] on span "Yükle" at bounding box center [606, 28] width 15 height 5
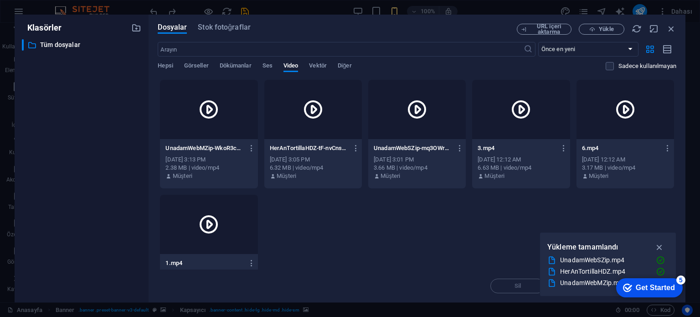
click at [225, 140] on div "UnadamWebMZip-WkoR3ckEJbkX0H-8PCnbiQ.mp4 UnadamWebMZip-WkoR3ckEJbkX0H-8PCnbiQ.m…" at bounding box center [209, 162] width 98 height 46
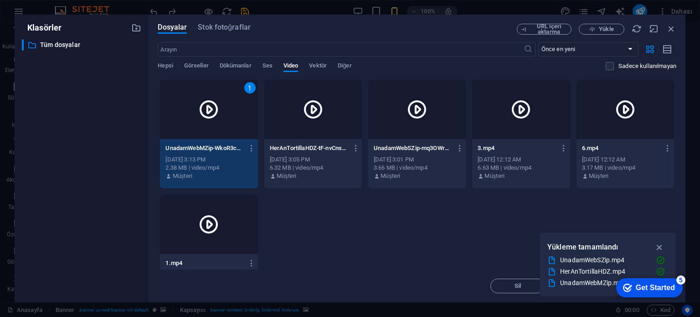
click at [225, 140] on div "UnadamWebMZip-WkoR3ckEJbkX0H-8PCnbiQ.mp4 UnadamWebMZip-WkoR3ckEJbkX0H-8PCnbiQ.m…" at bounding box center [209, 162] width 98 height 46
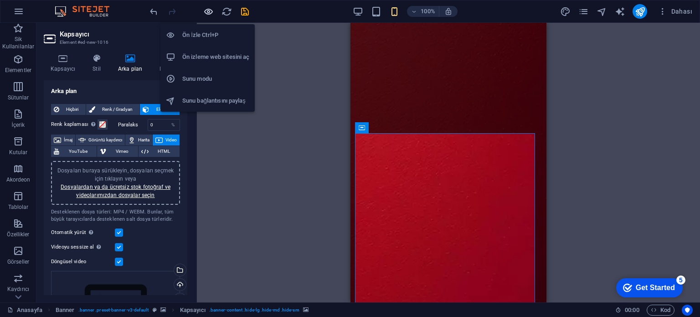
click at [209, 10] on icon "button" at bounding box center [208, 11] width 10 height 10
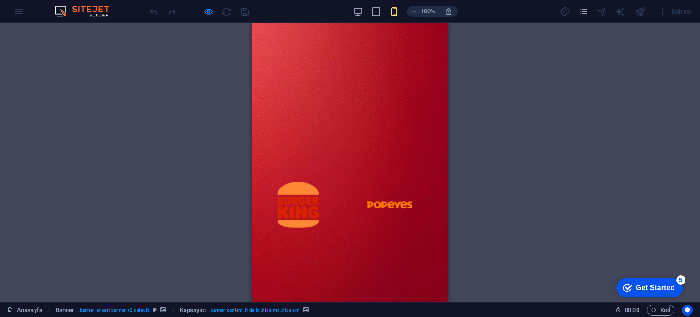
scroll to position [0, 0]
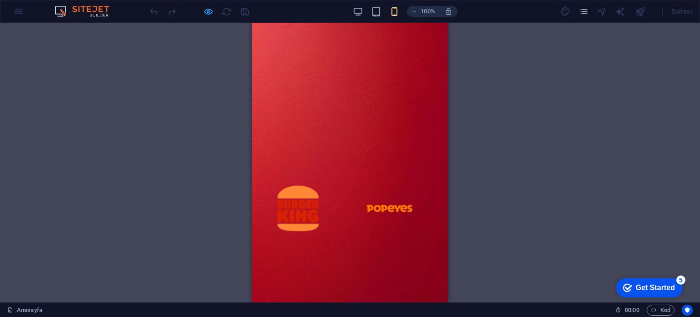
click at [208, 12] on icon "button" at bounding box center [208, 11] width 10 height 10
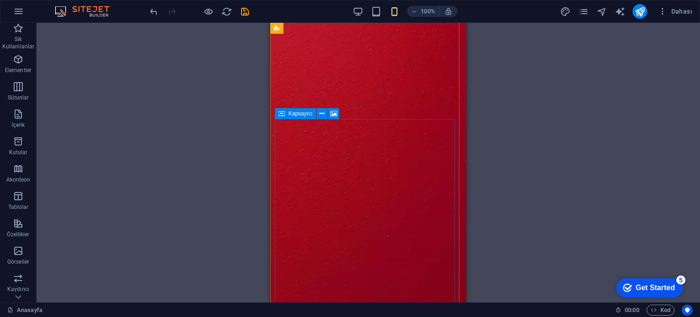
scroll to position [319, 0]
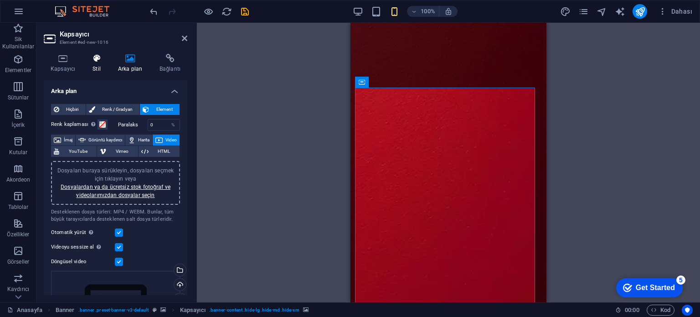
click at [95, 67] on h4 "Stil" at bounding box center [99, 63] width 26 height 19
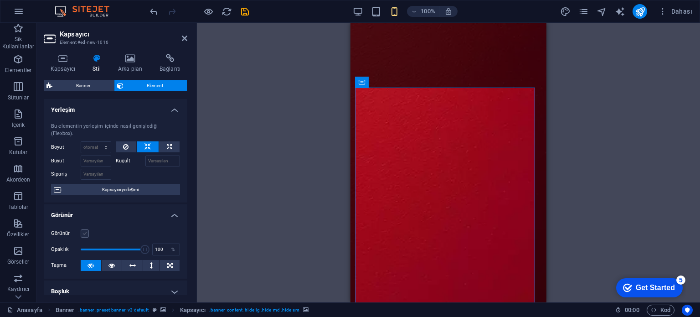
click at [82, 234] on label at bounding box center [85, 233] width 8 height 8
click at [0, 0] on input "Görünür" at bounding box center [0, 0] width 0 height 0
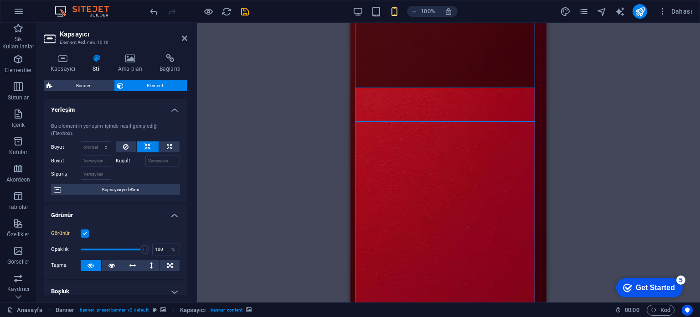
select select "px"
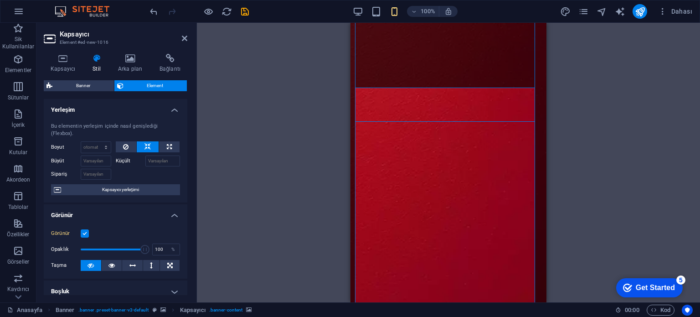
select select "px"
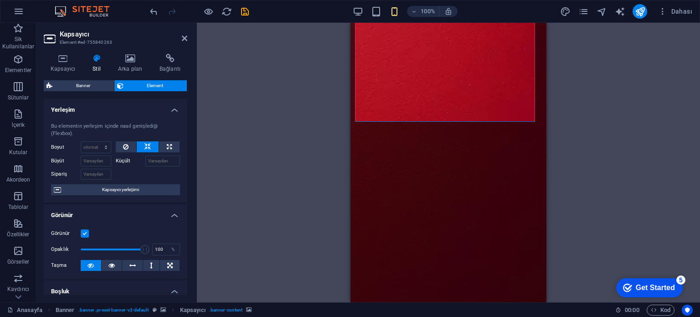
click at [83, 232] on label at bounding box center [85, 233] width 8 height 8
click at [0, 0] on input "Görünür" at bounding box center [0, 0] width 0 height 0
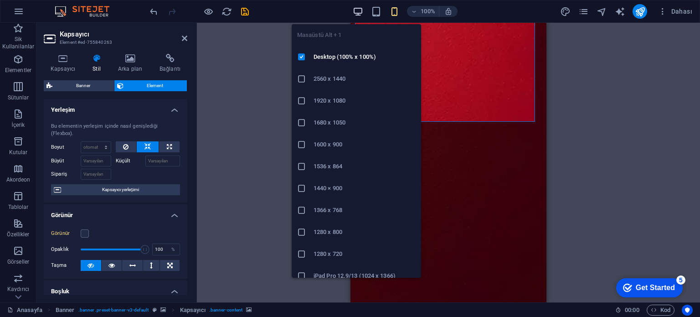
click at [0, 0] on icon "button" at bounding box center [0, 0] width 0 height 0
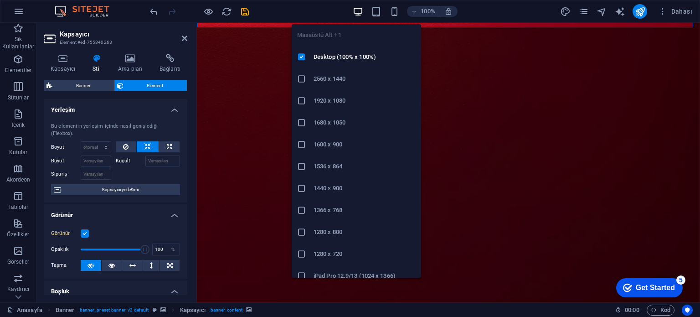
type input "250"
type input "0"
type input "250"
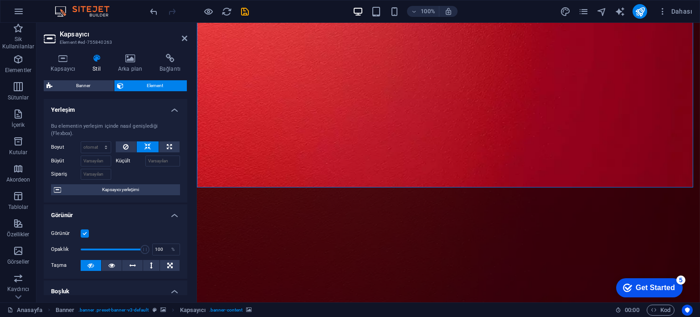
scroll to position [0, 0]
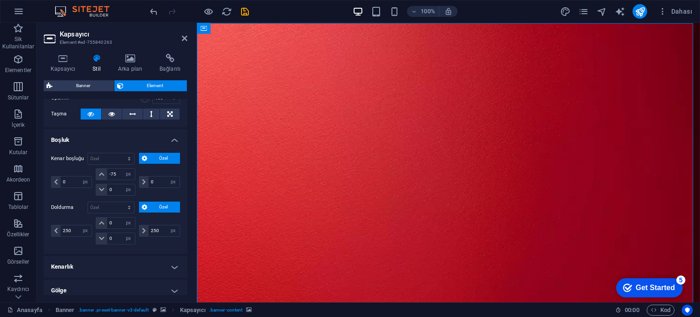
scroll to position [137, 0]
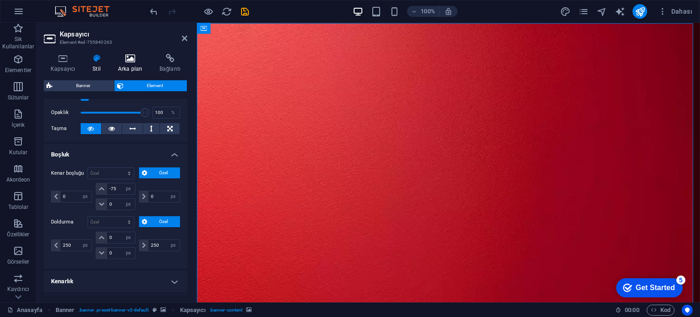
click at [133, 58] on icon at bounding box center [130, 58] width 38 height 9
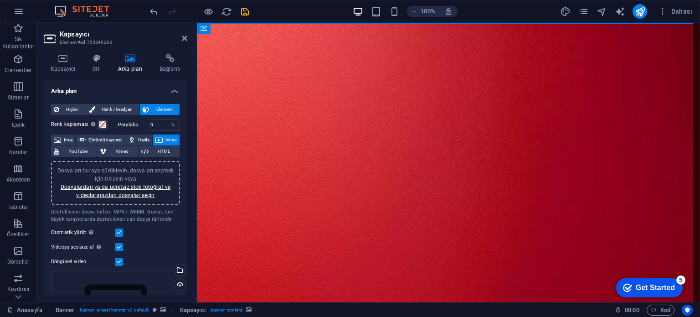
click at [119, 235] on label at bounding box center [119, 232] width 8 height 8
click at [0, 0] on input "Otomatik yürüt Otomatik yürütme sadece sessiz işaretliyse kullanılabilir" at bounding box center [0, 0] width 0 height 0
click at [119, 235] on label at bounding box center [119, 232] width 8 height 8
click at [0, 0] on input "Otomatik yürüt Otomatik yürütme sadece sessiz işaretliyse kullanılabilir" at bounding box center [0, 0] width 0 height 0
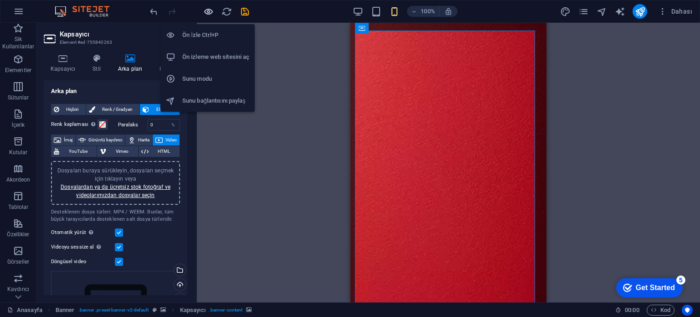
click at [210, 13] on icon "button" at bounding box center [208, 11] width 10 height 10
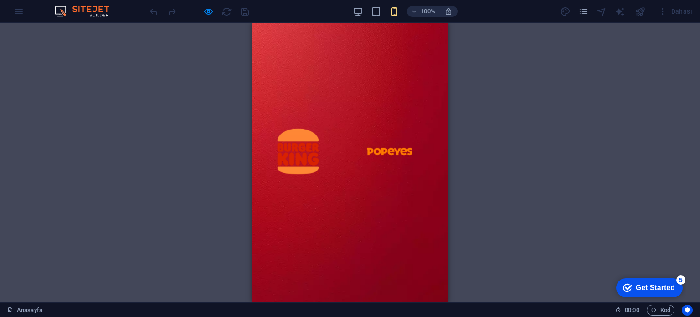
scroll to position [0, 0]
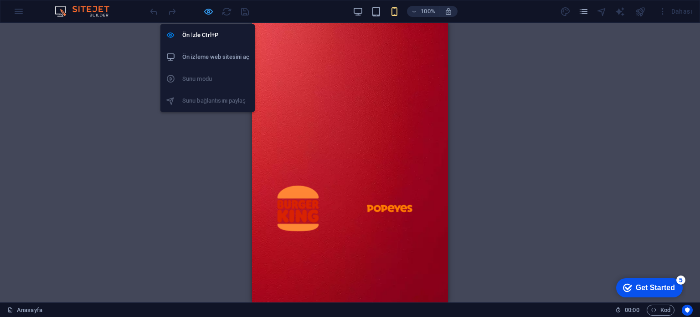
click at [209, 12] on icon "button" at bounding box center [208, 11] width 10 height 10
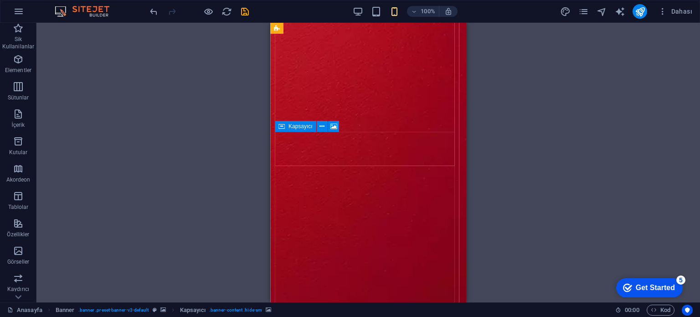
scroll to position [364, 0]
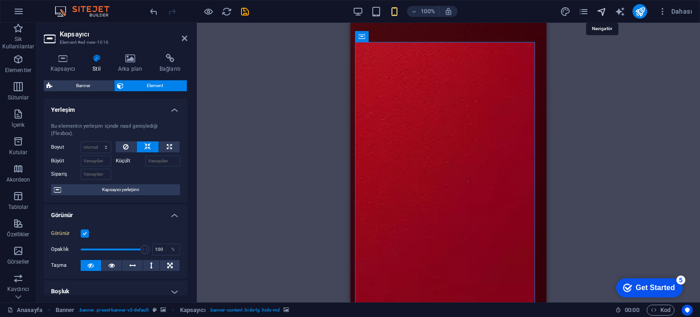
click at [604, 11] on icon "navigator" at bounding box center [601, 11] width 10 height 10
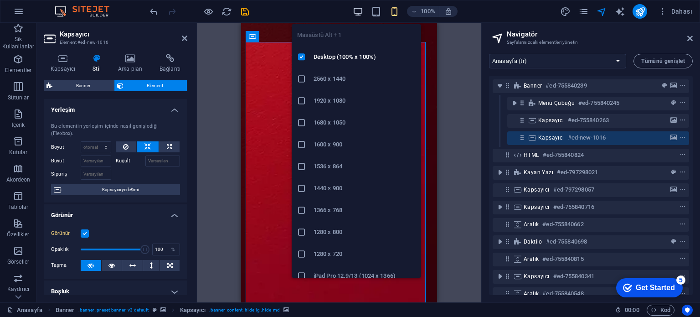
click at [0, 0] on icon "button" at bounding box center [0, 0] width 0 height 0
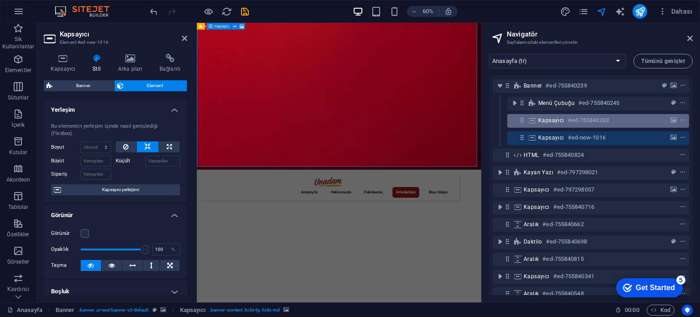
click at [551, 122] on span "Kapsayıcı" at bounding box center [551, 120] width 26 height 7
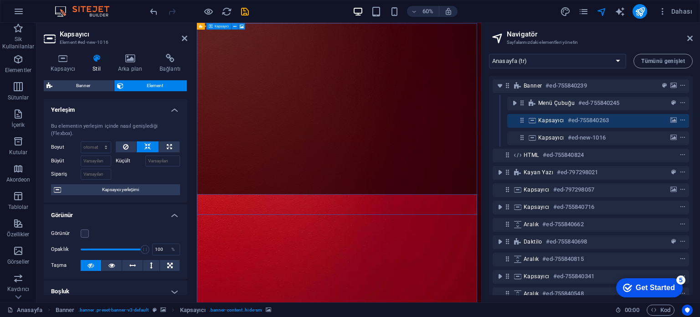
click at [551, 122] on span "Kapsayıcı" at bounding box center [551, 120] width 26 height 7
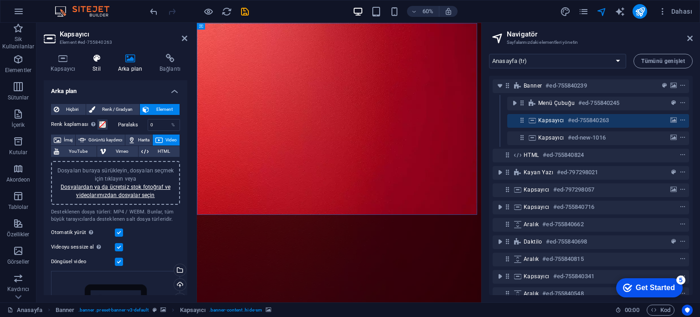
click at [91, 69] on h4 "Stil" at bounding box center [99, 63] width 26 height 19
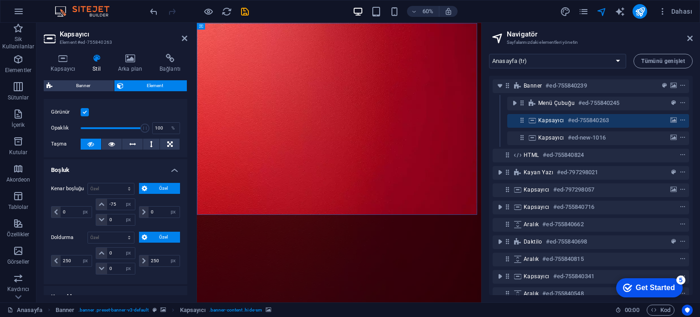
scroll to position [137, 0]
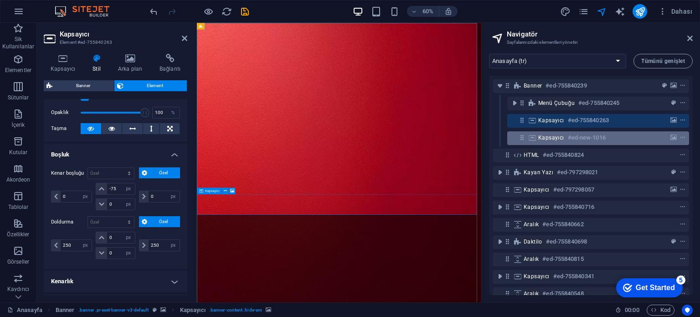
click at [539, 140] on span "Kapsayıcı" at bounding box center [551, 137] width 26 height 7
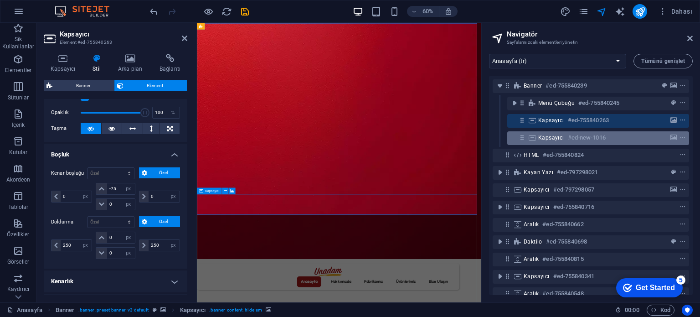
click at [539, 140] on span "Kapsayıcı" at bounding box center [551, 137] width 26 height 7
select select "px"
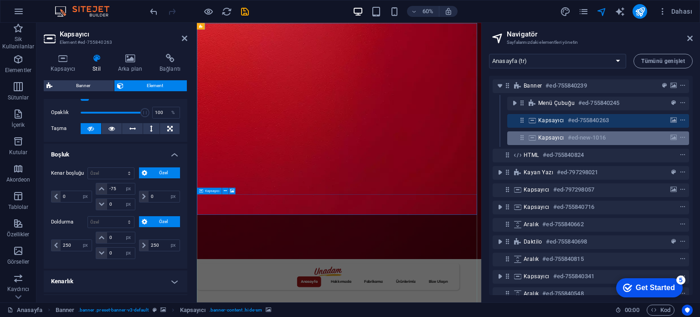
select select "px"
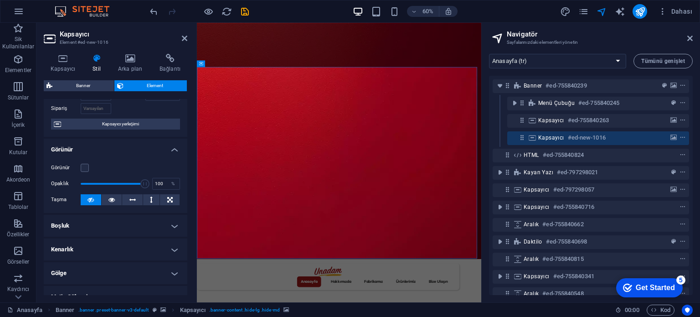
scroll to position [60, 0]
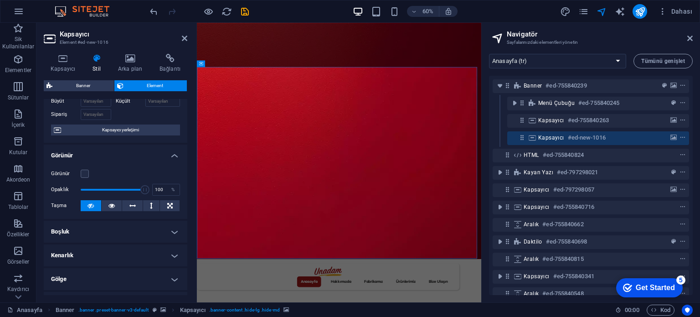
click at [101, 233] on h4 "Boşluk" at bounding box center [116, 232] width 144 height 22
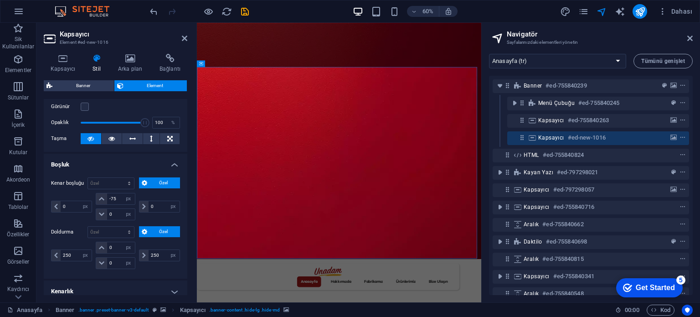
scroll to position [151, 0]
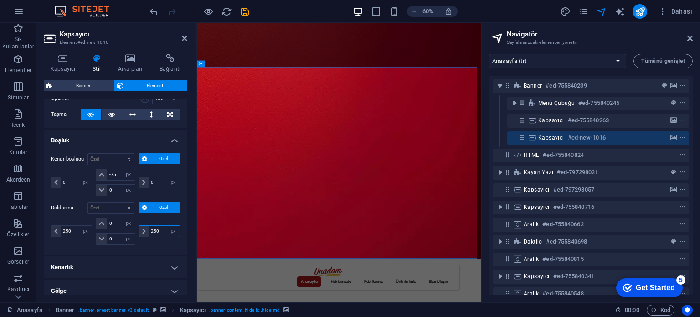
click at [154, 229] on input "250" at bounding box center [164, 231] width 31 height 11
type input "0"
click at [69, 231] on input "250" at bounding box center [76, 231] width 31 height 11
type input "0"
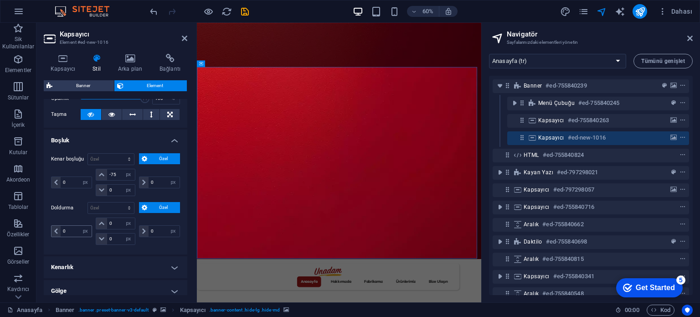
select select "px"
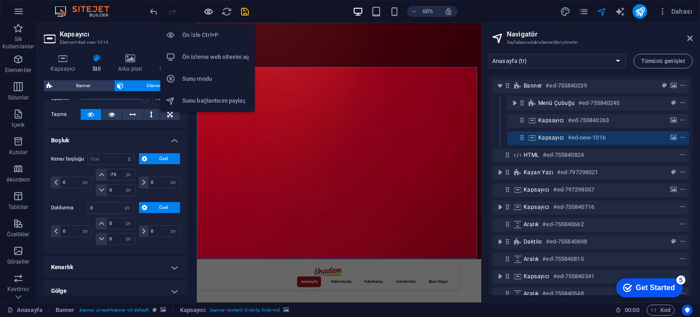
click at [209, 10] on icon "button" at bounding box center [208, 11] width 10 height 10
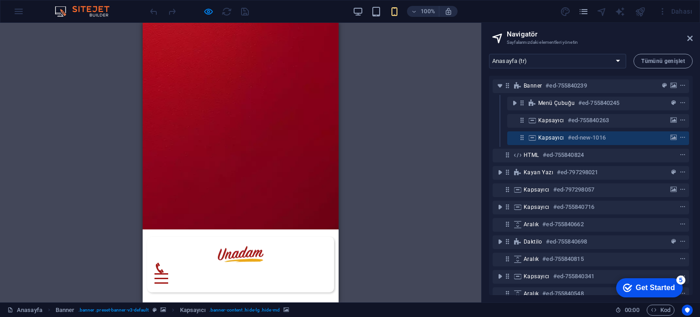
click at [691, 39] on icon at bounding box center [689, 38] width 5 height 7
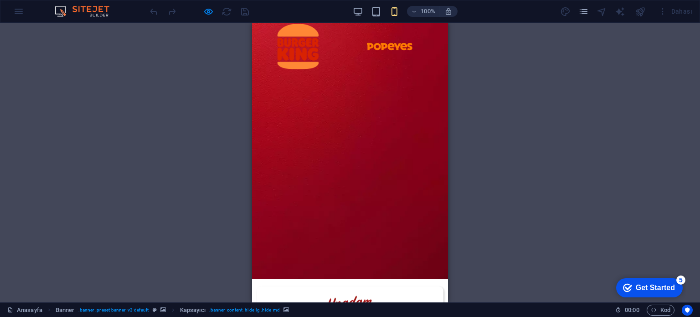
scroll to position [182, 0]
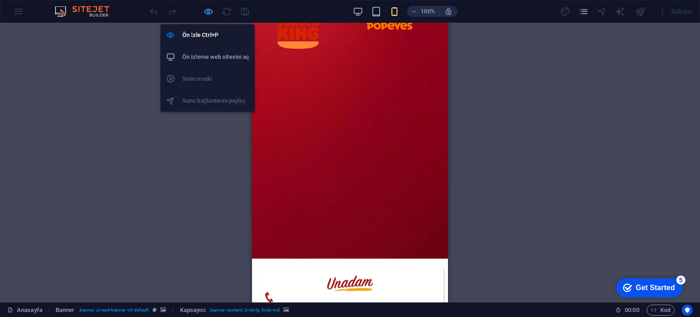
click at [208, 11] on icon "button" at bounding box center [208, 11] width 10 height 10
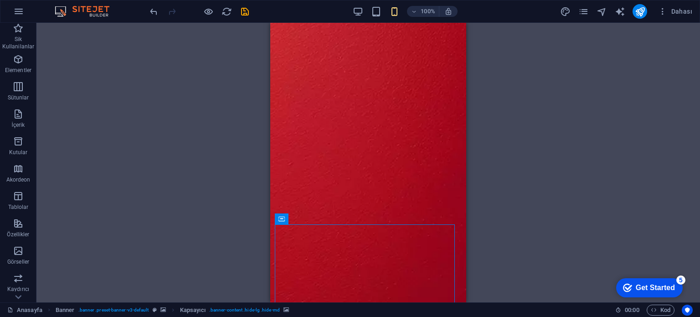
click at [273, 146] on figure at bounding box center [368, 238] width 196 height 794
select select "%"
select select "px"
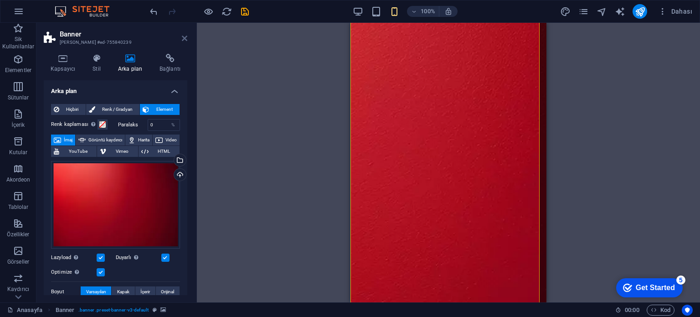
click at [185, 37] on icon at bounding box center [184, 38] width 5 height 7
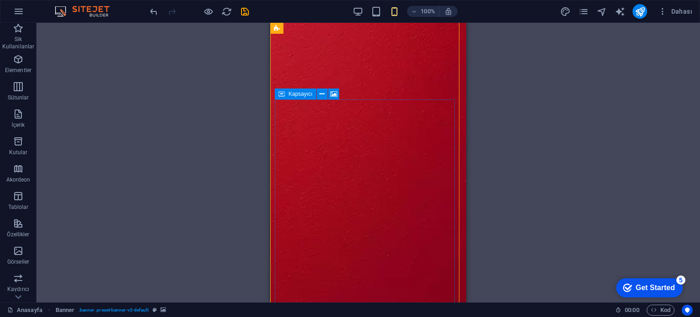
scroll to position [319, 0]
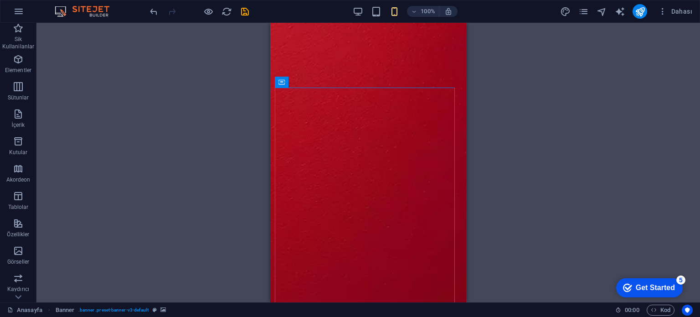
select select "px"
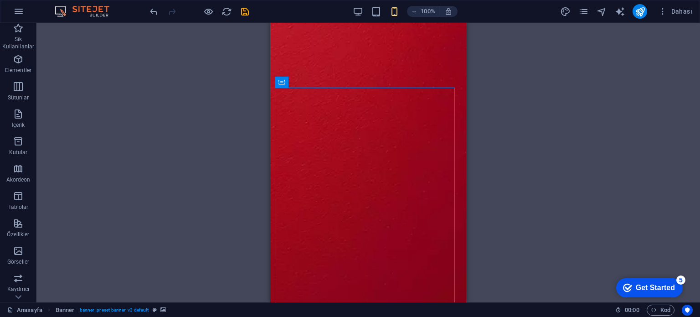
select select "px"
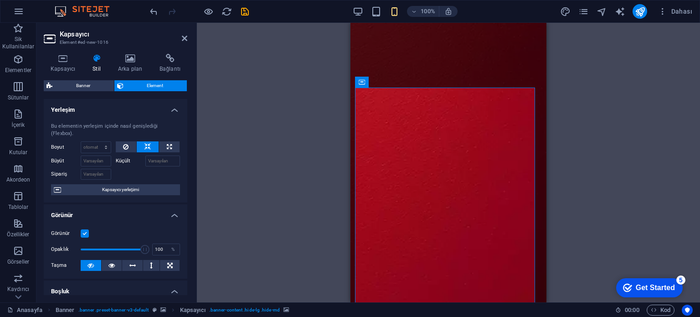
select select "DISABLED_OPTION_VALUE"
type input "10"
type input "50"
type input "10"
click at [184, 39] on icon at bounding box center [184, 38] width 5 height 7
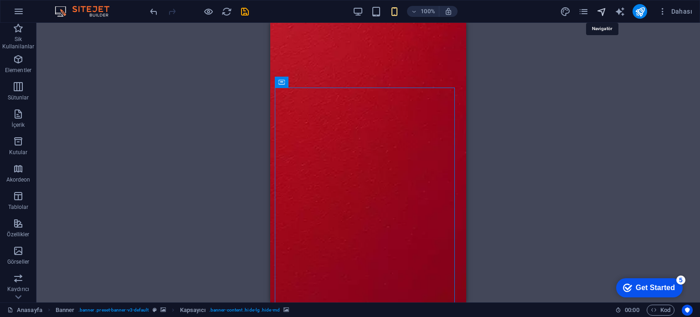
click at [602, 11] on icon "navigator" at bounding box center [601, 11] width 10 height 10
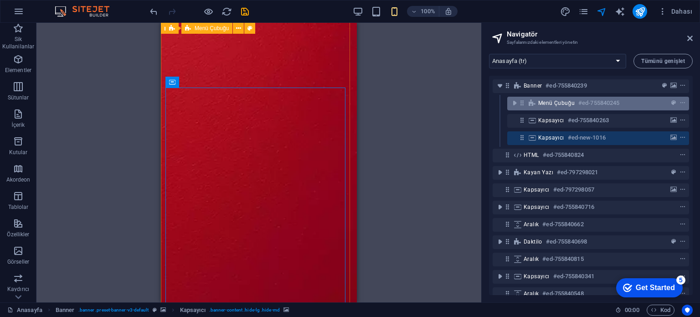
click at [543, 103] on span "Menü Çubuğu" at bounding box center [556, 102] width 36 height 7
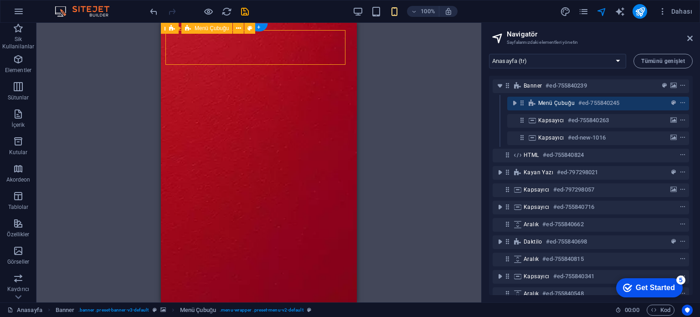
scroll to position [0, 0]
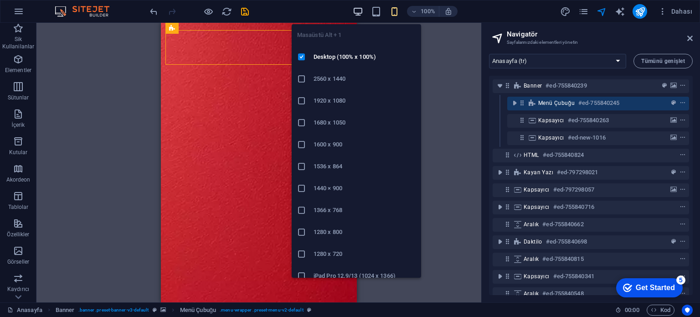
click at [0, 0] on icon "button" at bounding box center [0, 0] width 0 height 0
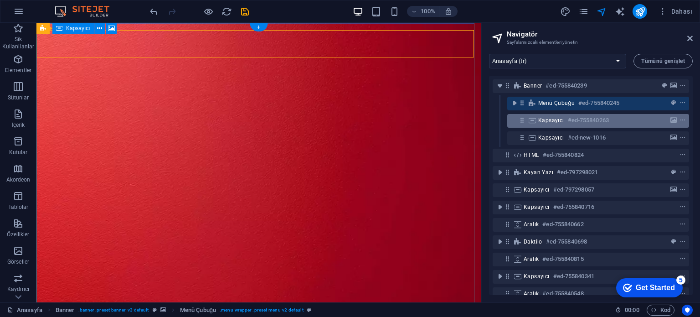
click at [555, 118] on span "Kapsayıcı" at bounding box center [551, 120] width 26 height 7
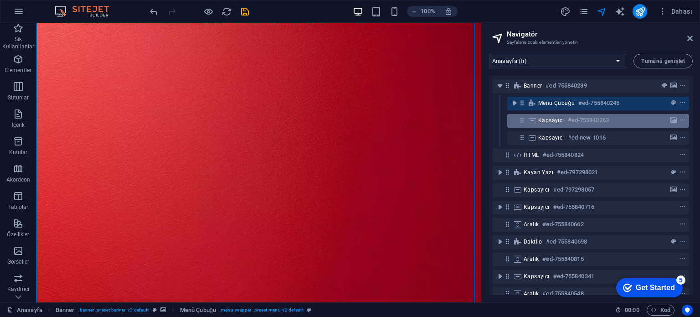
scroll to position [20, 0]
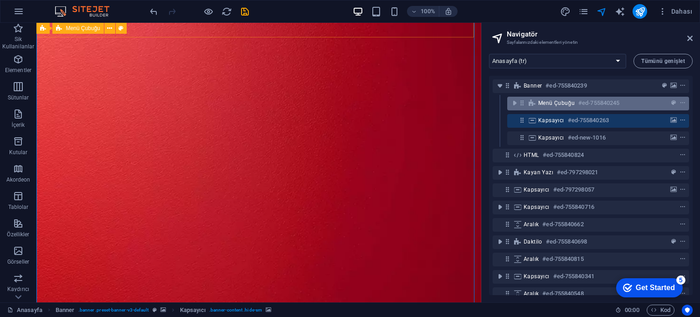
click at [540, 103] on span "Menü Çubuğu" at bounding box center [556, 102] width 36 height 7
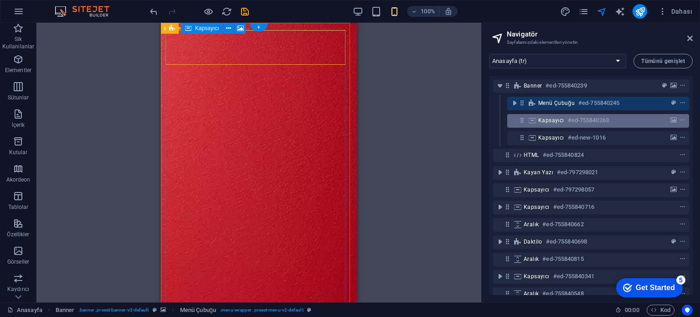
click at [557, 115] on div "Kapsayıcı #ed-755840263" at bounding box center [590, 120] width 105 height 11
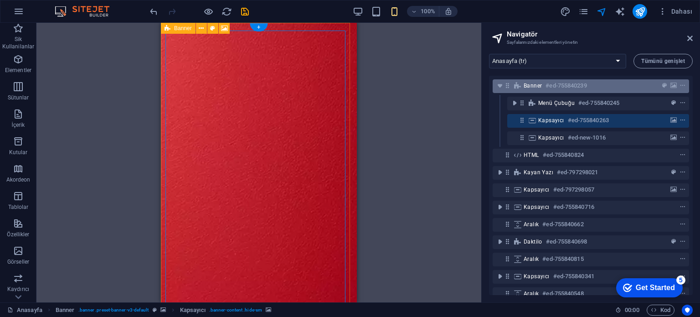
click at [537, 83] on span "Banner" at bounding box center [532, 85] width 18 height 7
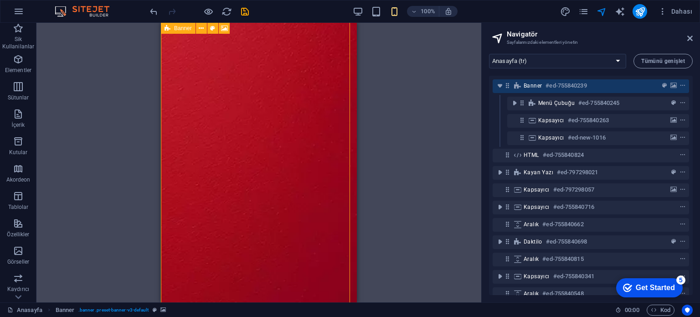
click at [537, 83] on span "Banner" at bounding box center [532, 85] width 18 height 7
select select "vh"
select select "%"
select select "px"
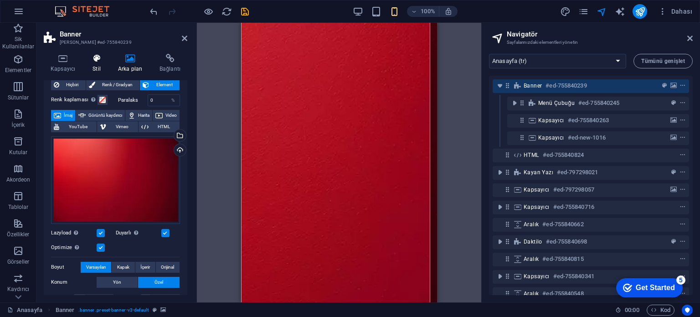
scroll to position [91, 0]
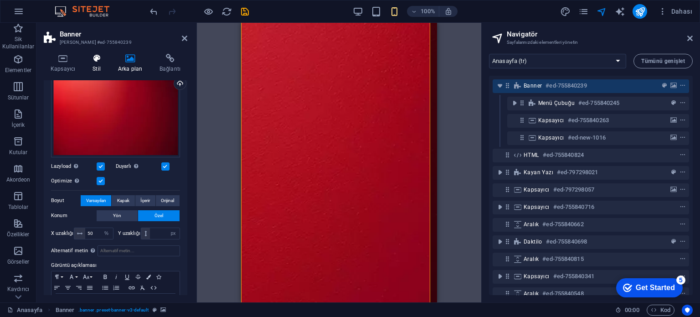
click at [95, 65] on h4 "Stil" at bounding box center [99, 63] width 26 height 19
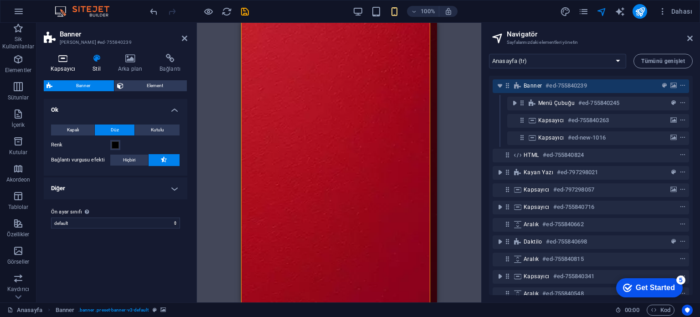
click at [74, 67] on h4 "Kapsayıcı" at bounding box center [65, 63] width 42 height 19
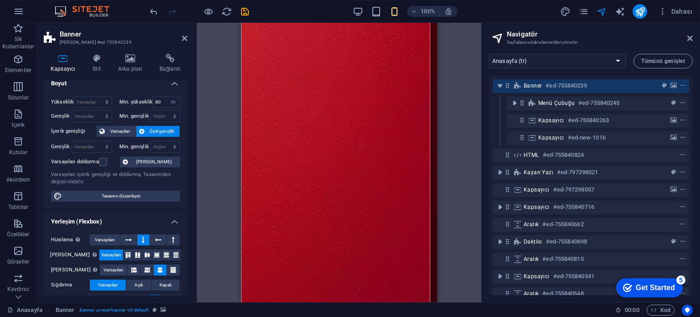
scroll to position [0, 0]
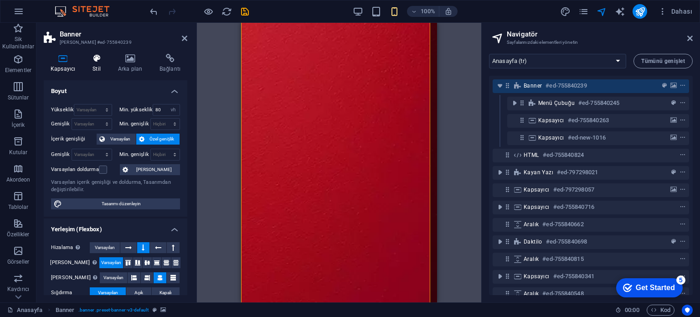
click at [95, 63] on h4 "Stil" at bounding box center [99, 63] width 26 height 19
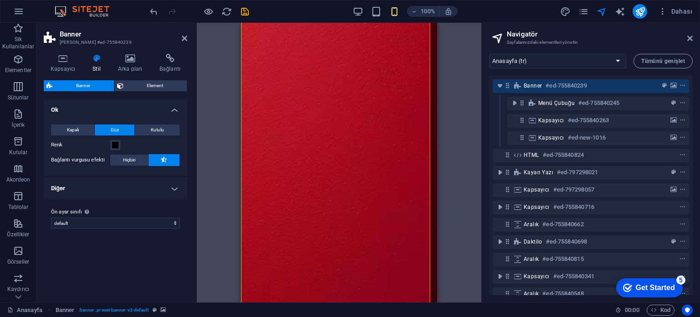
click at [137, 91] on span "Element" at bounding box center [155, 85] width 58 height 11
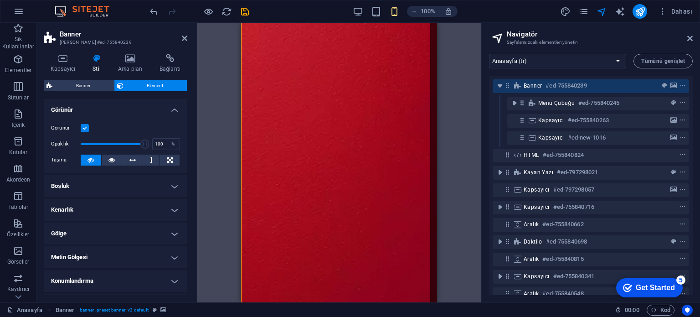
click at [137, 87] on span "Element" at bounding box center [155, 85] width 58 height 11
click at [110, 185] on h4 "Boşluk" at bounding box center [116, 186] width 144 height 22
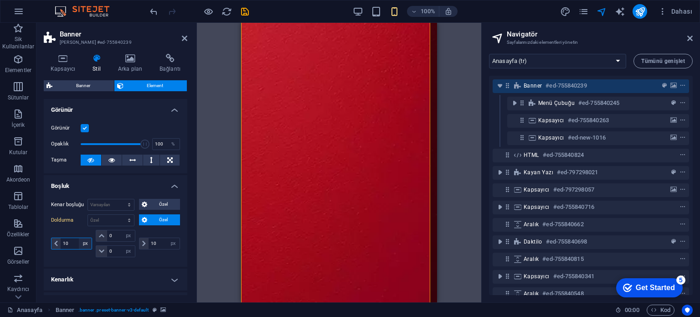
click at [79, 243] on select "px rem % vh vw" at bounding box center [85, 243] width 13 height 11
click at [73, 242] on input "10" at bounding box center [76, 243] width 31 height 11
type input "0"
click at [154, 242] on input "10" at bounding box center [164, 243] width 31 height 11
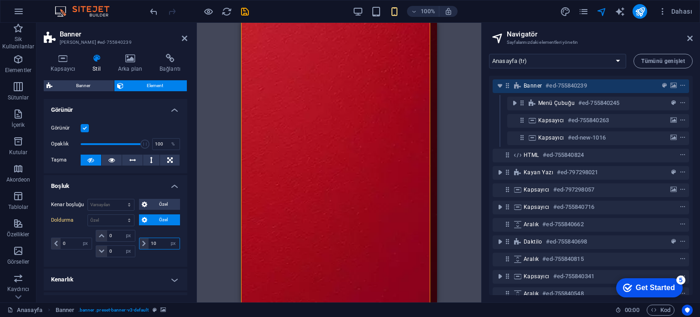
click at [154, 242] on input "10" at bounding box center [164, 243] width 31 height 11
type input "0"
select select "px"
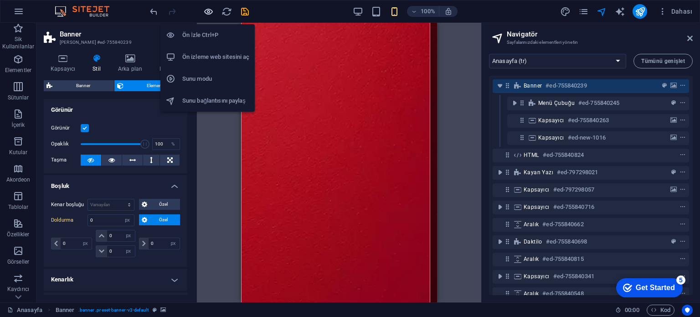
click at [210, 11] on icon "button" at bounding box center [208, 11] width 10 height 10
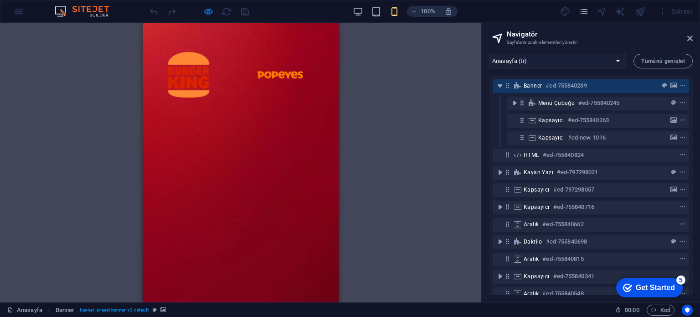
scroll to position [137, 0]
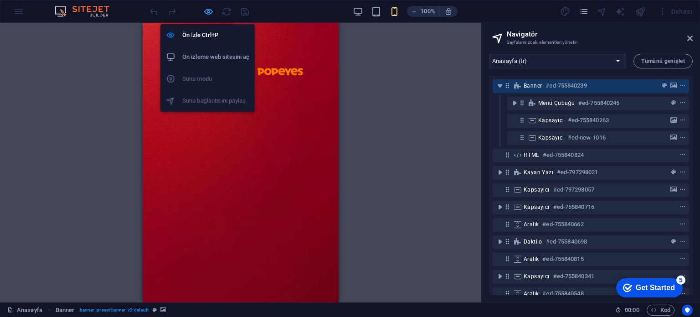
click at [211, 11] on icon "button" at bounding box center [208, 11] width 10 height 10
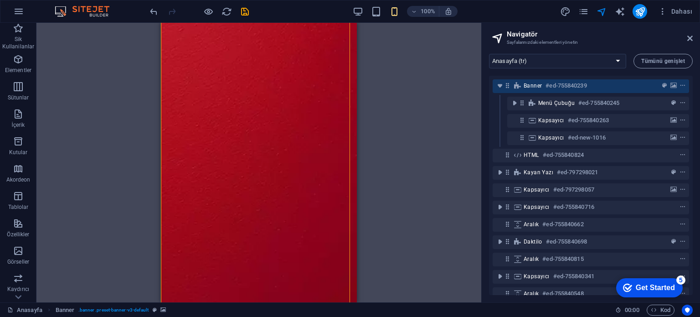
scroll to position [319, 0]
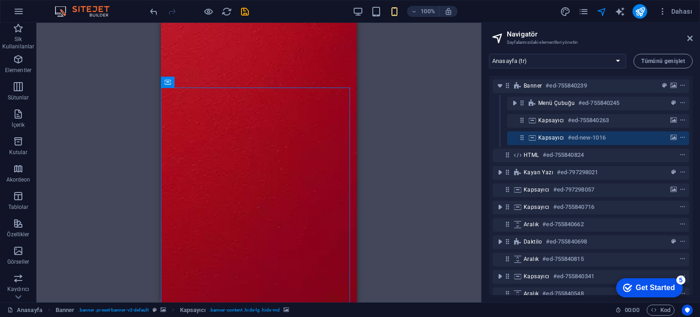
select select "px"
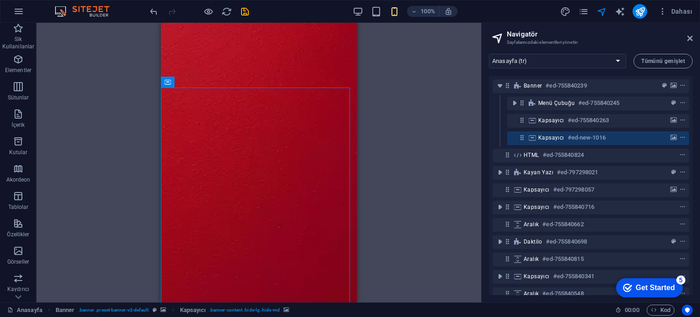
select select "px"
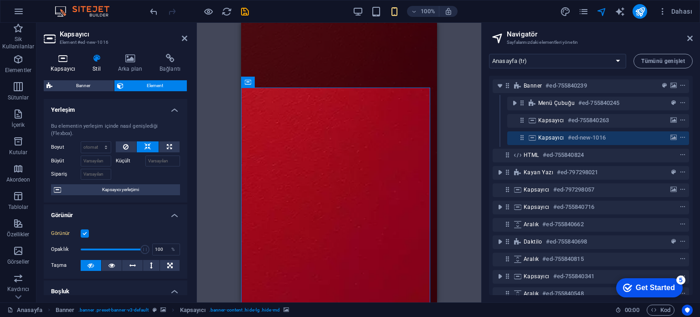
click at [75, 58] on icon at bounding box center [63, 58] width 38 height 9
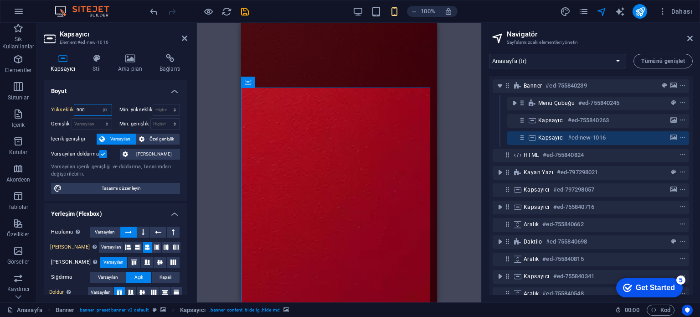
click at [96, 111] on input "900" at bounding box center [92, 109] width 37 height 11
type input "500"
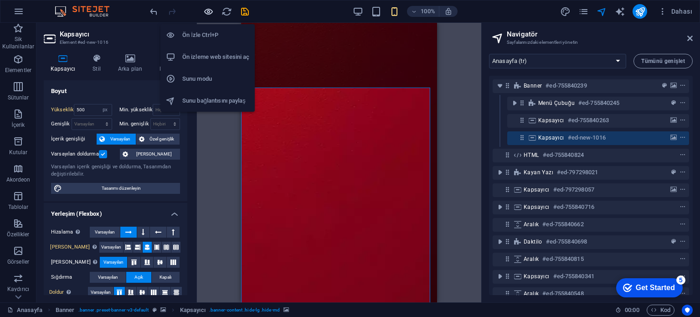
click at [206, 13] on icon "button" at bounding box center [208, 11] width 10 height 10
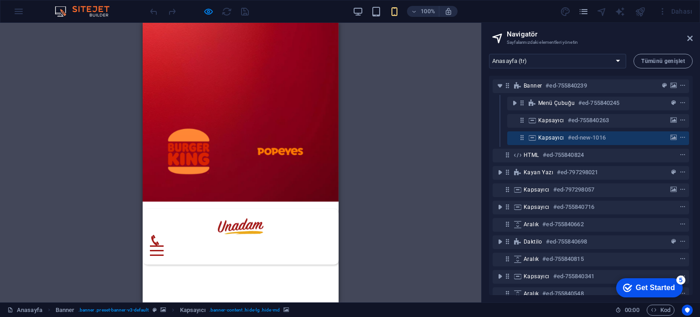
scroll to position [0, 0]
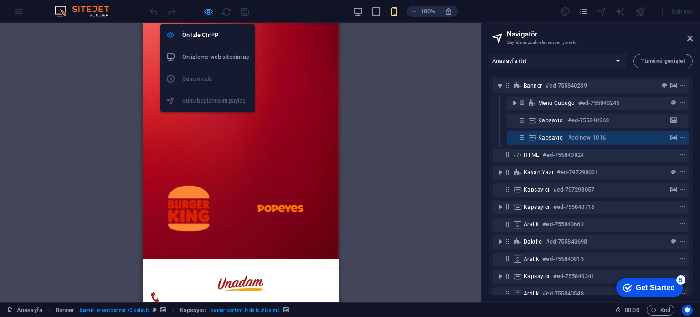
click at [207, 13] on icon "button" at bounding box center [208, 11] width 10 height 10
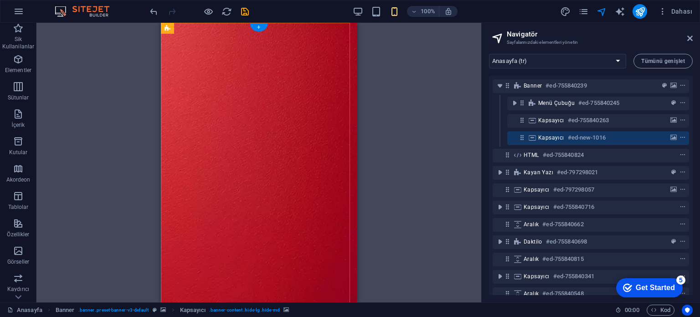
click at [550, 138] on span "Kapsayıcı" at bounding box center [551, 137] width 26 height 7
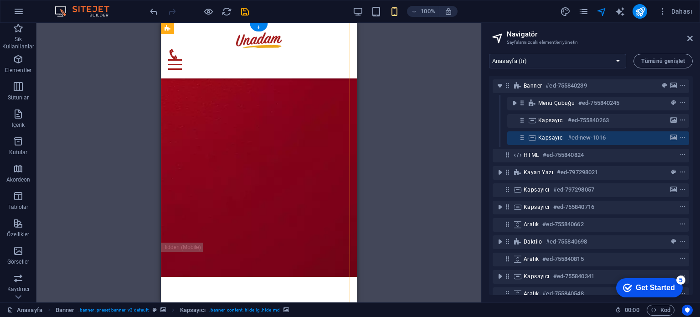
click at [550, 138] on span "Kapsayıcı" at bounding box center [551, 137] width 26 height 7
select select "px"
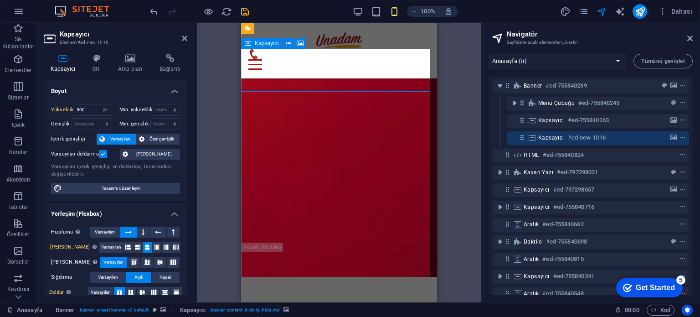
scroll to position [315, 0]
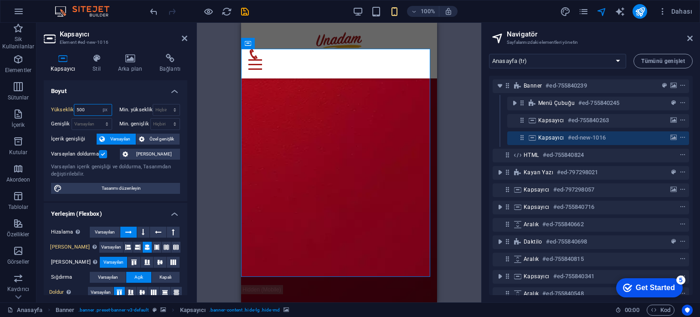
click at [97, 110] on input "500" at bounding box center [92, 109] width 37 height 11
type input "600"
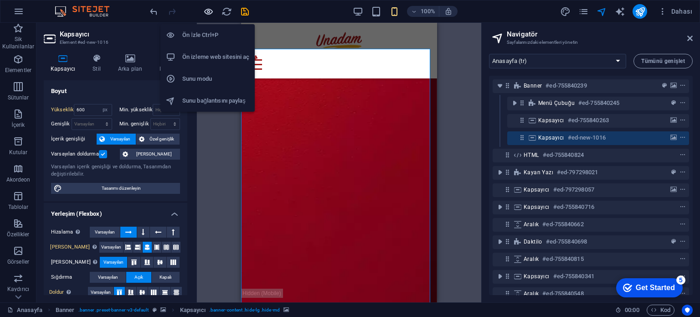
click at [206, 10] on icon "button" at bounding box center [208, 11] width 10 height 10
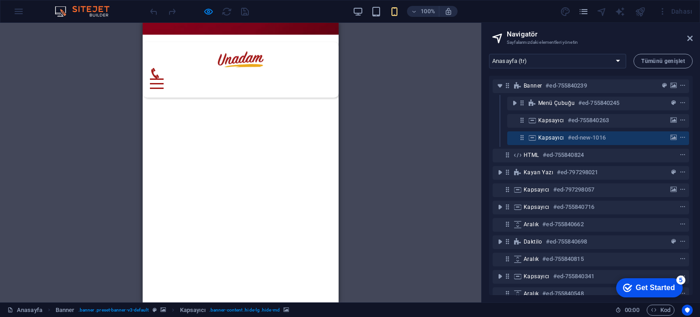
scroll to position [273, 0]
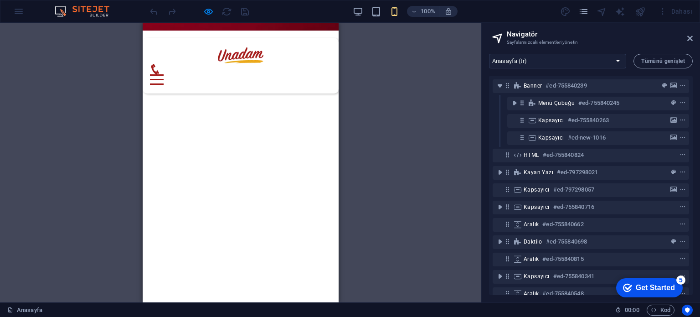
click at [689, 38] on icon at bounding box center [689, 38] width 5 height 7
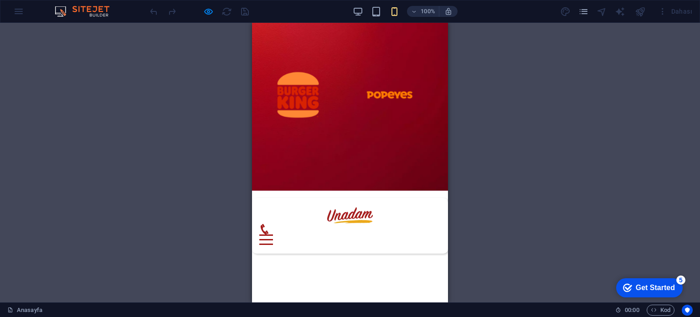
scroll to position [0, 0]
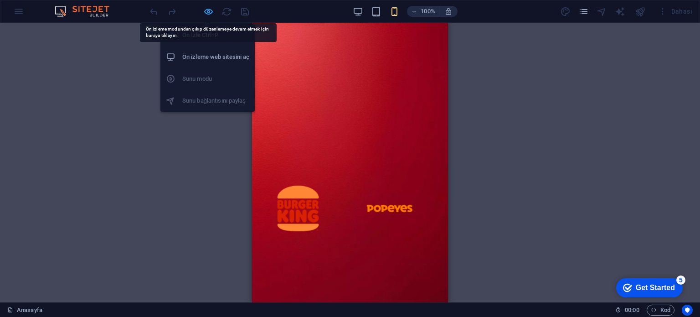
click at [212, 9] on icon "button" at bounding box center [208, 11] width 10 height 10
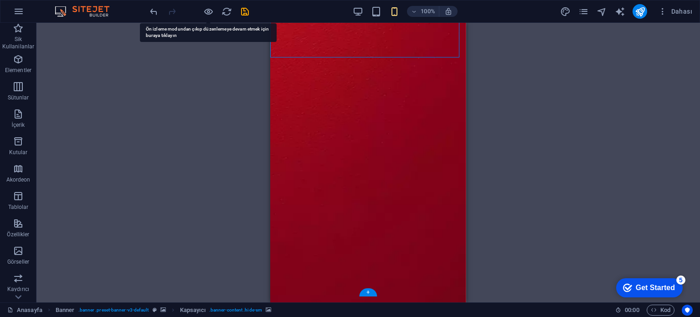
scroll to position [364, 0]
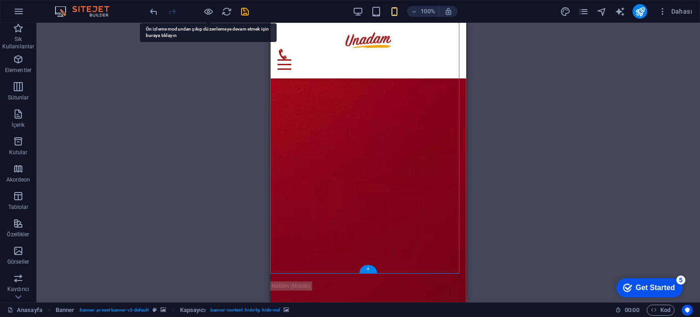
select select "px"
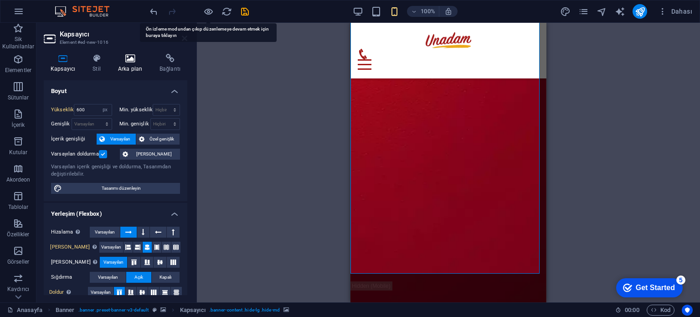
click at [124, 59] on icon at bounding box center [130, 58] width 38 height 9
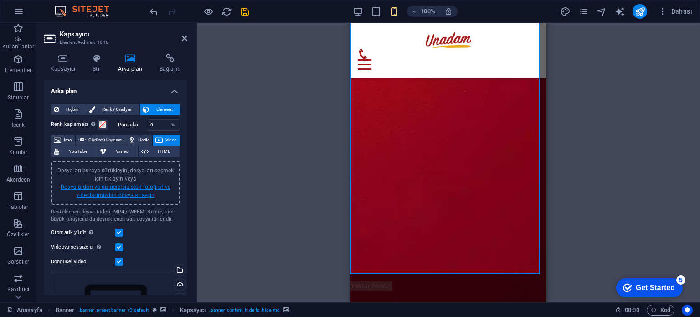
click at [102, 185] on link "Dosyalardan ya da ücretsiz stok fotoğraf ve videolarımızdan dosyalar seçin" at bounding box center [116, 191] width 110 height 15
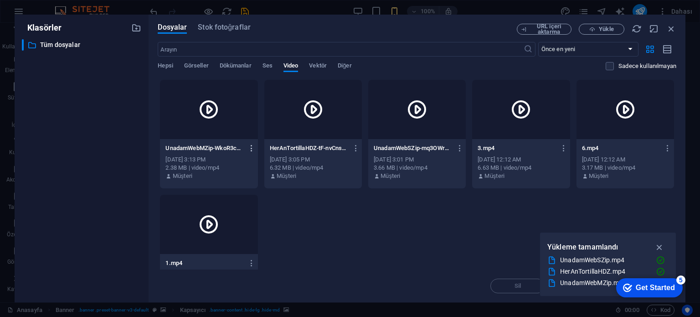
click at [252, 149] on icon "button" at bounding box center [251, 148] width 9 height 8
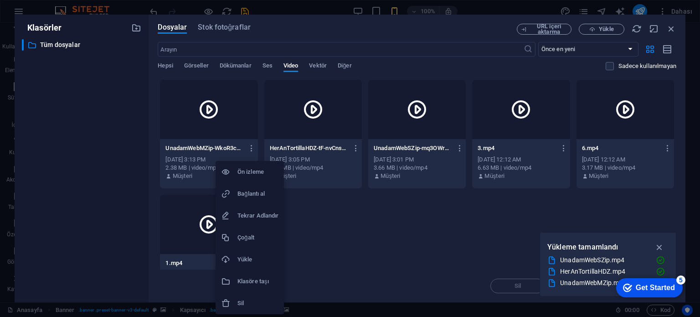
click at [255, 299] on h6 "Sil" at bounding box center [257, 303] width 41 height 11
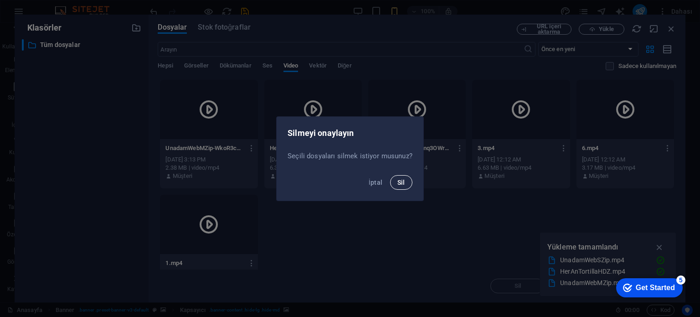
click at [405, 183] on button "Sil" at bounding box center [401, 182] width 22 height 15
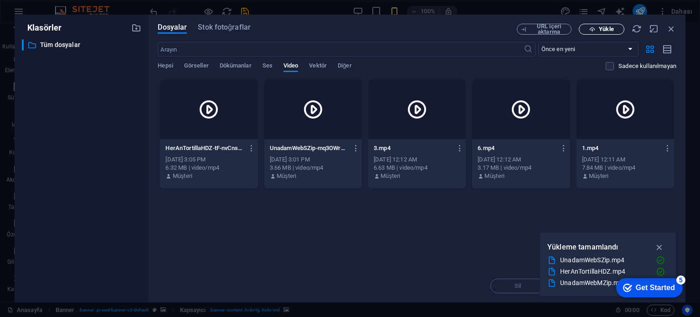
click at [595, 32] on icon "button" at bounding box center [592, 29] width 6 height 6
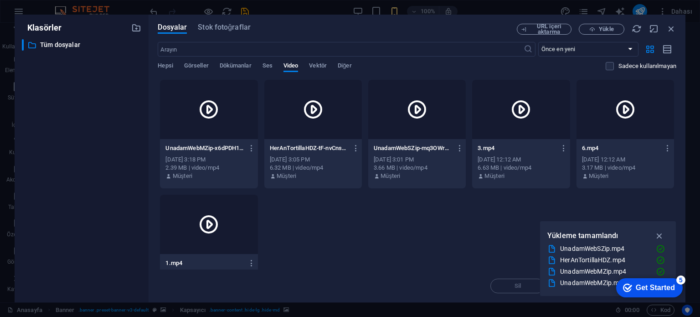
click at [239, 130] on div at bounding box center [209, 109] width 98 height 59
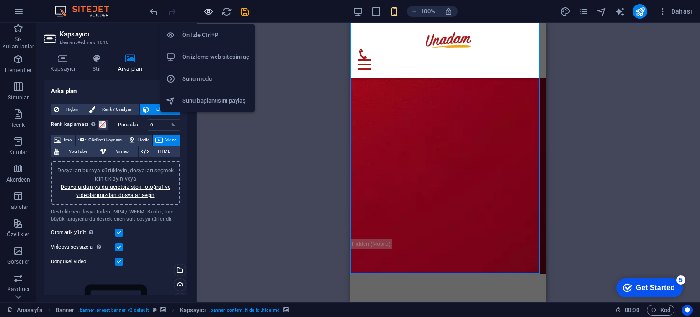
click at [206, 10] on icon "button" at bounding box center [208, 11] width 10 height 10
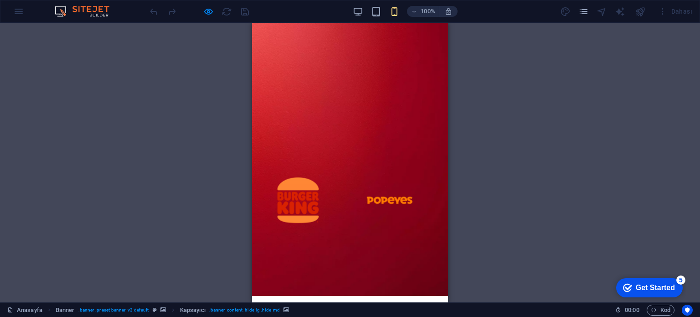
scroll to position [0, 0]
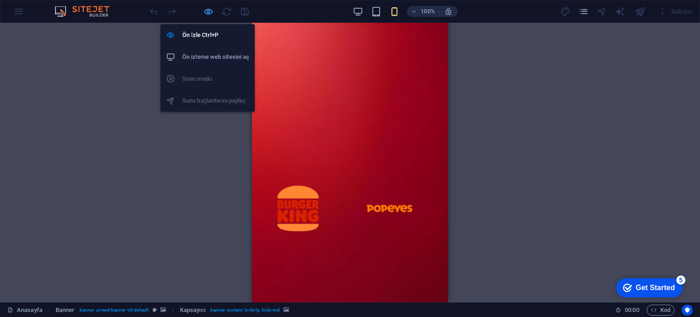
click at [208, 8] on icon "button" at bounding box center [208, 11] width 10 height 10
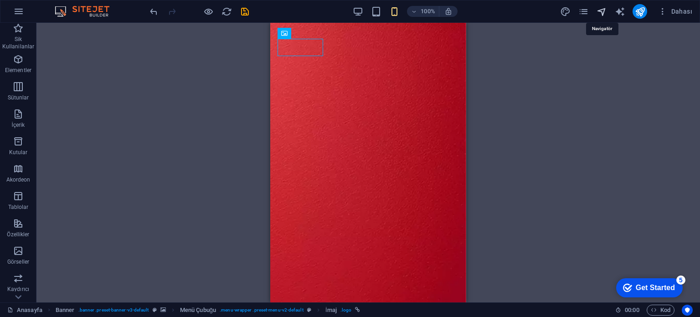
click at [603, 12] on icon "navigator" at bounding box center [601, 11] width 10 height 10
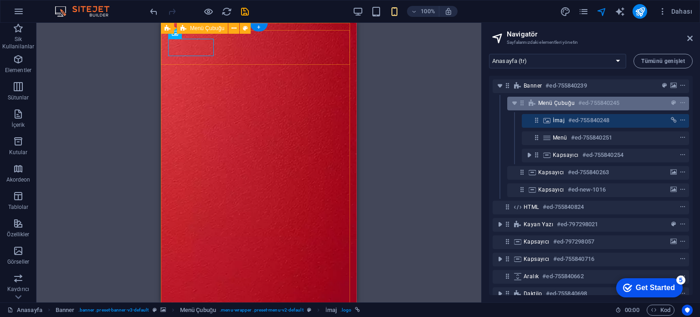
click at [554, 108] on div "Menü Çubuğu #ed-755840245" at bounding box center [590, 103] width 105 height 11
select select "px"
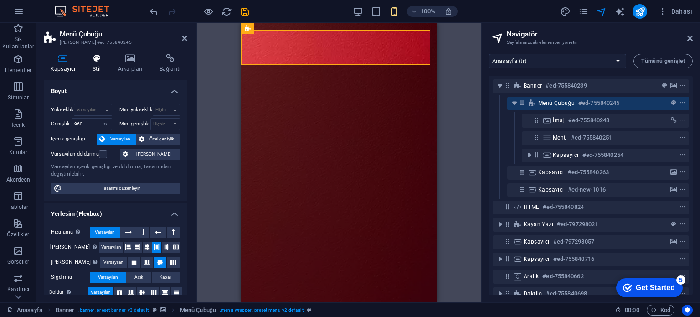
click at [100, 61] on icon at bounding box center [97, 58] width 22 height 9
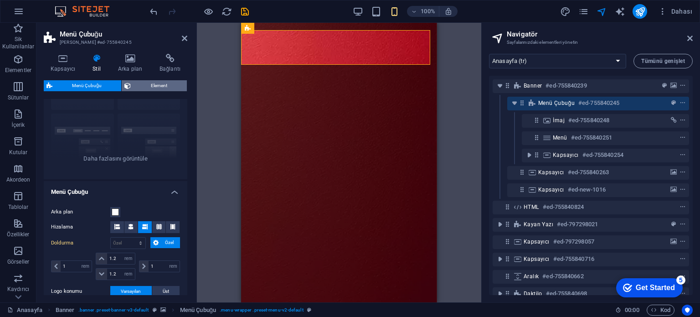
scroll to position [46, 0]
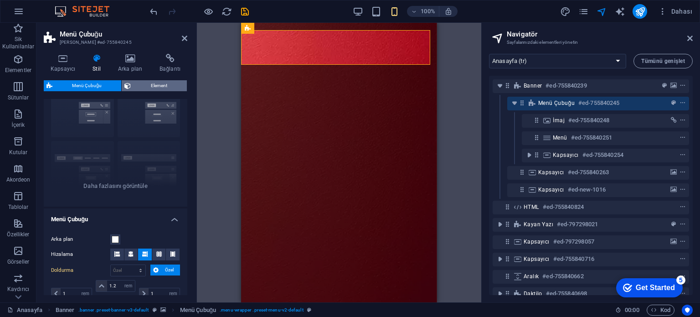
click at [149, 82] on span "Element" at bounding box center [158, 85] width 51 height 11
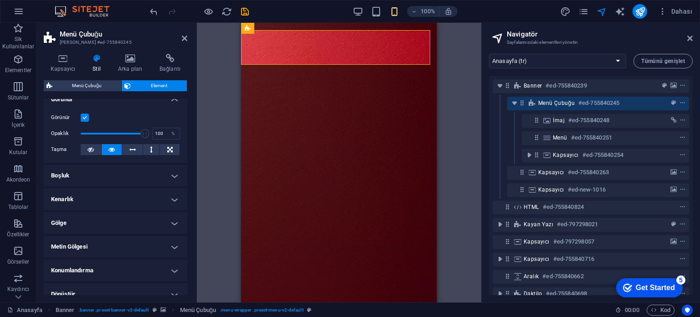
scroll to position [137, 0]
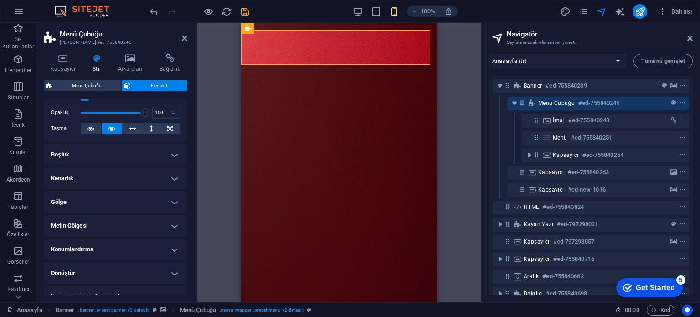
click at [132, 140] on div "Görünür Opaklık 100 % Taşma" at bounding box center [116, 113] width 144 height 58
click at [131, 148] on h4 "Boşluk" at bounding box center [116, 155] width 144 height 22
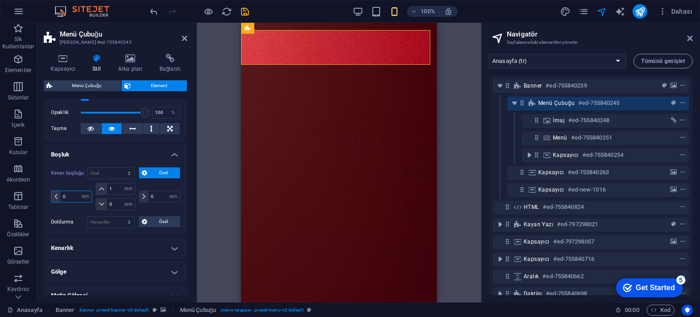
click at [73, 198] on input "0" at bounding box center [76, 196] width 31 height 11
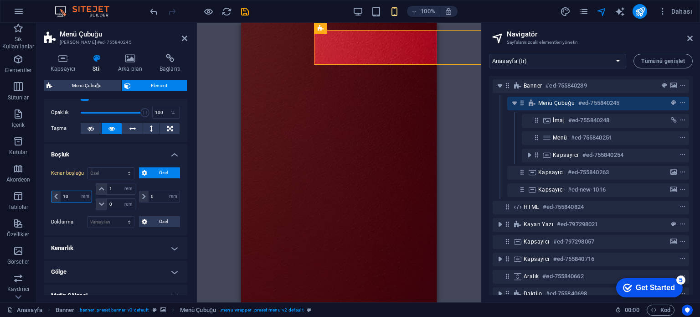
click at [73, 195] on input "10" at bounding box center [76, 196] width 31 height 11
type input "1"
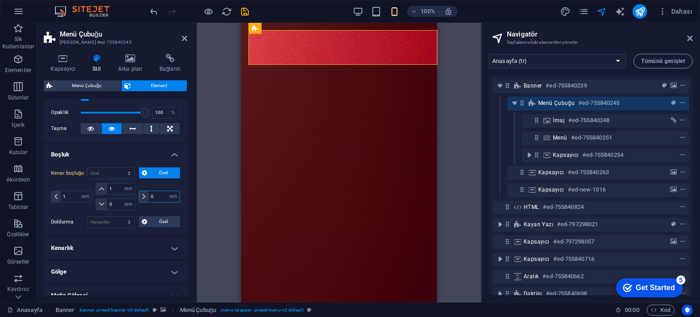
click at [164, 198] on input "0" at bounding box center [164, 196] width 31 height 11
type input "0"
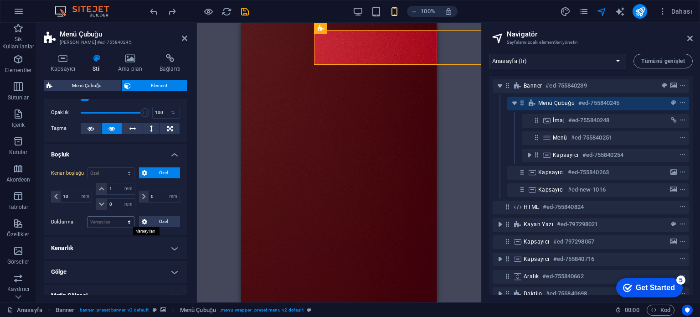
type input "0"
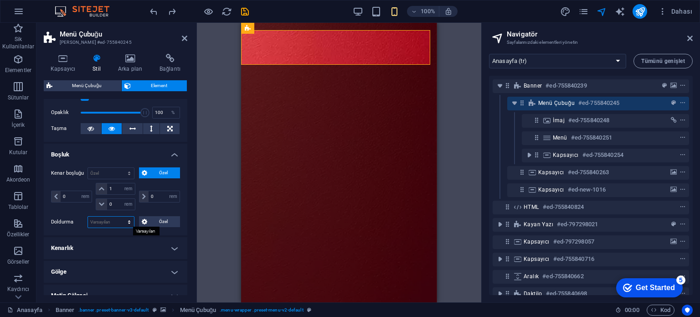
click at [123, 220] on select "Varsayılan px rem % vh vw Özel" at bounding box center [111, 221] width 46 height 11
select select "px"
click at [120, 216] on select "Varsayılan px rem % vh vw Özel" at bounding box center [111, 221] width 46 height 11
type input "0"
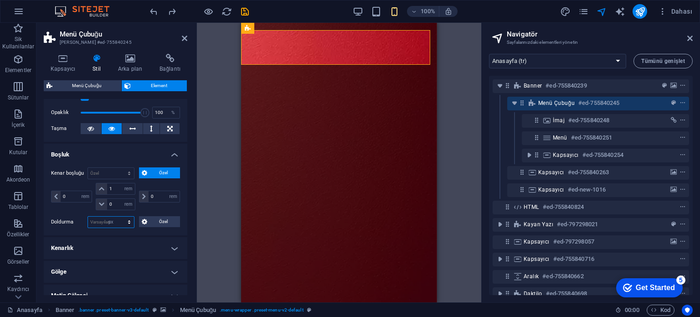
type input "0"
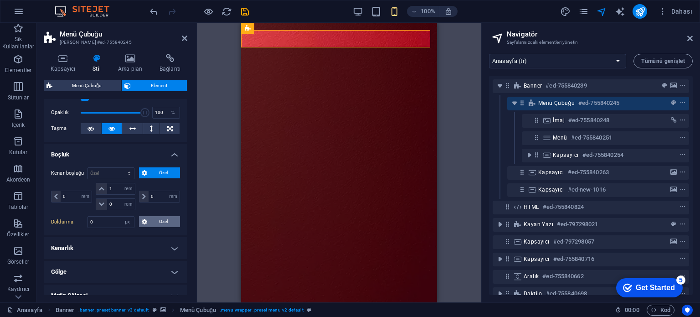
click at [157, 222] on span "Özel" at bounding box center [164, 221] width 28 height 11
click at [73, 244] on input "0" at bounding box center [76, 245] width 31 height 11
type input "10"
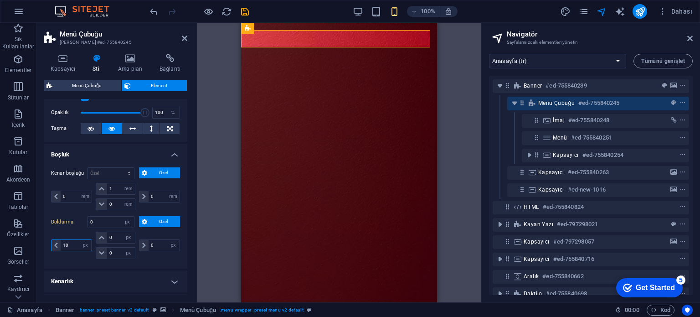
select select "DISABLED_OPTION_VALUE"
type input "10"
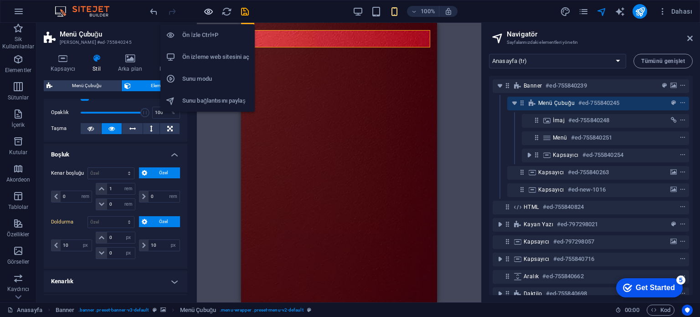
click at [208, 12] on icon "button" at bounding box center [208, 11] width 10 height 10
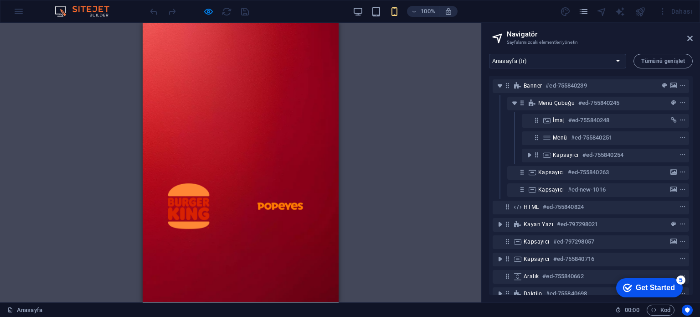
scroll to position [0, 0]
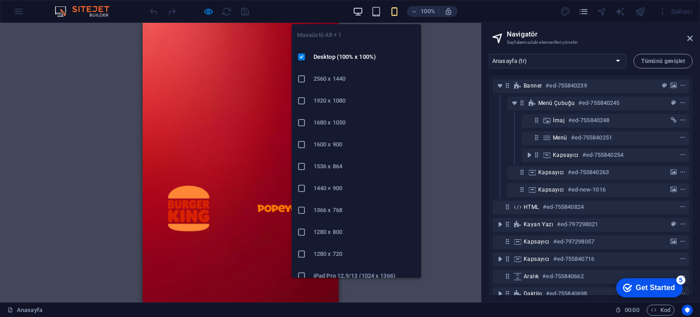
click at [0, 0] on icon "button" at bounding box center [0, 0] width 0 height 0
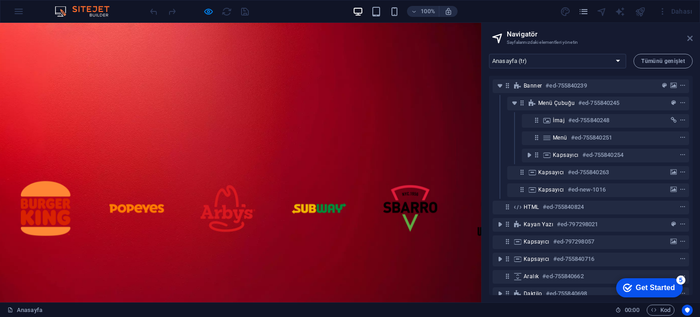
click at [689, 38] on icon at bounding box center [689, 38] width 5 height 7
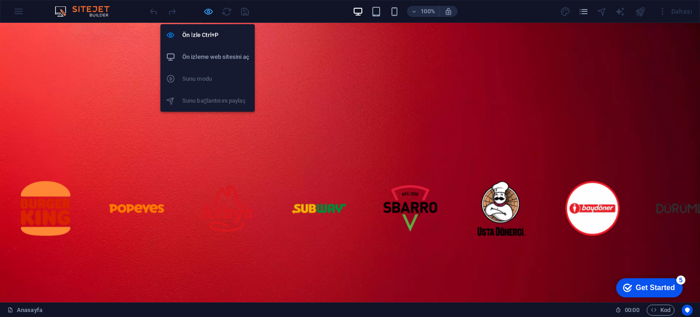
click at [203, 12] on icon "button" at bounding box center [208, 11] width 10 height 10
select select "rem"
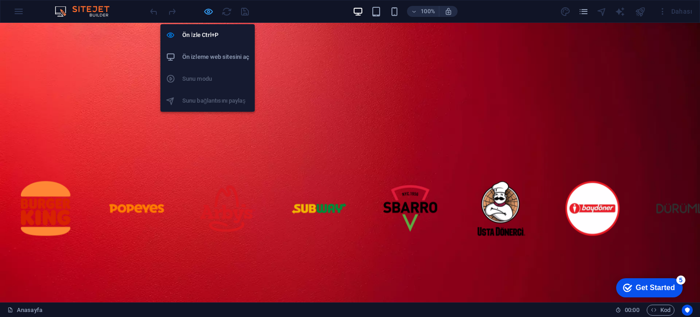
select select "px"
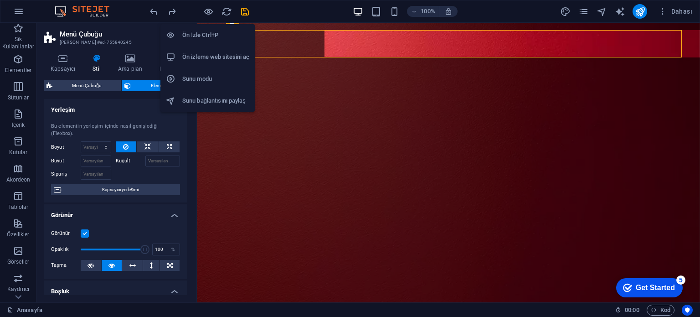
select select "px"
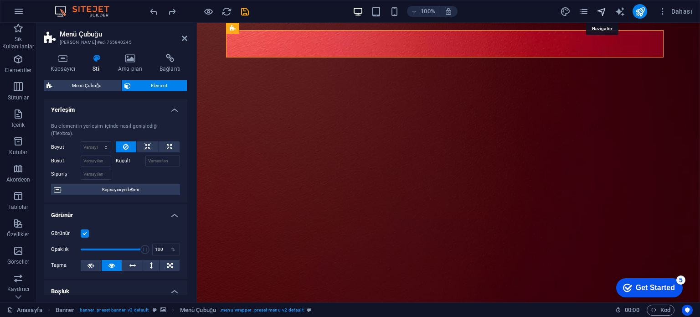
click at [600, 11] on icon "navigator" at bounding box center [601, 11] width 10 height 10
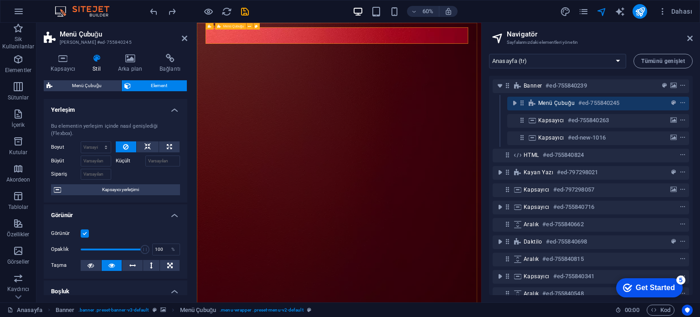
click at [561, 103] on span "Menü Çubuğu" at bounding box center [556, 102] width 36 height 7
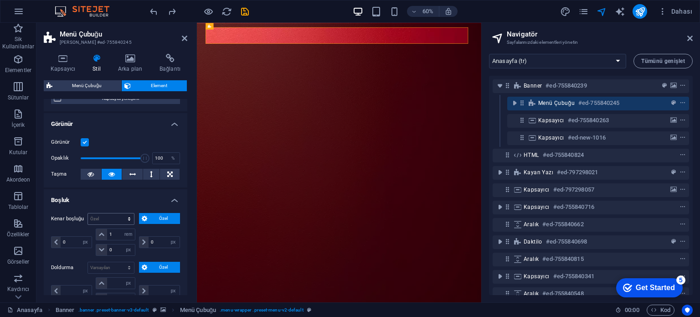
scroll to position [46, 0]
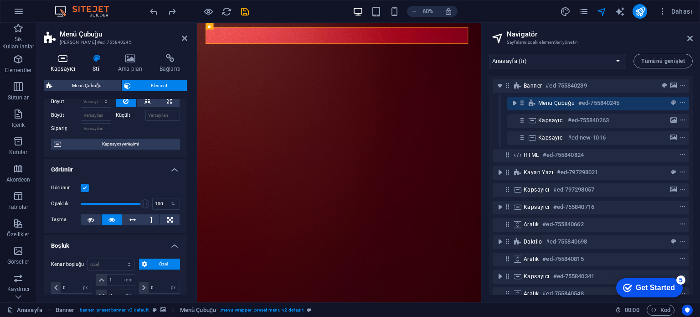
click at [67, 67] on h4 "Kapsayıcı" at bounding box center [65, 63] width 42 height 19
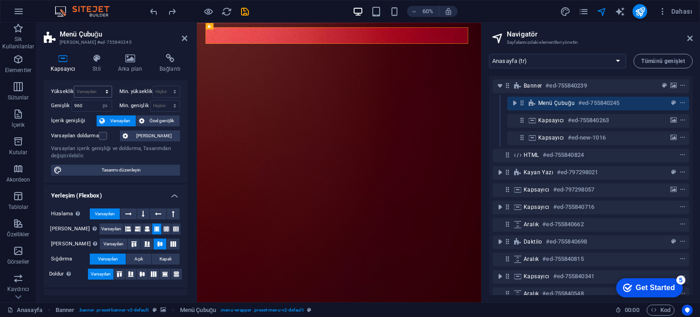
scroll to position [0, 0]
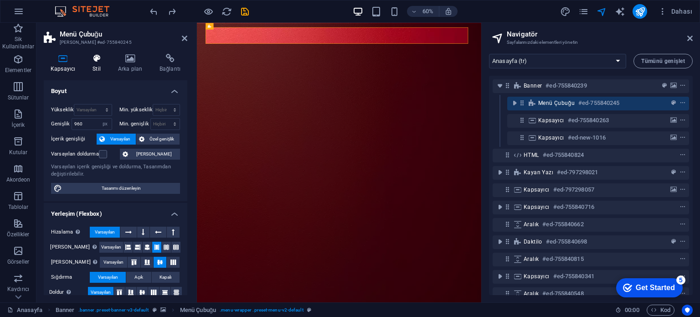
click at [98, 67] on h4 "Stil" at bounding box center [99, 63] width 26 height 19
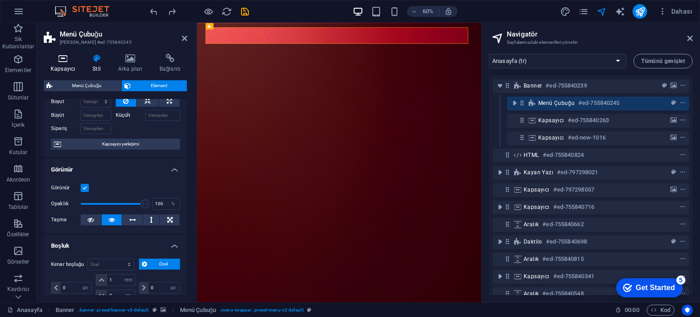
click at [72, 63] on h4 "Kapsayıcı" at bounding box center [65, 63] width 42 height 19
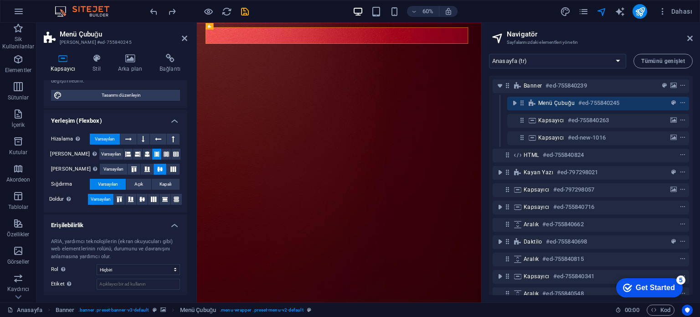
scroll to position [92, 0]
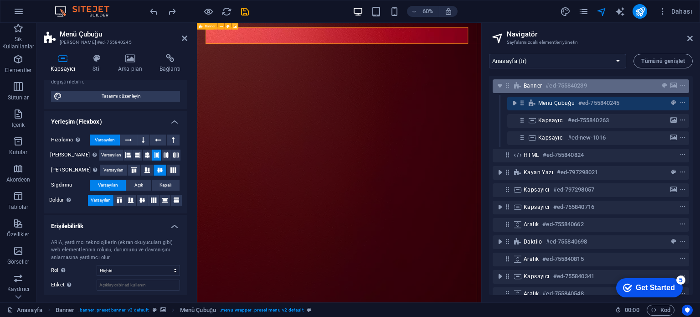
click at [542, 87] on div "Banner #ed-755840239" at bounding box center [583, 85] width 120 height 11
select select "px"
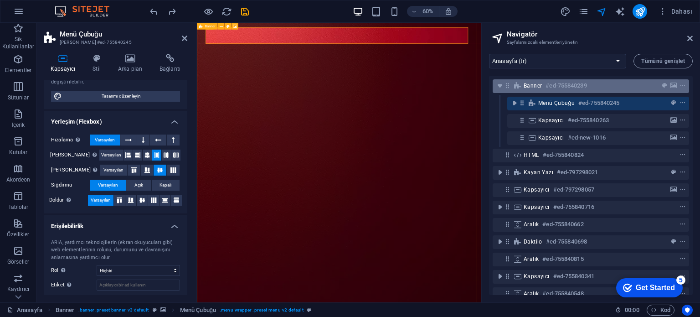
select select "px"
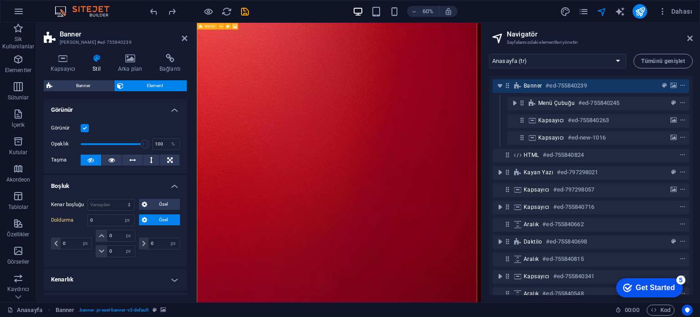
select select "DISABLED_OPTION_VALUE"
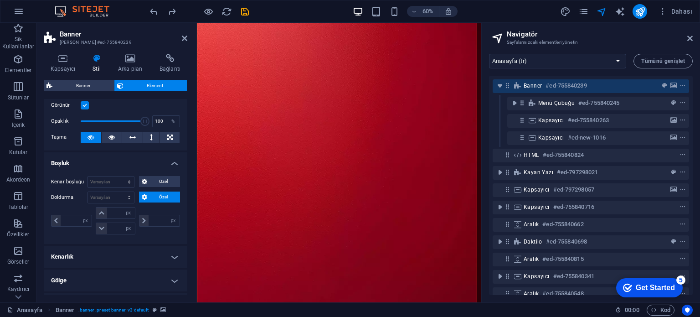
scroll to position [46, 0]
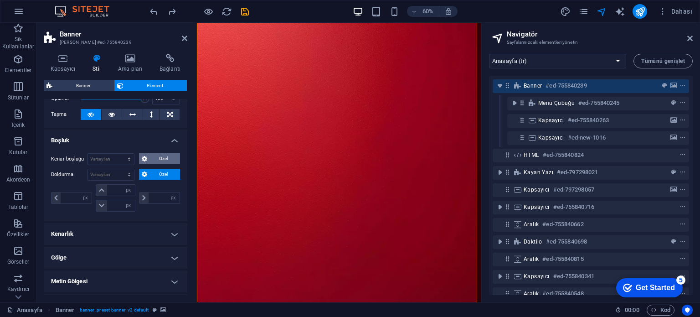
click at [144, 157] on icon at bounding box center [144, 158] width 5 height 11
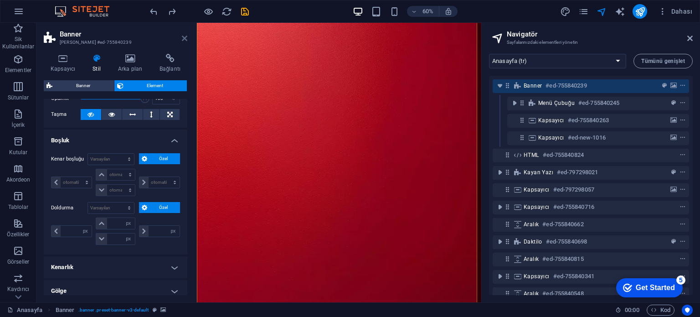
click at [183, 37] on icon at bounding box center [184, 38] width 5 height 7
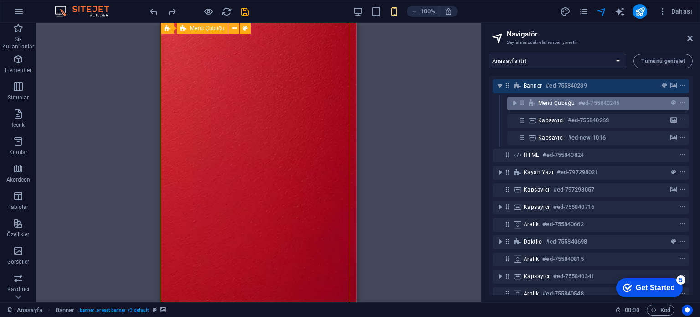
click at [556, 101] on span "Menü Çubuğu" at bounding box center [556, 102] width 36 height 7
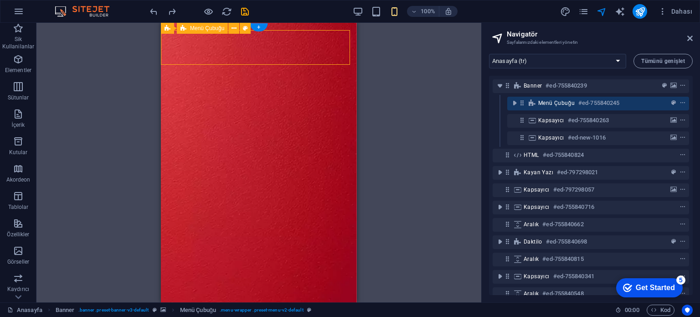
click at [556, 101] on span "Menü Çubuğu" at bounding box center [556, 102] width 36 height 7
select select "px"
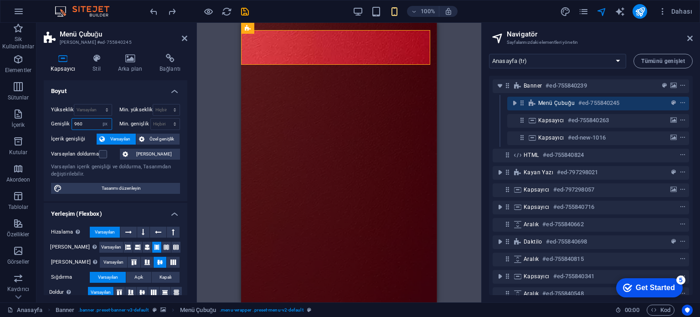
click at [95, 122] on input "960" at bounding box center [92, 123] width 40 height 11
click at [93, 122] on input "500" at bounding box center [92, 123] width 40 height 11
click at [94, 122] on input "400" at bounding box center [92, 123] width 40 height 11
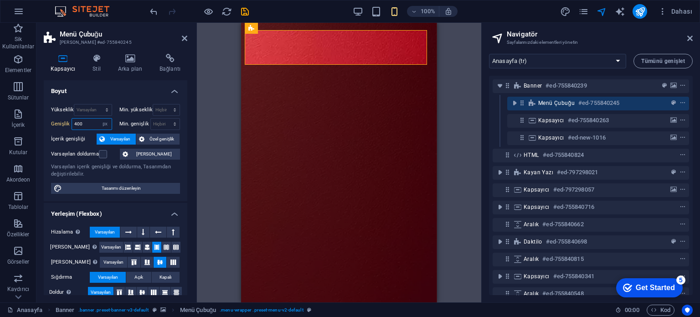
click at [94, 122] on input "400" at bounding box center [92, 123] width 40 height 11
type input "350"
click at [93, 122] on input "350" at bounding box center [92, 123] width 40 height 11
drag, startPoint x: 214, startPoint y: 6, endPoint x: 206, endPoint y: 10, distance: 8.4
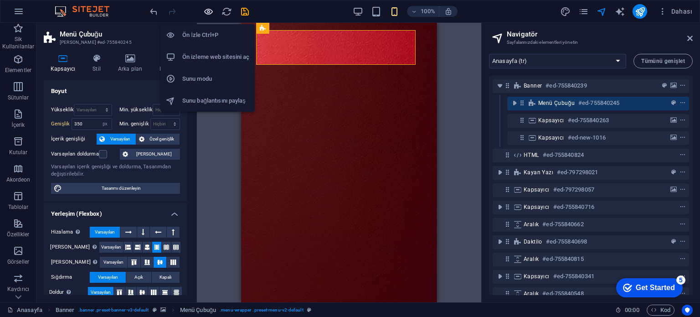
click at [206, 10] on icon "button" at bounding box center [208, 11] width 10 height 10
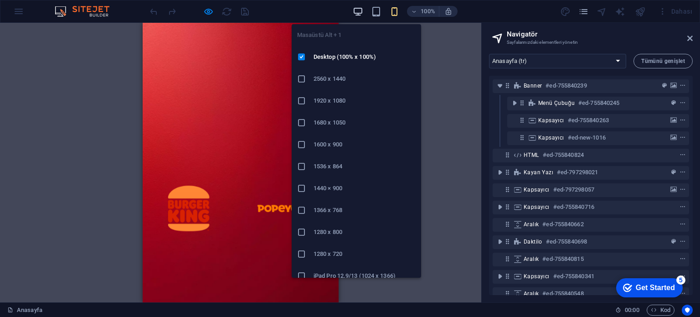
click at [0, 0] on icon "button" at bounding box center [0, 0] width 0 height 0
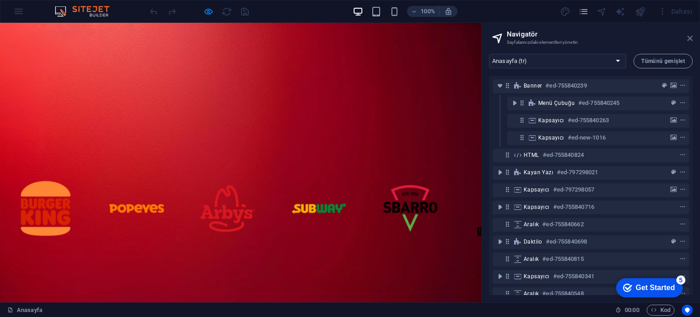
click at [692, 38] on icon at bounding box center [689, 38] width 5 height 7
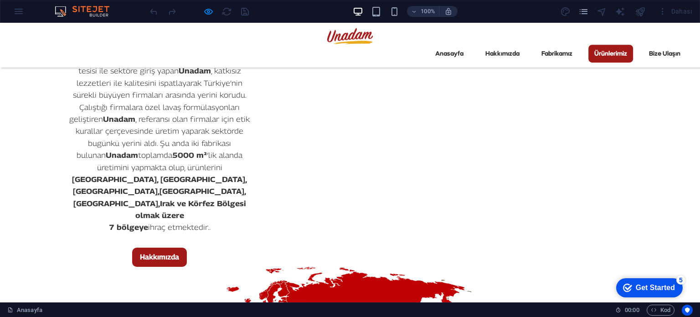
scroll to position [2050, 0]
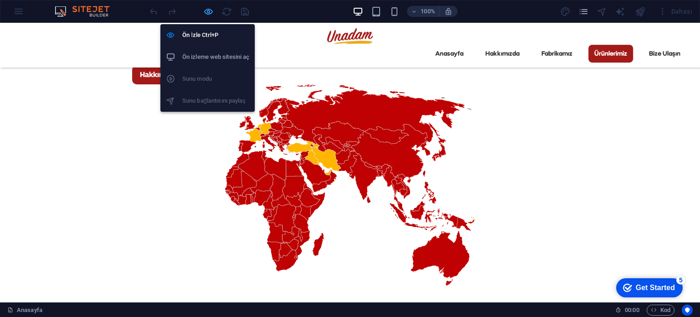
click at [211, 11] on icon "button" at bounding box center [208, 11] width 10 height 10
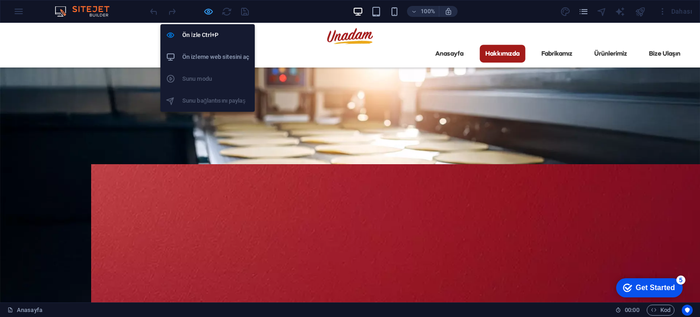
select select "px"
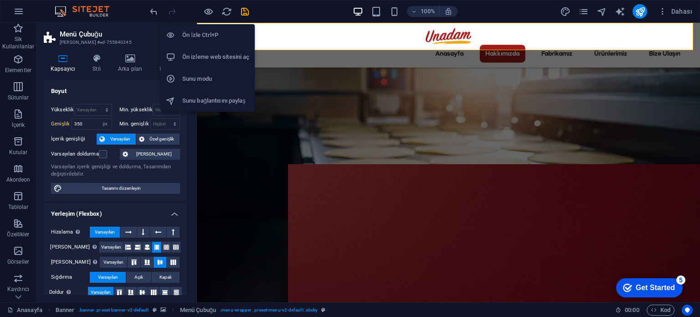
scroll to position [2034, 0]
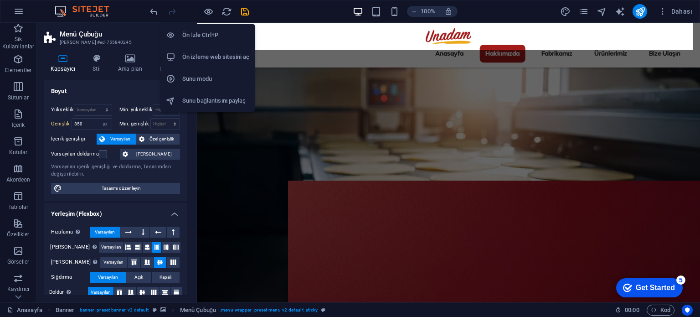
type input "960"
click at [206, 12] on icon "button" at bounding box center [208, 11] width 10 height 10
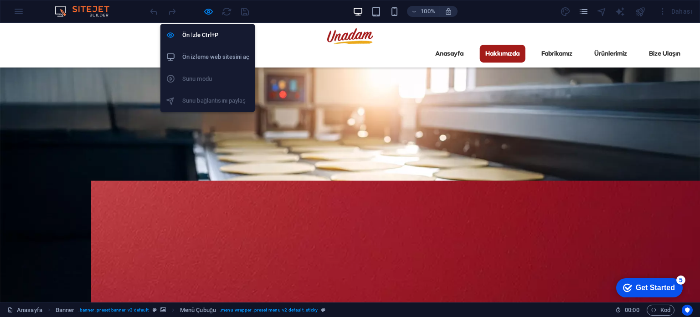
scroll to position [1358, 0]
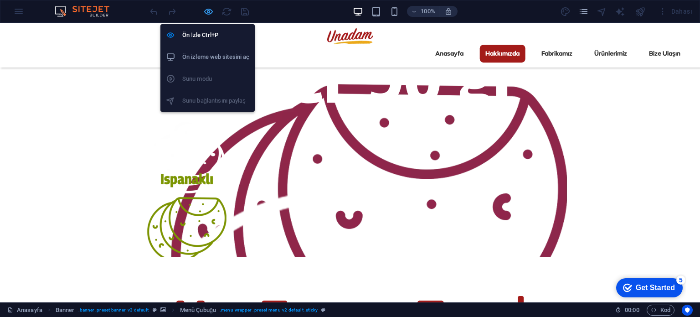
click at [209, 12] on icon "button" at bounding box center [208, 11] width 10 height 10
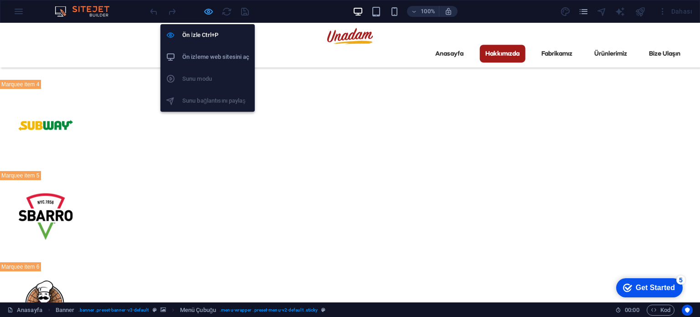
scroll to position [2034, 0]
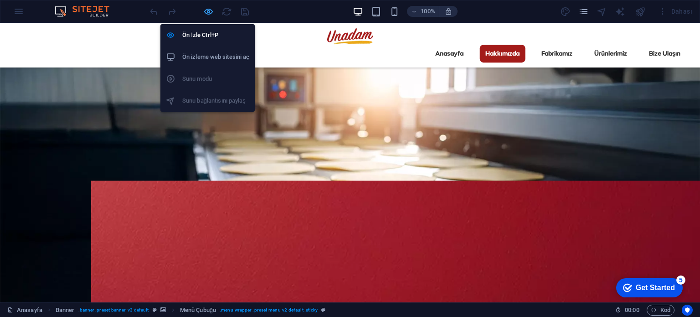
select select "px"
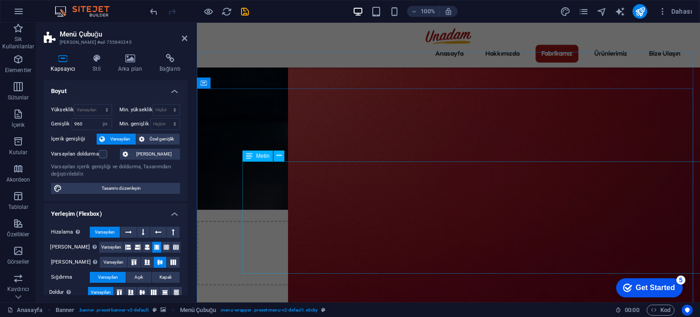
scroll to position [2262, 0]
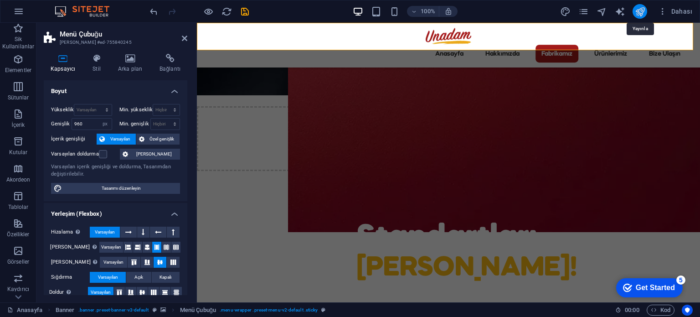
click at [636, 14] on icon "publish" at bounding box center [640, 11] width 10 height 10
select select "px"
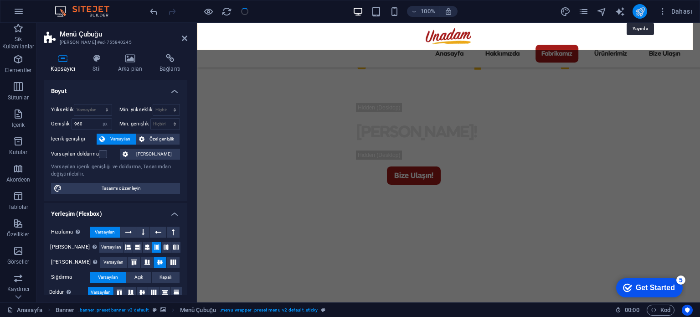
scroll to position [2464, 0]
